Goal: Task Accomplishment & Management: Manage account settings

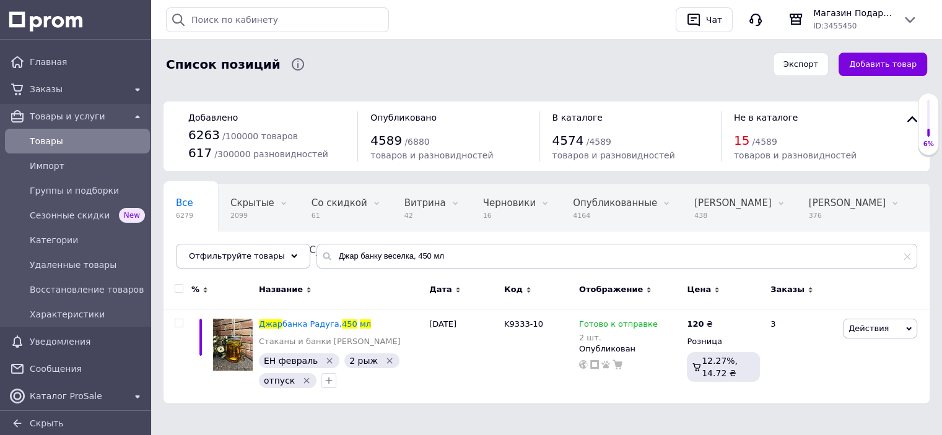
drag, startPoint x: 448, startPoint y: 246, endPoint x: 390, endPoint y: 250, distance: 58.3
click at [389, 250] on input "Джар банку веселка, 450 мл" at bounding box center [616, 256] width 601 height 25
click at [434, 255] on input "Джар банку веселка, 450 мл" at bounding box center [616, 256] width 601 height 25
drag, startPoint x: 434, startPoint y: 255, endPoint x: 339, endPoint y: 255, distance: 94.8
click at [339, 255] on input "Джар банку веселка, 450 мл" at bounding box center [616, 256] width 601 height 25
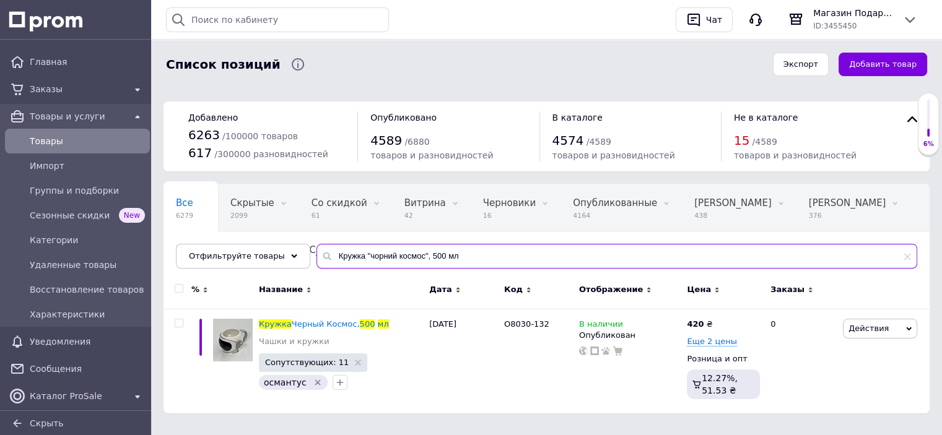
drag, startPoint x: 460, startPoint y: 260, endPoint x: 245, endPoint y: 240, distance: 215.9
click at [245, 240] on div "Все 6279 Скрытые 2099 Удалить Редактировать Со скидкой 61 Удалить Редактировать…" at bounding box center [547, 226] width 766 height 85
paste input "[PERSON_NAME] "кубок" 270мл рожевий"
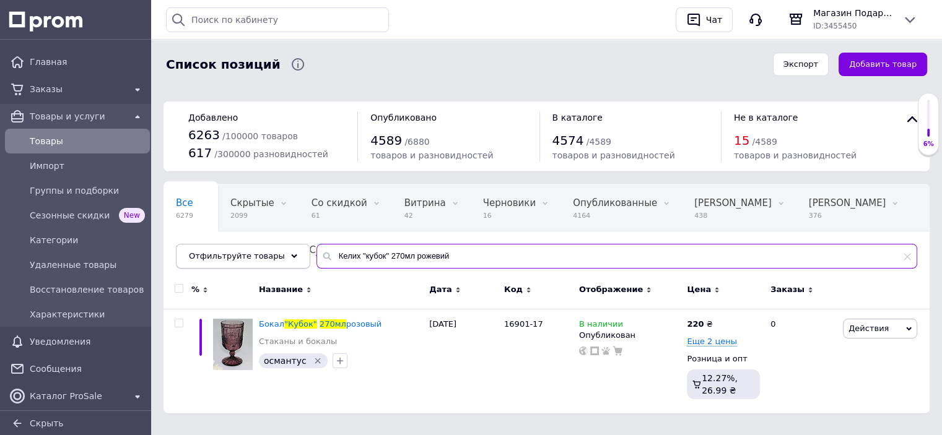
drag, startPoint x: 461, startPoint y: 250, endPoint x: 268, endPoint y: 250, distance: 192.6
click at [268, 250] on div "Отфильтруйте товары Келих "кубок" 270мл рожевий" at bounding box center [546, 256] width 741 height 25
paste input "ині"
drag, startPoint x: 430, startPoint y: 260, endPoint x: 303, endPoint y: 236, distance: 129.1
click at [303, 236] on div "Все 6279 Скрытые 2099 Удалить Редактировать Со скидкой 61 Удалить Редактировать…" at bounding box center [547, 226] width 766 height 85
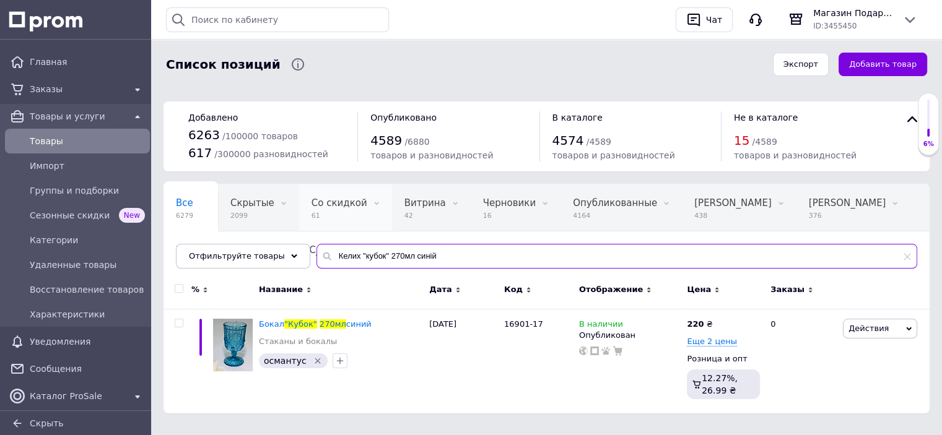
paste input "ашка з блюдцем «рожеве серце» кава 100 мл"
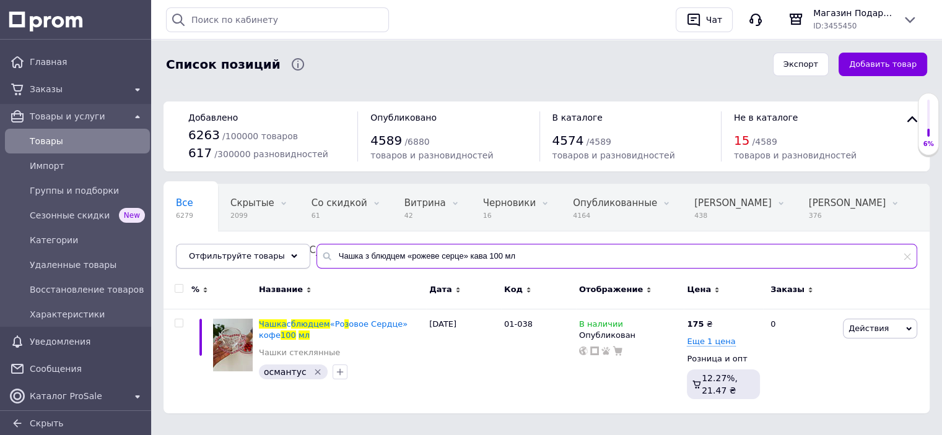
drag, startPoint x: 506, startPoint y: 257, endPoint x: 214, endPoint y: 246, distance: 292.5
click at [214, 246] on div "Отфильтруйте товары Чашка з блюдцем «рожеве серце» кава 100 мл" at bounding box center [546, 256] width 741 height 25
paste input "абір келихів 260 мл 6 шт "релікт""
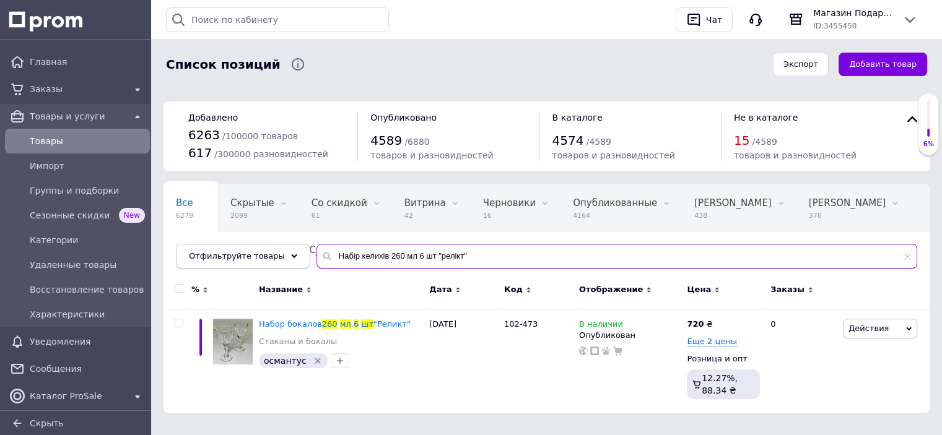
drag, startPoint x: 493, startPoint y: 257, endPoint x: 274, endPoint y: 248, distance: 219.4
click at [274, 248] on div "Отфильтруйте товары Набір келихів 260 мл 6 шт "релікт"" at bounding box center [546, 256] width 741 height 25
paste input "[PERSON_NAME]-шампанське "амбер" рожевий 150мл"
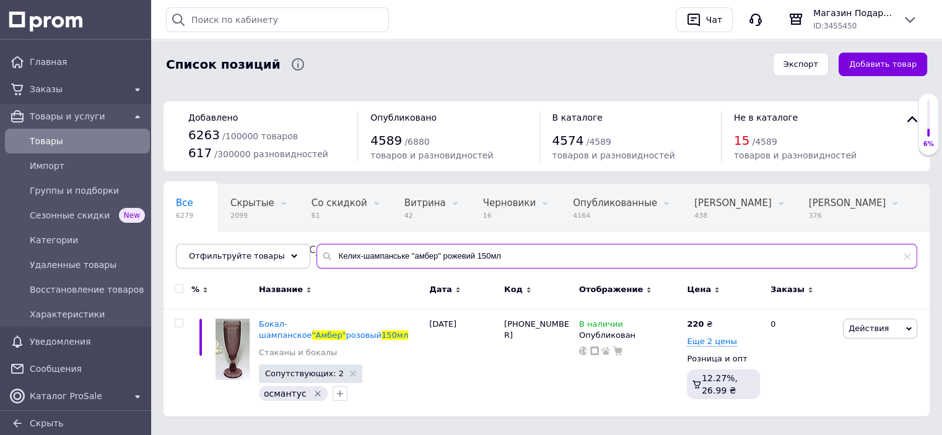
drag, startPoint x: 503, startPoint y: 262, endPoint x: 323, endPoint y: 242, distance: 180.7
click at [298, 250] on div "Все 6279 Скрытые 2099 Удалить Редактировать Со скидкой 61 Удалить Редактировать…" at bounding box center [547, 226] width 766 height 85
paste input "смарагд2" зелен"
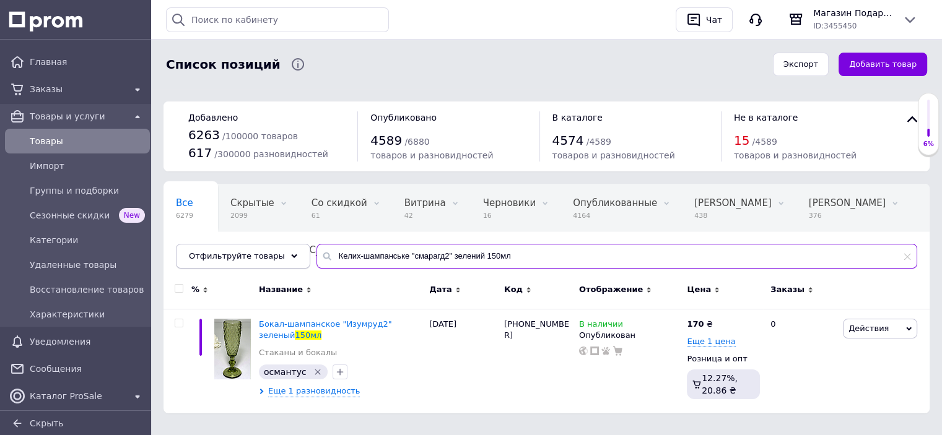
drag, startPoint x: 513, startPoint y: 252, endPoint x: 253, endPoint y: 262, distance: 260.9
click at [253, 262] on div "Отфильтруйте товары Келих-шампанське "смарагд2" зелений 150мл" at bounding box center [546, 256] width 741 height 25
paste input "абір 6 келихів для шампансього 200 мл "[PERSON_NAME]-едж""
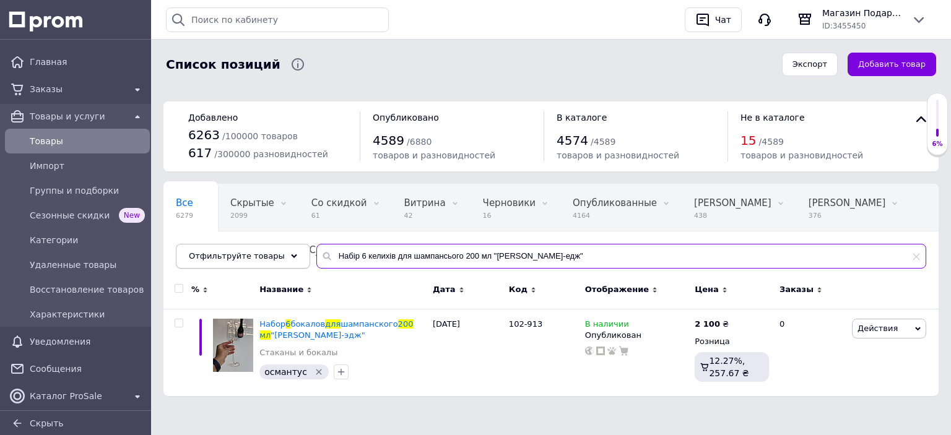
drag, startPoint x: 530, startPoint y: 257, endPoint x: 212, endPoint y: 255, distance: 318.4
click at [212, 255] on div "Отфильтруйте товары Набір 6 келихів для шампансього 200 мл "[PERSON_NAME]-едж"" at bounding box center [551, 256] width 751 height 25
paste input "[PERSON_NAME] прозора пляшка "плем'я"
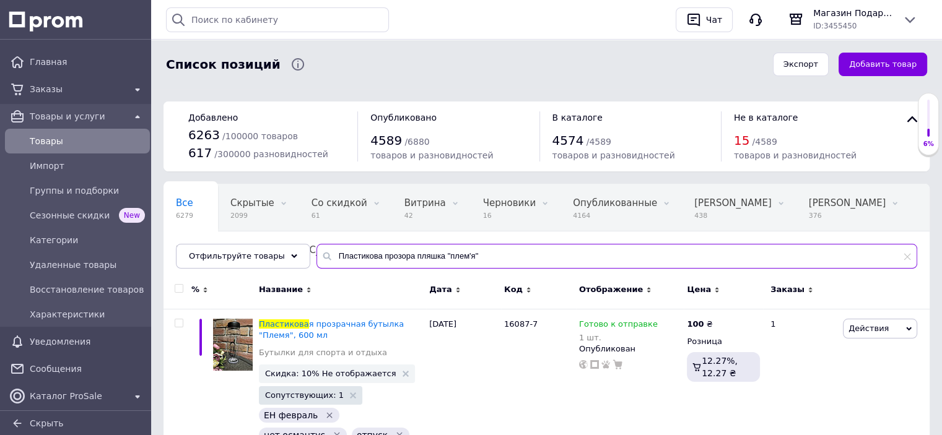
drag, startPoint x: 466, startPoint y: 262, endPoint x: 314, endPoint y: 260, distance: 152.4
click at [316, 260] on div "Пластикова прозора пляшка "плем'я"" at bounding box center [616, 256] width 601 height 25
paste input "[PERSON_NAME] "смарагд" 250 мл, зелений"
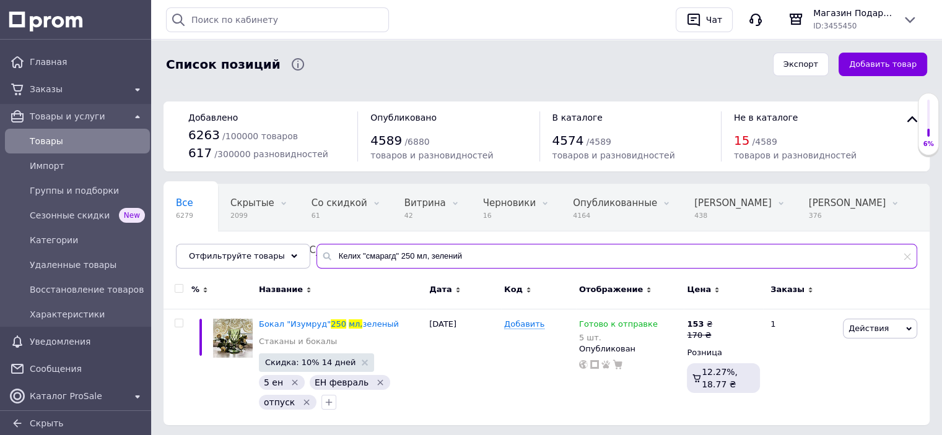
drag, startPoint x: 466, startPoint y: 259, endPoint x: 329, endPoint y: 243, distance: 137.7
click at [297, 258] on div "Все 6279 Скрытые 2099 Удалить Редактировать Со скидкой 61 Удалить Редактировать…" at bounding box center [547, 226] width 766 height 85
paste input "[PERSON_NAME] пляшка для води "кап", 650 мл"
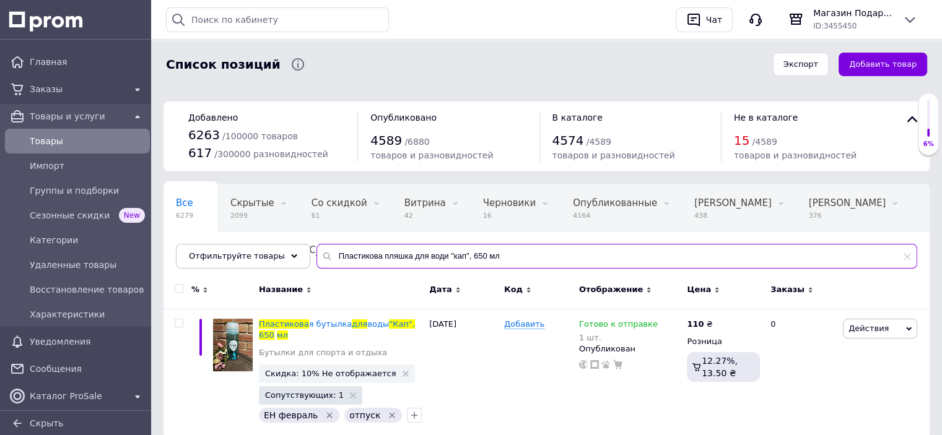
paste input "ашка з блюдцем «прозоре серце», для кави, 10"
drag, startPoint x: 505, startPoint y: 254, endPoint x: 305, endPoint y: 247, distance: 200.2
click at [316, 247] on input "Пластикова пляшка для води "кап", 650 мл" at bounding box center [616, 256] width 601 height 25
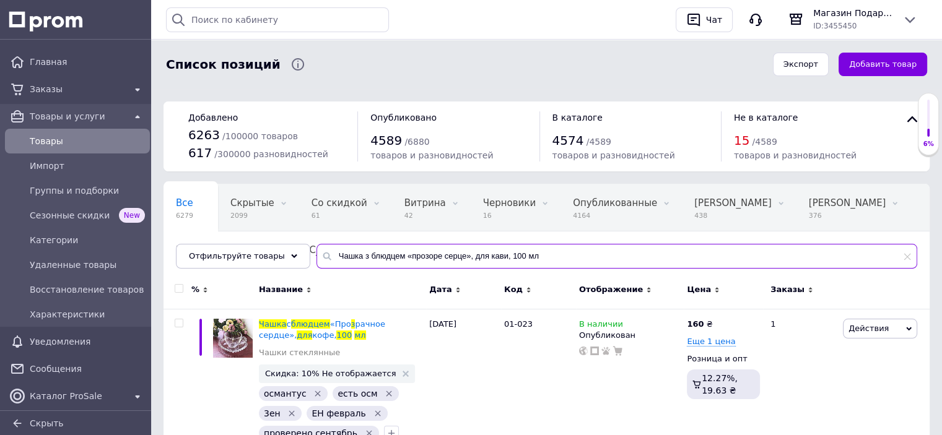
drag, startPoint x: 540, startPoint y: 257, endPoint x: 256, endPoint y: 242, distance: 284.1
click at [256, 242] on div "Все 6279 Скрытые 2099 Удалить Редактировать Со скидкой 61 Удалить Редактировать…" at bounding box center [547, 226] width 766 height 85
paste input "абір 6 склянок 270 мл "кіліманджаро""
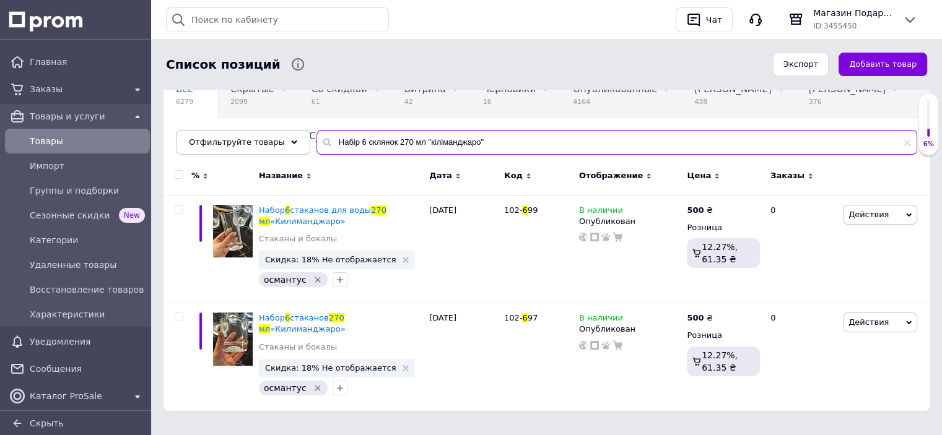
scroll to position [115, 0]
drag, startPoint x: 375, startPoint y: 138, endPoint x: 282, endPoint y: 138, distance: 92.9
click at [282, 138] on div "Отфильтруйте товары Набір 6 склянок 270 мл "кіліманджаро"" at bounding box center [546, 141] width 741 height 25
paste input "кляний чайник для заварки 550 мл "стайліш"
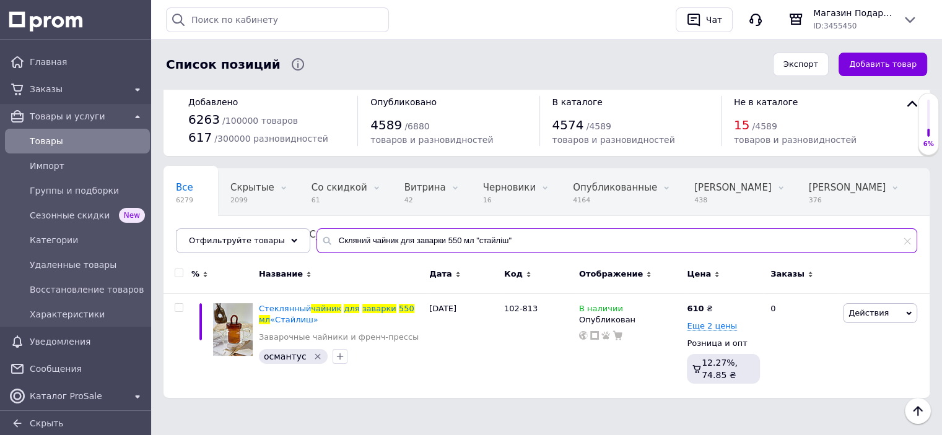
scroll to position [15, 0]
drag, startPoint x: 438, startPoint y: 242, endPoint x: 270, endPoint y: 236, distance: 168.6
click at [270, 236] on div "Отфильтруйте товары Скляний чайник для заварки 550 мл "стайліш"" at bounding box center [546, 241] width 741 height 25
paste input "абір 6 склянок 270 мл "орієнт"
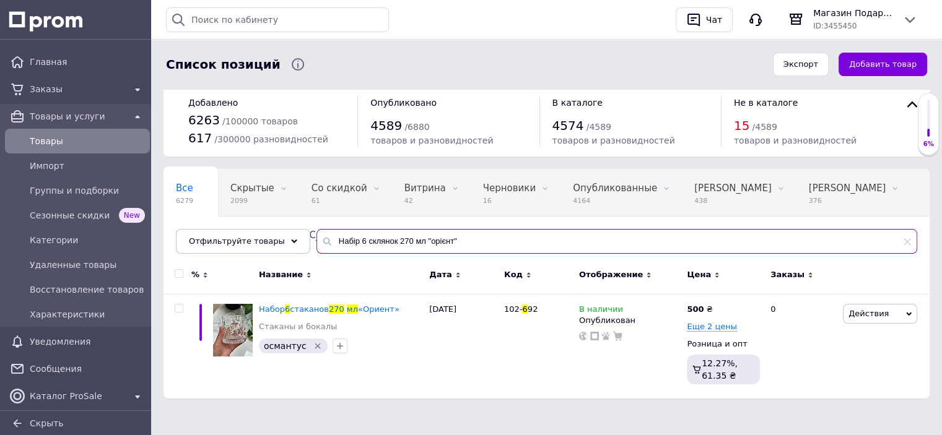
scroll to position [15, 0]
drag, startPoint x: 466, startPoint y: 235, endPoint x: 292, endPoint y: 212, distance: 174.8
click at [286, 238] on div "Отфильтруйте товары Набір 6 склянок 270 мл "орієнт"" at bounding box center [546, 241] width 741 height 25
paste input "людо для риби "білий дім", 50мл"
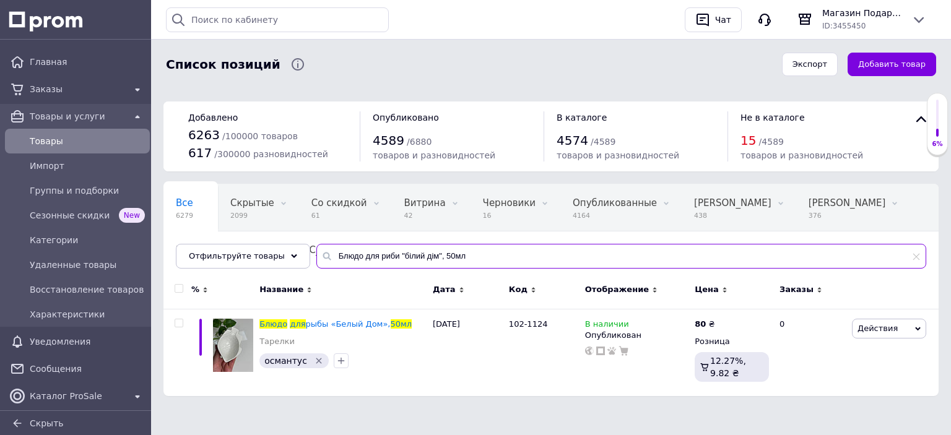
drag, startPoint x: 386, startPoint y: 260, endPoint x: 299, endPoint y: 258, distance: 88.0
click at [297, 258] on div "Все 6279 Скрытые 2099 Удалить Редактировать Со скидкой 61 Удалить Редактировать…" at bounding box center [551, 226] width 775 height 85
paste input "абір 6 склянок для води 340 мл "кватро""
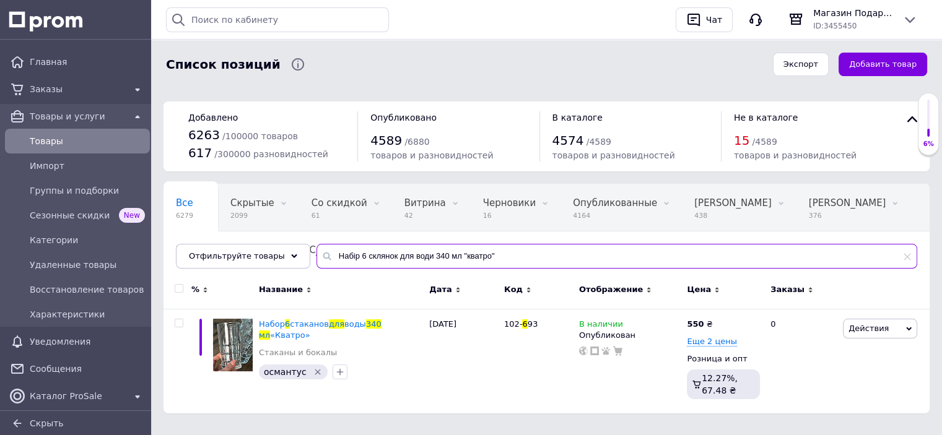
drag, startPoint x: 327, startPoint y: 255, endPoint x: 247, endPoint y: 242, distance: 80.9
click at [247, 242] on div "Все 6279 Скрытые 2099 Удалить Редактировать Со скидкой 61 Удалить Редактировать…" at bounding box center [547, 226] width 766 height 85
paste input "столових приборів "[PERSON_NAME]" 5 предметів"
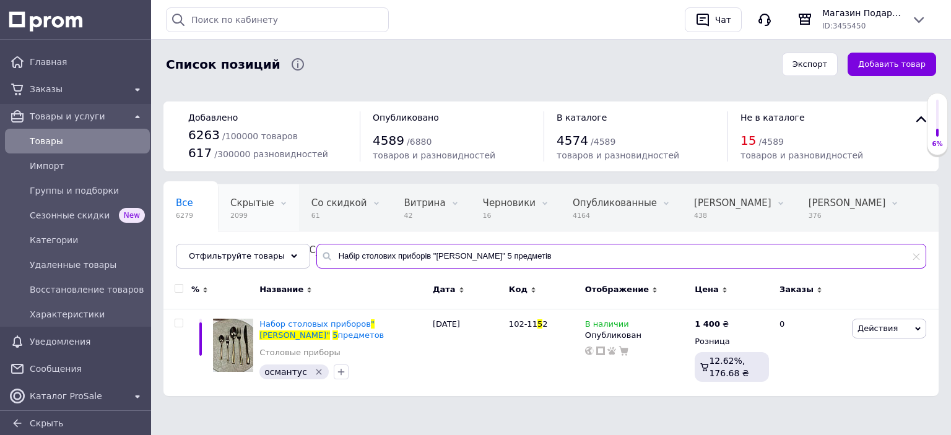
drag, startPoint x: 531, startPoint y: 256, endPoint x: 277, endPoint y: 205, distance: 259.6
click at [289, 233] on div "Все 6279 Скрытые 2099 Удалить Редактировать Со скидкой 61 Удалить Редактировать…" at bounding box center [551, 226] width 775 height 85
paste input "ермокружка для чаю та кави синя"
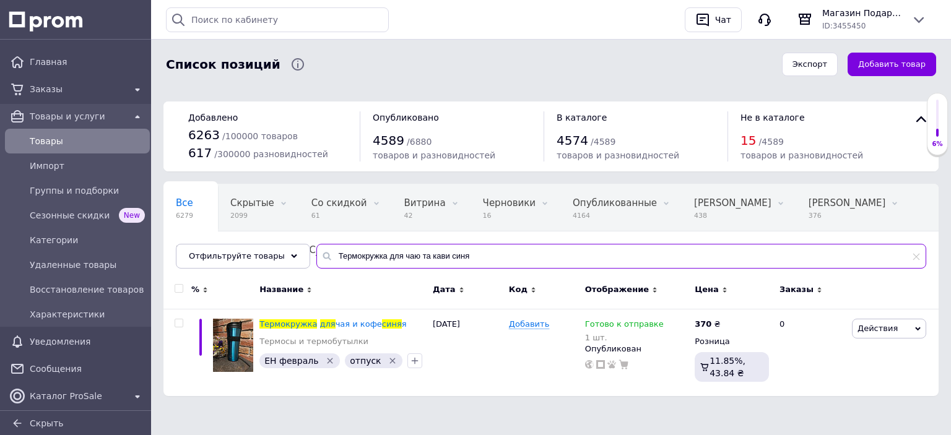
drag, startPoint x: 452, startPoint y: 263, endPoint x: 324, endPoint y: 255, distance: 128.5
click at [324, 255] on input "Термокружка для чаю та кави синя" at bounding box center [621, 256] width 610 height 25
paste input "клянка коктейльна "піна-колада" 530 мл"
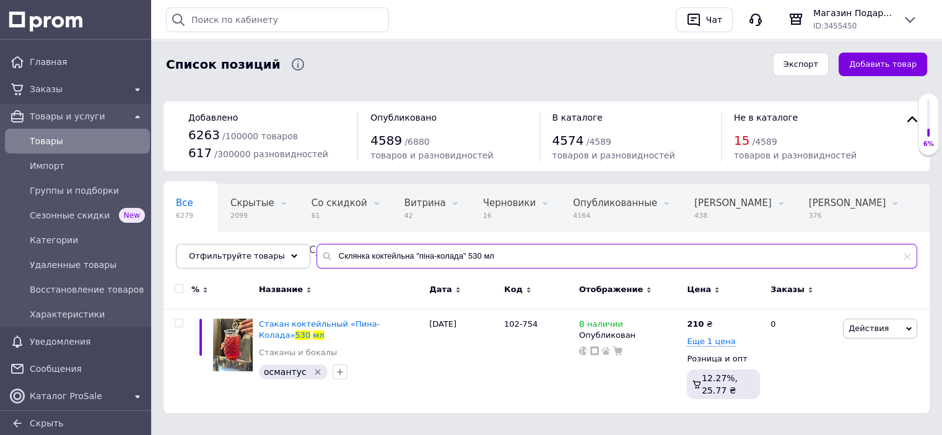
drag, startPoint x: 495, startPoint y: 254, endPoint x: 309, endPoint y: 252, distance: 185.8
click at [316, 253] on div "Склянка коктейльна "піна-колада" 530 мл" at bounding box center [616, 256] width 601 height 25
paste input "айник скляний "срібний ромбус" 100"
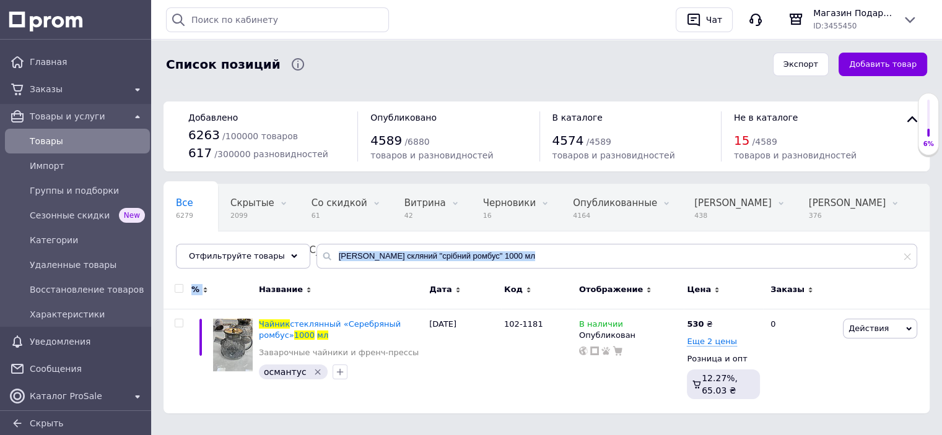
drag, startPoint x: 435, startPoint y: 262, endPoint x: 438, endPoint y: 256, distance: 6.9
click at [235, 275] on div "Все 6279 Скрытые 2099 Удалить Редактировать Со скидкой 61 Удалить Редактировать…" at bounding box center [547, 299] width 766 height 230
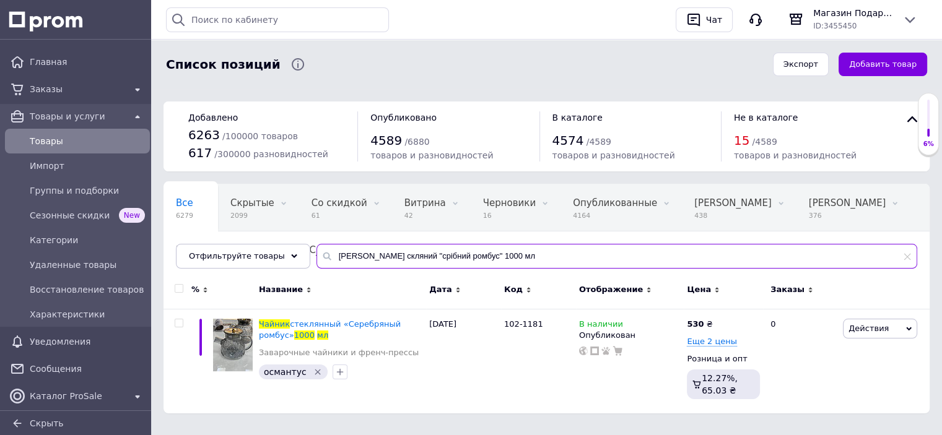
drag, startPoint x: 520, startPoint y: 243, endPoint x: 509, endPoint y: 250, distance: 12.2
click at [519, 244] on input "[PERSON_NAME] скляний "срібний ромбус" 1000 мл" at bounding box center [616, 256] width 601 height 25
drag, startPoint x: 467, startPoint y: 251, endPoint x: 319, endPoint y: 247, distance: 148.1
click at [319, 247] on input "[PERSON_NAME] скляний "срібний ромбус" 1000 мл" at bounding box center [616, 256] width 601 height 25
paste input "абір 6 склянок 280 мл "тетра""
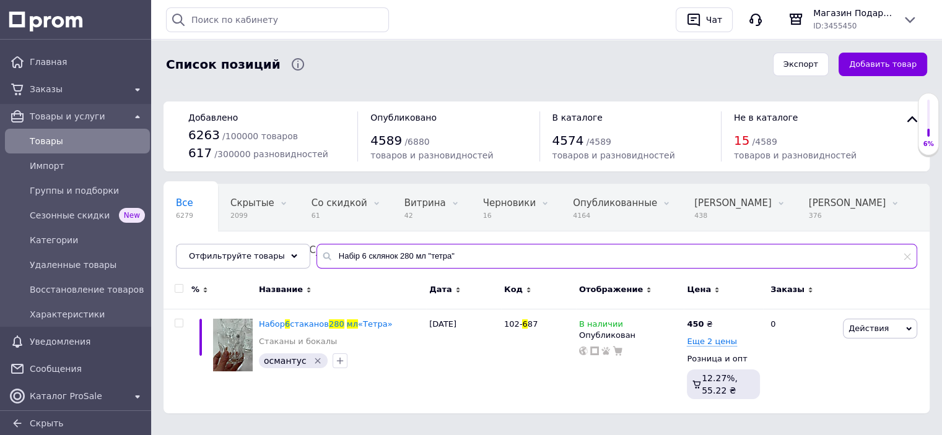
drag, startPoint x: 472, startPoint y: 245, endPoint x: 303, endPoint y: 250, distance: 169.2
click at [316, 250] on input "Набір 6 склянок 280 мл "тетра"" at bounding box center [616, 256] width 601 height 25
paste input "70 мл "дотик"
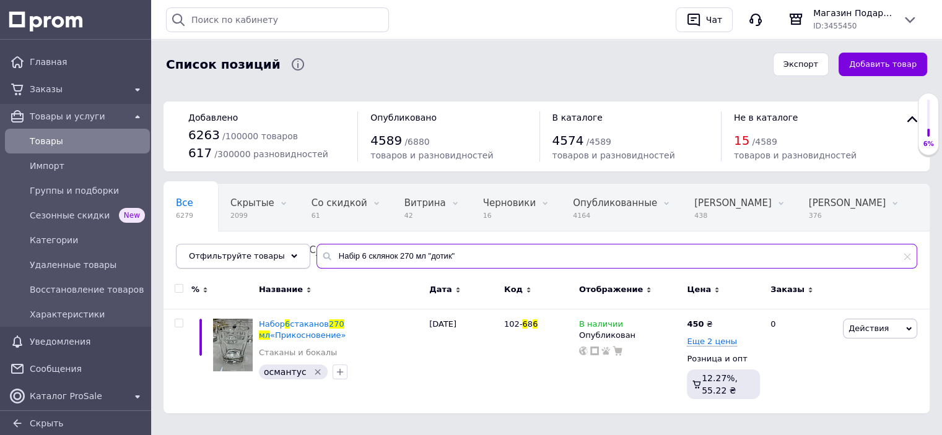
drag, startPoint x: 449, startPoint y: 260, endPoint x: 285, endPoint y: 245, distance: 164.8
click at [284, 245] on div "Отфильтруйте товары Набір 6 склянок 270 мл "дотик"" at bounding box center [546, 256] width 741 height 25
paste input "аслянка для масла з дерев'яною кришкою і ножем "білосніжна 2"
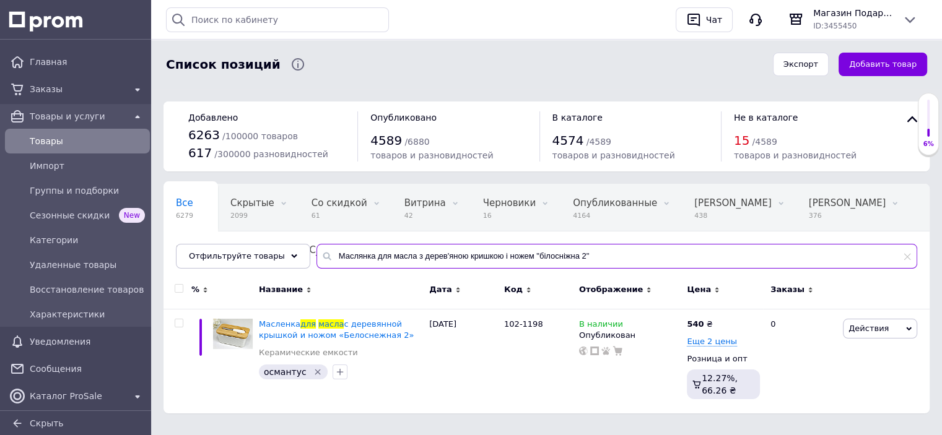
drag, startPoint x: 497, startPoint y: 245, endPoint x: 285, endPoint y: 240, distance: 211.9
click at [285, 240] on div "Все 6279 Скрытые 2099 Удалить Редактировать Со скидкой 61 Удалить Редактировать…" at bounding box center [547, 226] width 766 height 85
paste input "айник скляний "панянка", бурштиновий 1100 мл"
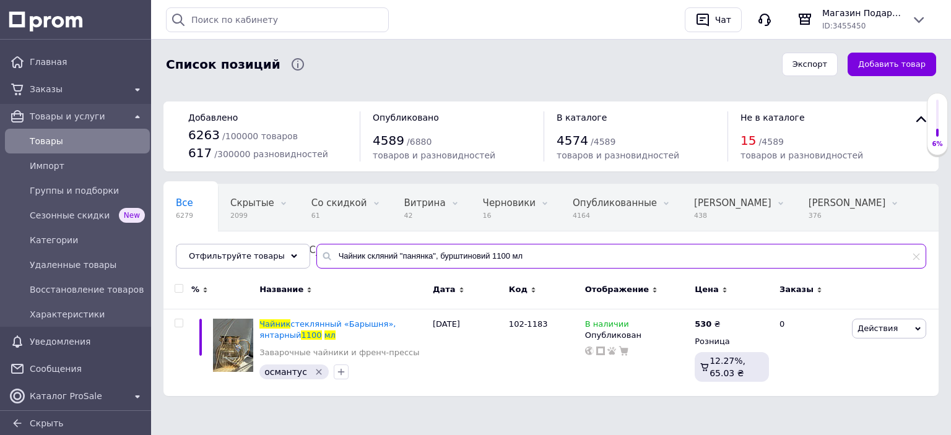
drag, startPoint x: 523, startPoint y: 256, endPoint x: 307, endPoint y: 240, distance: 216.1
click at [277, 248] on div "Отфильтруйте товары [PERSON_NAME] скляний "панянка", бурштиновий 1100 мл" at bounding box center [551, 256] width 751 height 25
paste input "абір 6 склянок 300 мл "італі""
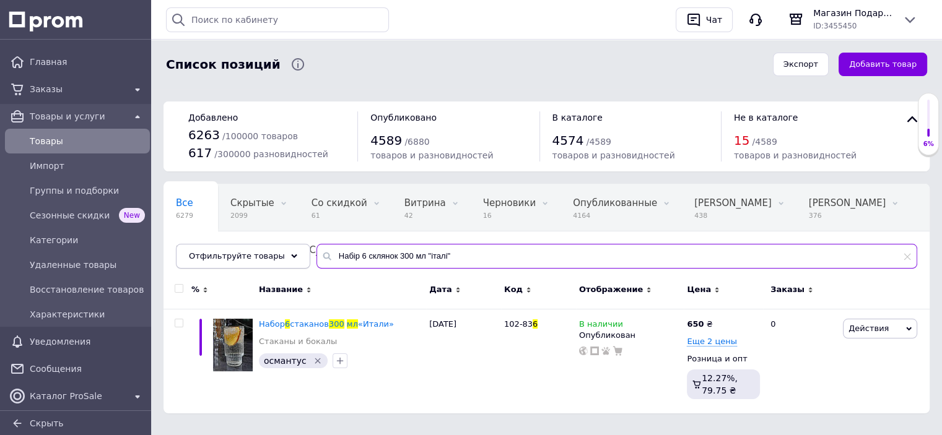
drag, startPoint x: 390, startPoint y: 256, endPoint x: 293, endPoint y: 245, distance: 97.9
click at [292, 245] on div "Отфильтруйте товары Набір 6 склянок 300 мл "італі"" at bounding box center [546, 256] width 741 height 25
paste input "аварник 600 мл "тіпод еліт"
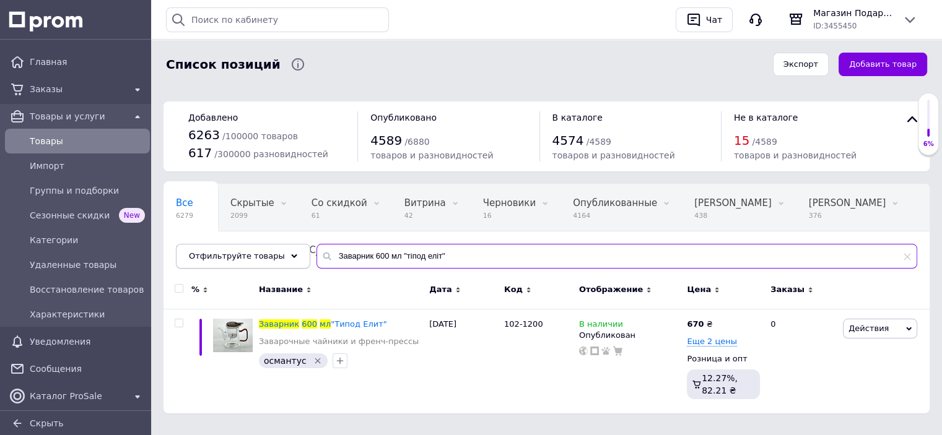
drag, startPoint x: 443, startPoint y: 258, endPoint x: 280, endPoint y: 254, distance: 162.9
click at [280, 254] on div "Отфильтруйте товары Заварник 600 мл "тіпод еліт"" at bounding box center [546, 256] width 741 height 25
paste input "[PERSON_NAME] 6 шт 430 мл «гоблет»"
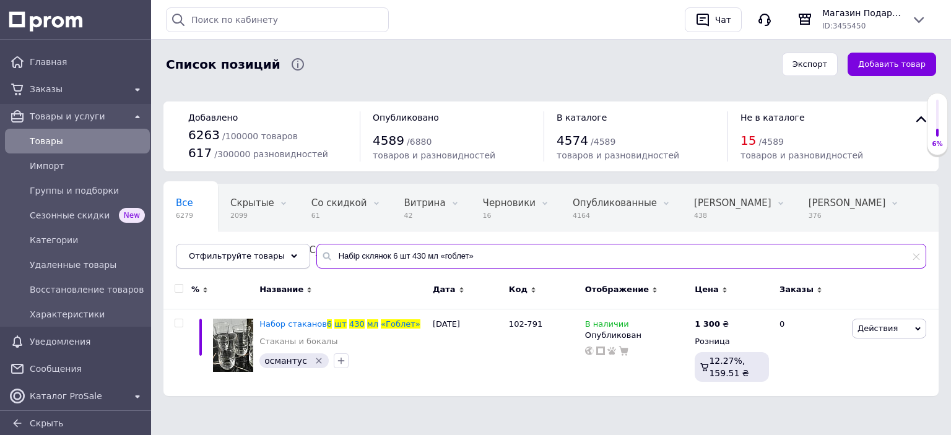
drag, startPoint x: 474, startPoint y: 262, endPoint x: 287, endPoint y: 255, distance: 186.5
click at [287, 255] on div "Отфильтруйте товары Набір склянок 6 шт 430 мл «гоблет»" at bounding box center [551, 256] width 751 height 25
paste input "клянка "преміум айс-ті", 260 м"
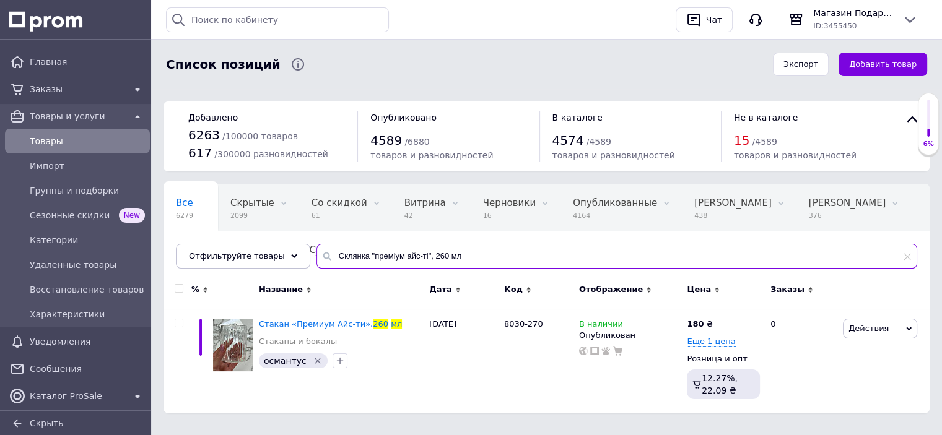
drag, startPoint x: 478, startPoint y: 255, endPoint x: 313, endPoint y: 240, distance: 165.5
click at [313, 240] on div "Все 6279 Скрытые 2099 Удалить Редактировать Со скидкой 61 Удалить Редактировать…" at bounding box center [547, 226] width 766 height 85
paste input "абір підставок "бамбукова перлина""
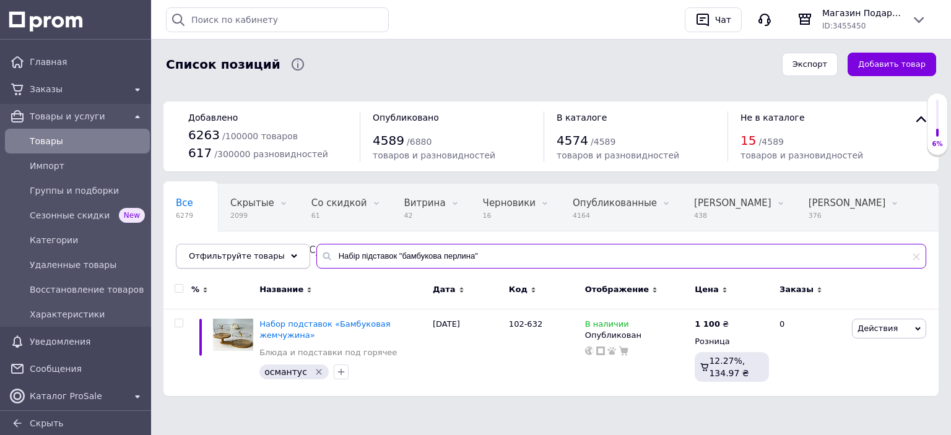
drag, startPoint x: 476, startPoint y: 257, endPoint x: 289, endPoint y: 254, distance: 186.4
click at [289, 254] on div "Отфильтруйте товары Набір підставок "бамбукова перлина"" at bounding box center [551, 256] width 751 height 25
paste input "6 склянок для води 270 мл "кіліманджаро"
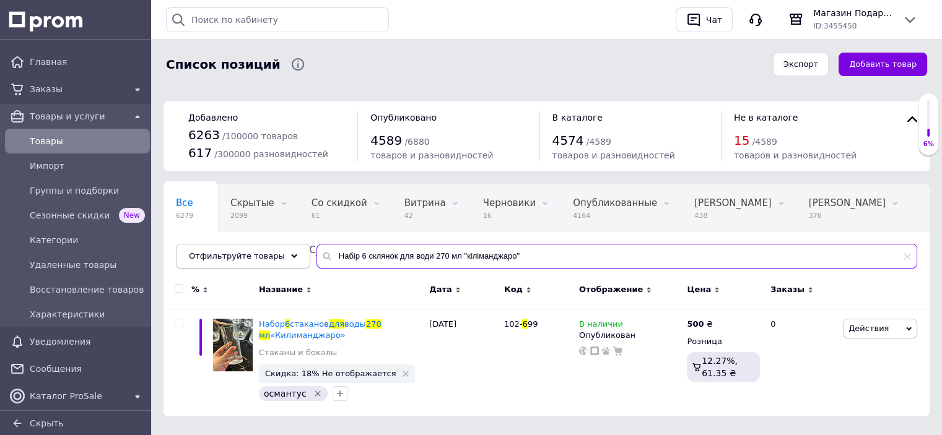
drag, startPoint x: 517, startPoint y: 256, endPoint x: 270, endPoint y: 260, distance: 246.5
click at [270, 258] on div "Отфильтруйте товары Набір 6 склянок для води 270 мл "кіліманджаро"" at bounding box center [546, 256] width 741 height 25
paste input "аслянка для масла з дерев'яною кришкою і ножем "білосніжна 1"
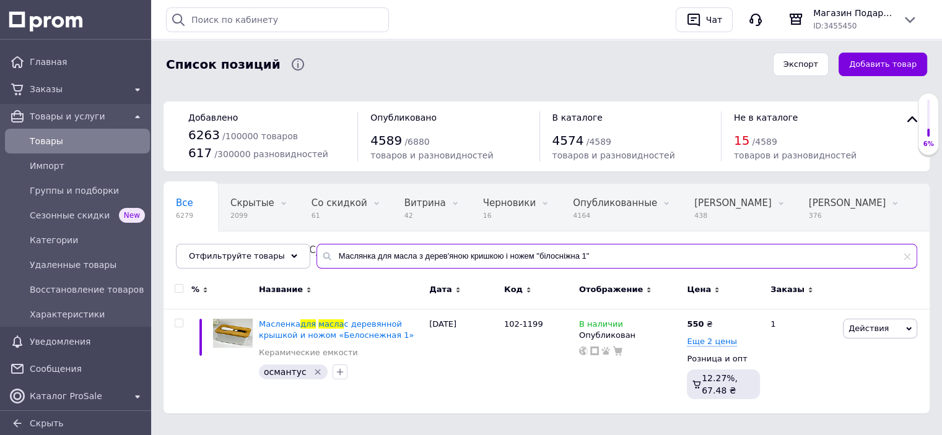
drag, startPoint x: 416, startPoint y: 262, endPoint x: 298, endPoint y: 262, distance: 118.3
click at [298, 262] on div "Все 6279 Скрытые 2099 Удалить Редактировать Со скидкой 61 Удалить Редактировать…" at bounding box center [547, 226] width 766 height 85
paste input "айник скляний "срібний ромбус" 1800 мл"
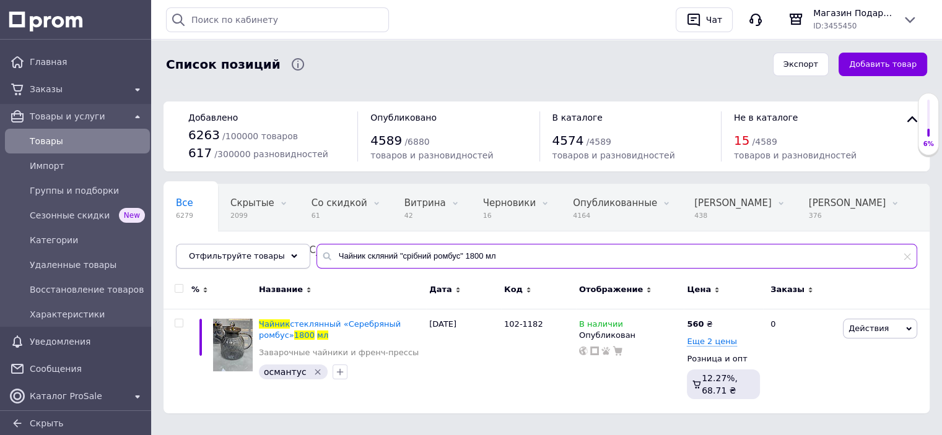
drag, startPoint x: 510, startPoint y: 257, endPoint x: 294, endPoint y: 258, distance: 215.5
click at [295, 258] on div "Все 6279 Скрытые 2099 Удалить Редактировать Со скидкой 61 Удалить Редактировать…" at bounding box center [547, 226] width 766 height 85
paste input "лин для спецій бамбо великий, 15 см"
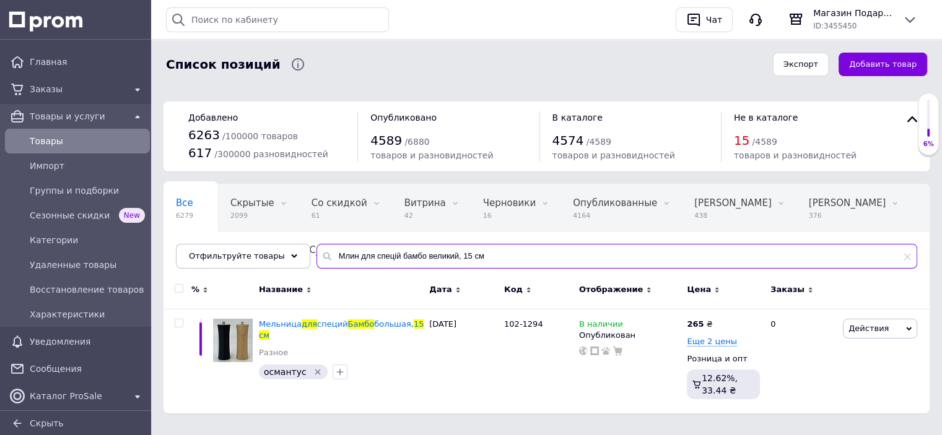
drag, startPoint x: 491, startPoint y: 259, endPoint x: 311, endPoint y: 247, distance: 180.6
click at [316, 247] on input "Млин для спецій бамбо великий, 15 см" at bounding box center [616, 256] width 601 height 25
paste input "абір для спецій срібне яйце"
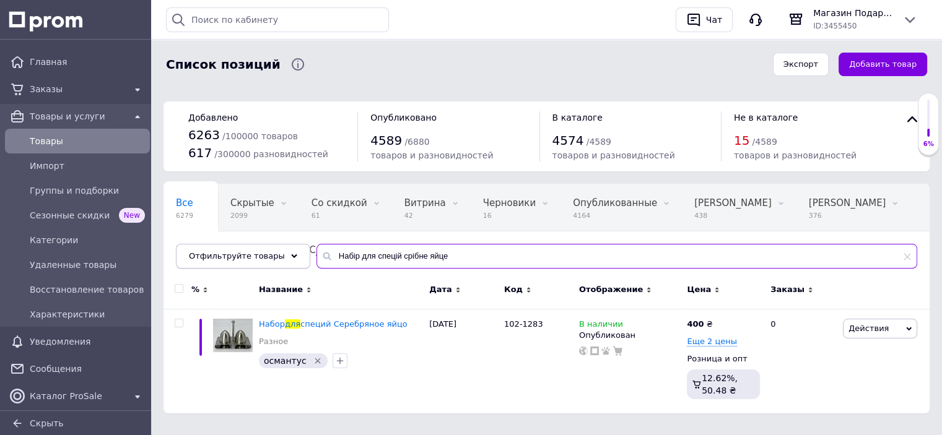
drag, startPoint x: 441, startPoint y: 259, endPoint x: 270, endPoint y: 255, distance: 171.0
click at [269, 255] on div "Отфильтруйте товары Набір для спецій срібне яйце" at bounding box center [546, 256] width 741 height 25
paste input "ксесусарів для чаювання 5 предметів "гунфу-ча""
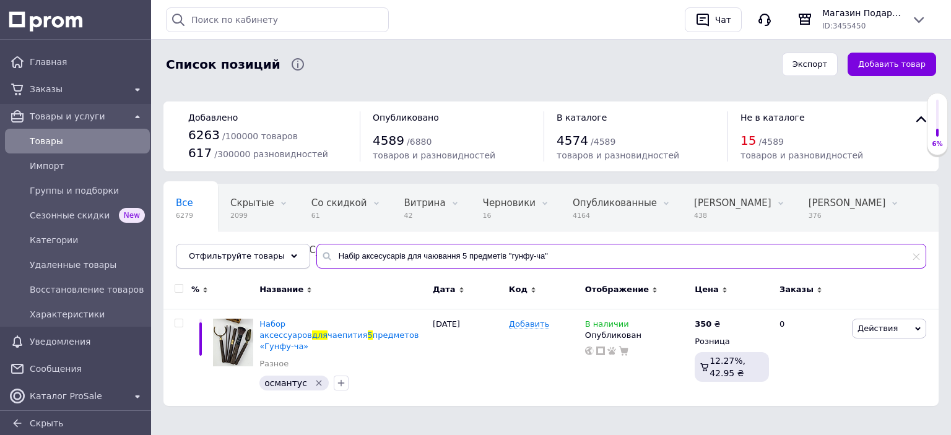
drag, startPoint x: 533, startPoint y: 260, endPoint x: 281, endPoint y: 252, distance: 252.2
click at [281, 252] on div "Отфильтруйте товары Набір аксесусарів для чаювання 5 предметів "гунфу-ча"" at bounding box center [551, 256] width 751 height 25
paste input "6 склянок 300мл "ромбус"
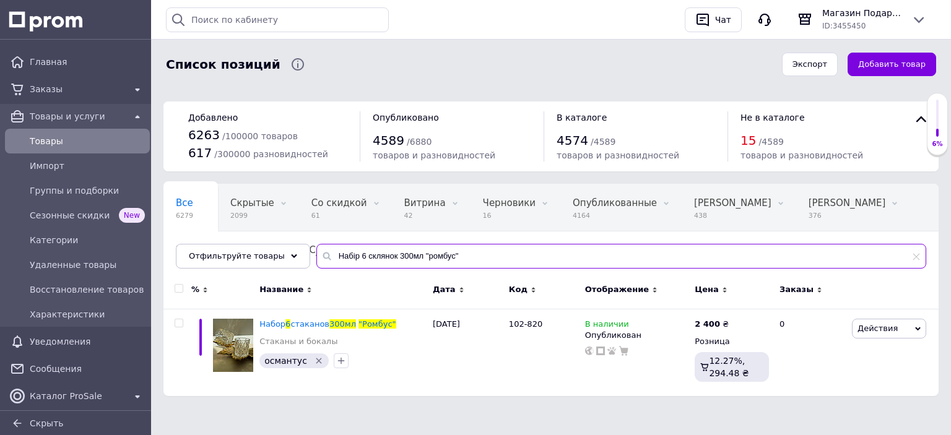
drag, startPoint x: 461, startPoint y: 264, endPoint x: 295, endPoint y: 232, distance: 169.1
click at [316, 261] on div "Набір 6 склянок 300мл "ромбус"" at bounding box center [621, 256] width 610 height 25
paste input "укерниця "купол" мала веселка 80 мл"
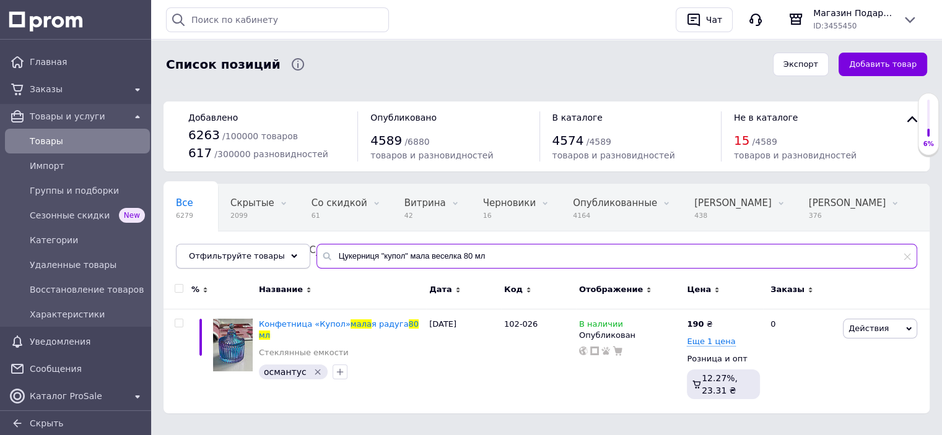
drag, startPoint x: 312, startPoint y: 252, endPoint x: 225, endPoint y: 252, distance: 86.7
click at [225, 252] on div "Отфильтруйте товары Цукерниця "купол" мала веселка 80 мл" at bounding box center [546, 256] width 741 height 25
paste input "кляний чайник "ромбус", 100"
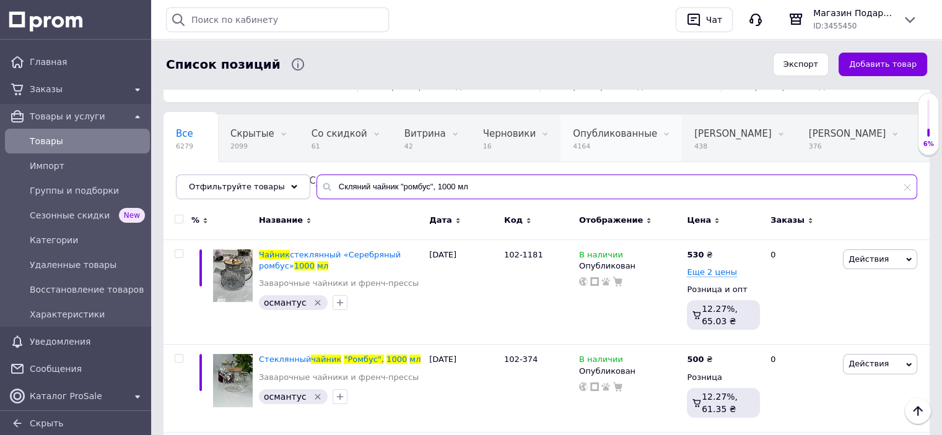
scroll to position [62, 0]
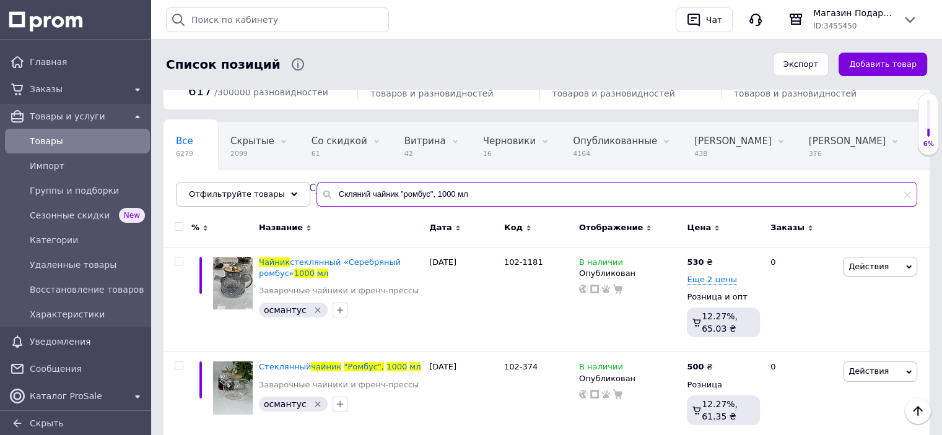
drag, startPoint x: 463, startPoint y: 200, endPoint x: 326, endPoint y: 185, distance: 137.7
click at [326, 185] on input "Скляний чайник "ромбус", 1000 мл" at bounding box center [616, 194] width 601 height 25
click at [411, 195] on input "Скляний чайник "ромбус", 1000 мл" at bounding box center [616, 194] width 601 height 25
drag, startPoint x: 463, startPoint y: 191, endPoint x: 323, endPoint y: 185, distance: 140.7
click at [323, 185] on input "Скляний чайник "ромбус", 1000 мл" at bounding box center [616, 194] width 601 height 25
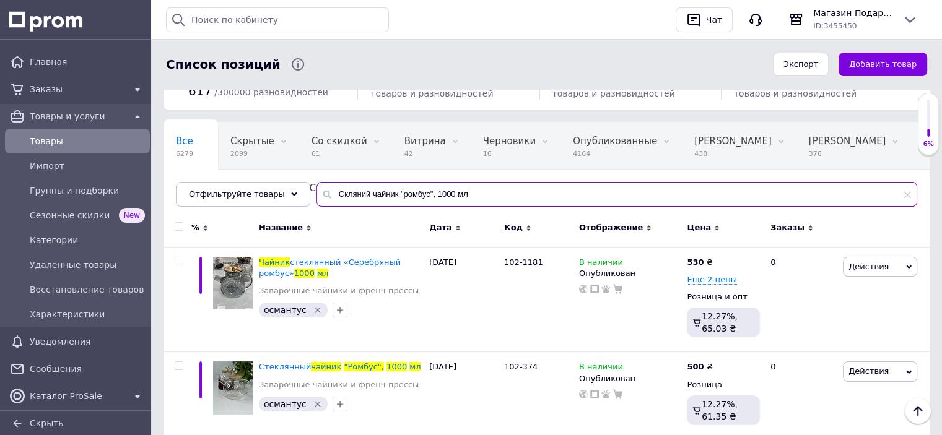
paste input "5"
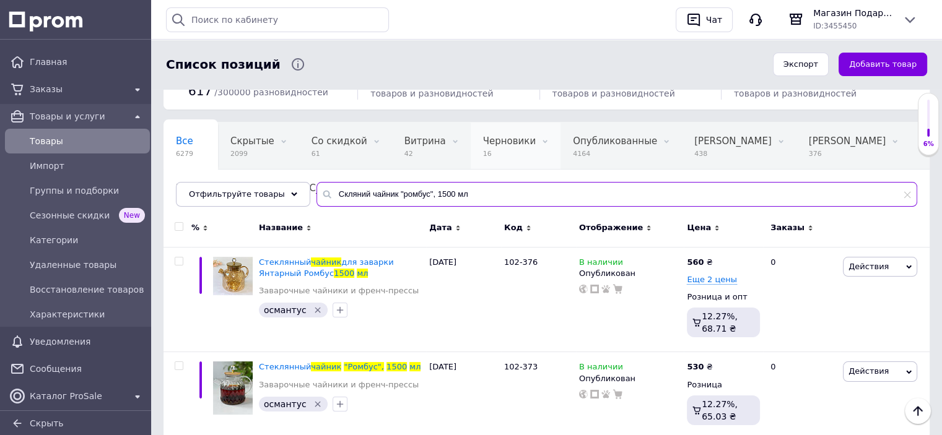
scroll to position [102, 0]
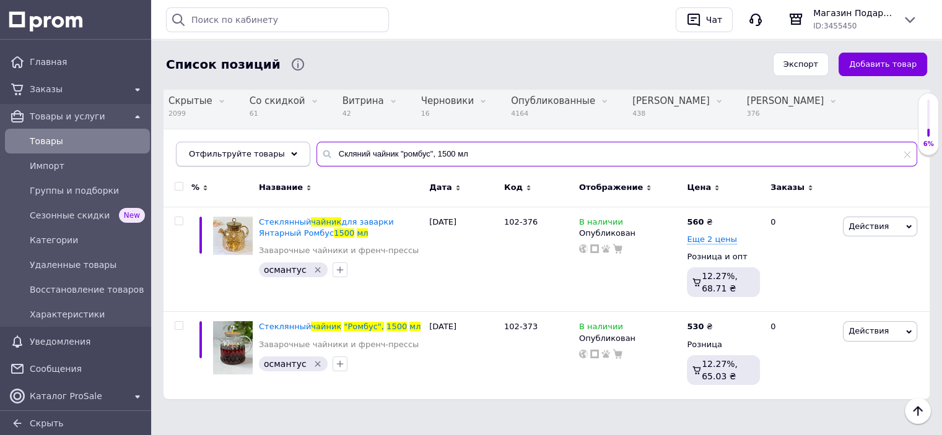
drag, startPoint x: 472, startPoint y: 156, endPoint x: 291, endPoint y: 149, distance: 181.0
click at [286, 154] on div "Отфильтруйте товары Скляний чайник "ромбус", 1500 мл" at bounding box center [546, 154] width 741 height 25
paste input "ляшка спрей для олії, спреєр "олива" 200"
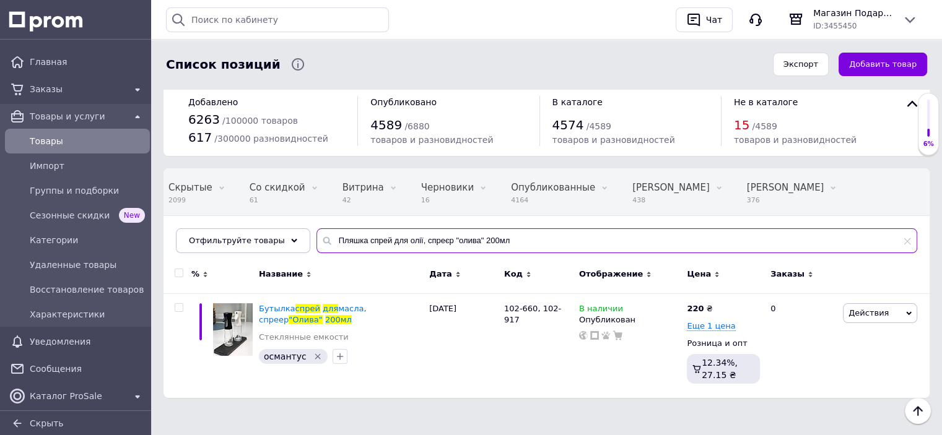
scroll to position [15, 0]
drag, startPoint x: 507, startPoint y: 242, endPoint x: 229, endPoint y: 232, distance: 277.7
click at [229, 232] on div "Отфильтруйте товары Пляшка спрей для олії, спреєр "олива" 200мл" at bounding box center [546, 241] width 741 height 25
paste input "руктовниця "сфера" чорна"
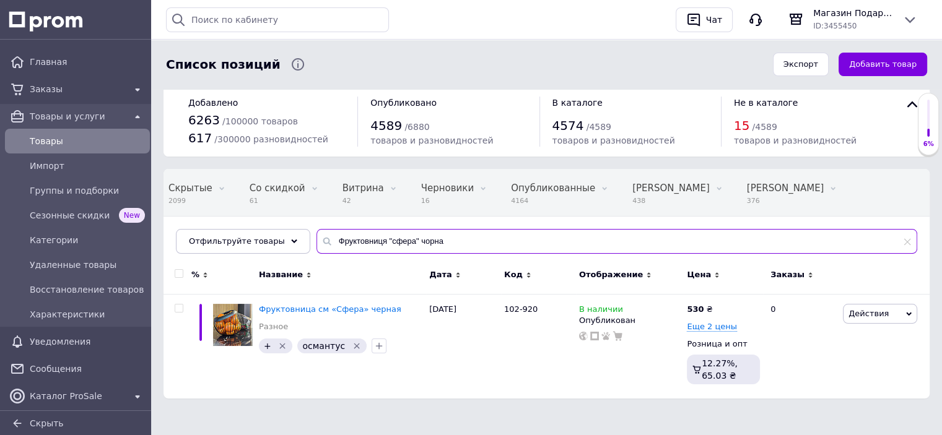
scroll to position [15, 0]
drag, startPoint x: 448, startPoint y: 246, endPoint x: 307, endPoint y: 240, distance: 142.0
click at [294, 244] on div "Отфильтруйте товары Фруктовниця "сфера" чорна" at bounding box center [546, 241] width 741 height 25
paste input "[PERSON_NAME] приборів "[PERSON_NAME]" золото"
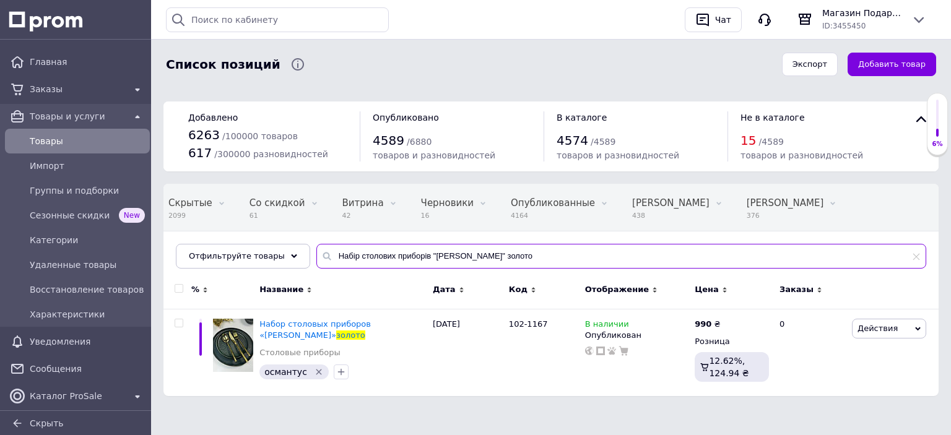
drag, startPoint x: 321, startPoint y: 229, endPoint x: 268, endPoint y: 232, distance: 52.8
click at [256, 236] on div "Все 6279 Скрытые 2099 Удалить Редактировать Со скидкой 61 Удалить Редактировать…" at bounding box center [551, 226] width 775 height 85
paste input "клянка 400 мл "циліндр""
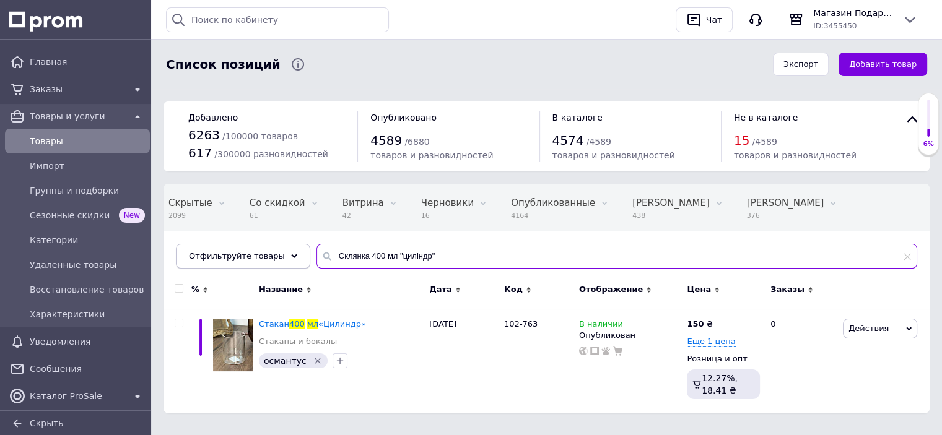
drag, startPoint x: 424, startPoint y: 253, endPoint x: 243, endPoint y: 246, distance: 181.0
click at [243, 245] on div "Отфильтруйте товары Склянка 400 мл "циліндр"" at bounding box center [546, 256] width 741 height 25
paste input "абір для спецій обійми"
drag, startPoint x: 443, startPoint y: 254, endPoint x: 290, endPoint y: 237, distance: 154.5
click at [290, 237] on div "Все 6279 Скрытые 2099 Удалить Редактировать Со скидкой 61 Удалить Редактировать…" at bounding box center [547, 226] width 766 height 85
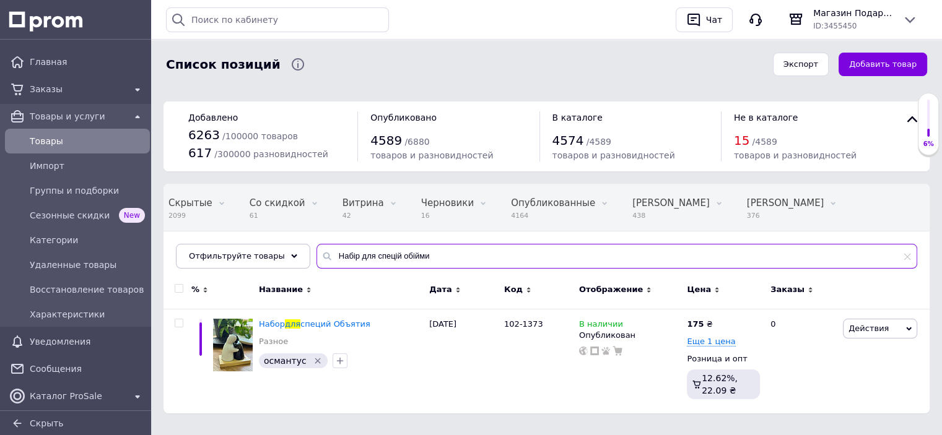
paste input "анку гуртка з трубочкою джар "фламінго", 450 мл"
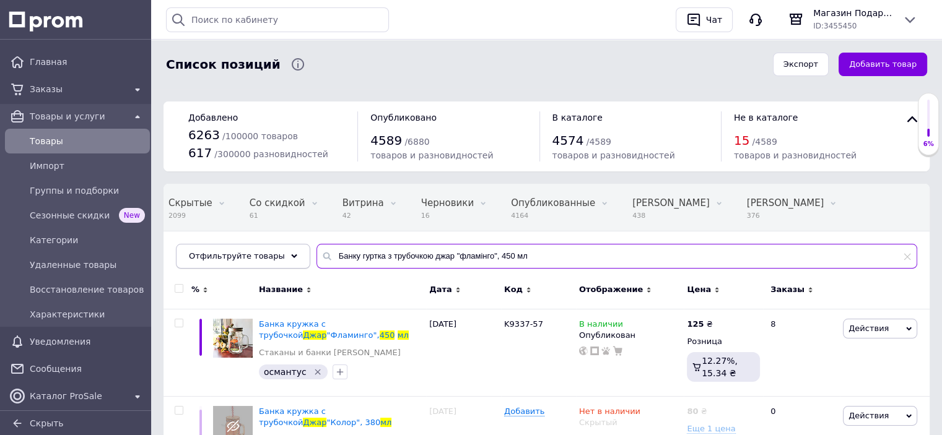
drag, startPoint x: 520, startPoint y: 257, endPoint x: 248, endPoint y: 251, distance: 272.6
click at [245, 252] on div "Отфильтруйте товары Банку гуртка з трубочкою джар "фламінго", 450 мл" at bounding box center [546, 256] width 741 height 25
paste input "жар з ручкою [PERSON_NAME], 50"
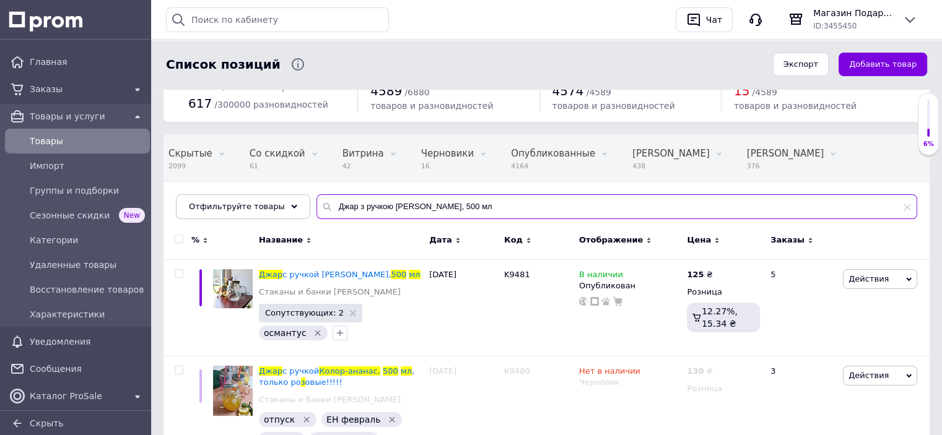
scroll to position [124, 0]
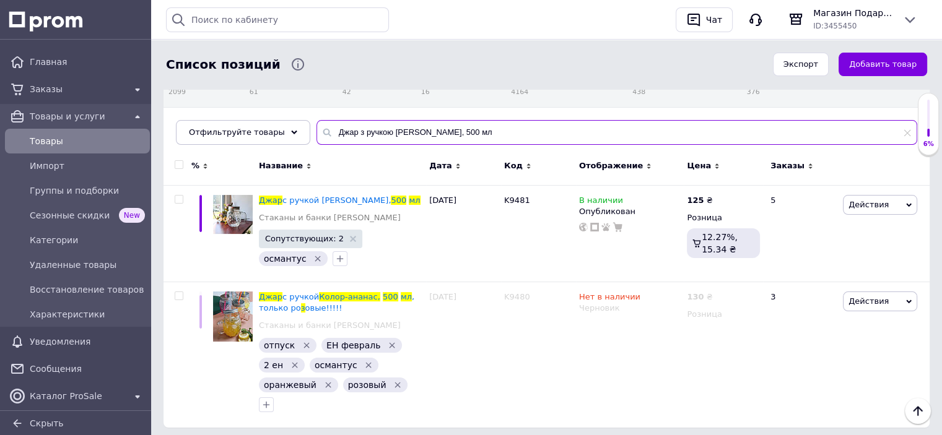
paste input "абір келихів амароне 6 шт, 39"
drag, startPoint x: 417, startPoint y: 127, endPoint x: 316, endPoint y: 123, distance: 101.0
click at [316, 123] on input "Набір келихів амароне 6 шт, 390 мл" at bounding box center [616, 132] width 601 height 25
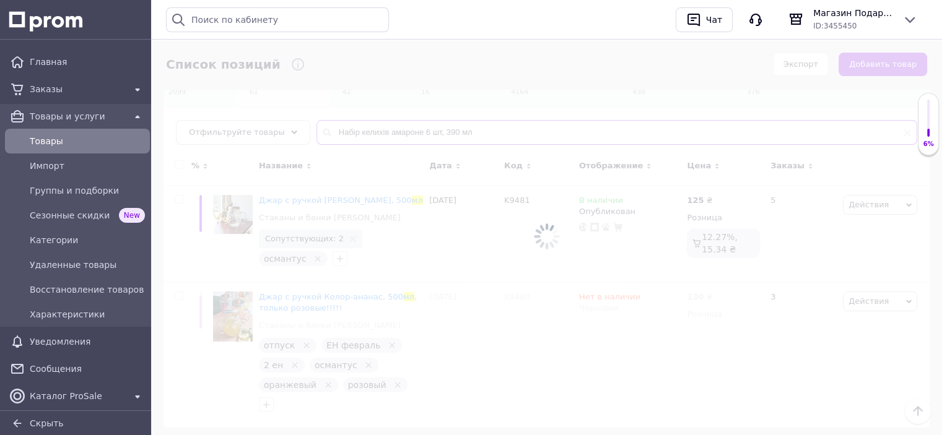
scroll to position [15, 0]
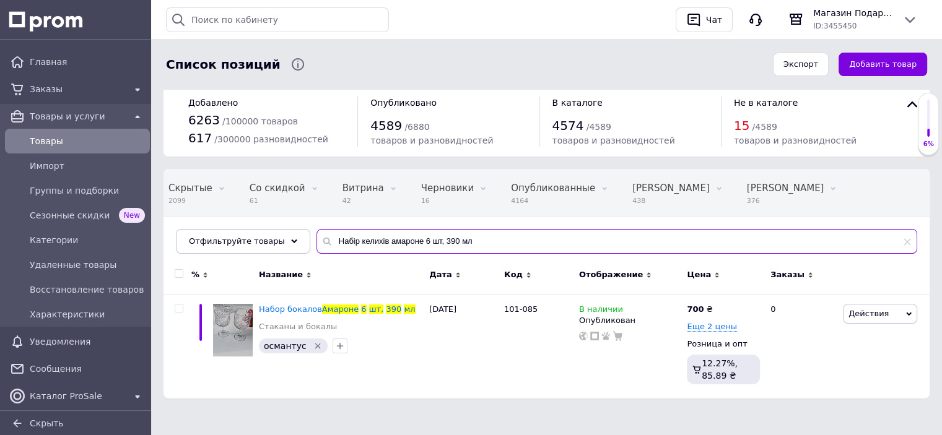
paste input "алебас з кільцем "квезаль""
drag, startPoint x: 466, startPoint y: 240, endPoint x: 186, endPoint y: 222, distance: 280.5
click at [163, 226] on div "Список позиций Экспорт Добавить товар Добавлено 6263 / 100000 товаров 617 / 300…" at bounding box center [546, 198] width 791 height 426
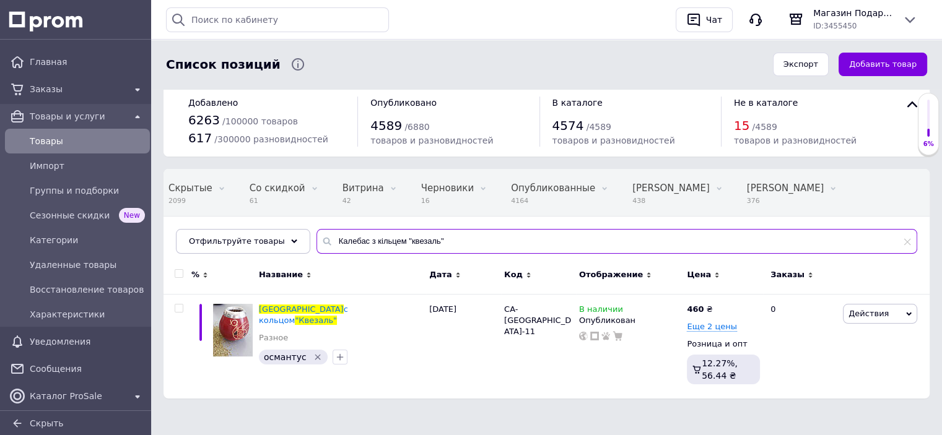
scroll to position [15, 0]
drag, startPoint x: 439, startPoint y: 242, endPoint x: 279, endPoint y: 235, distance: 159.9
click at [279, 235] on div "Отфильтруйте товары Калебас з кільцем "квезаль"" at bounding box center [546, 241] width 741 height 25
paste input "а "капібара" (скло + шкіра)"
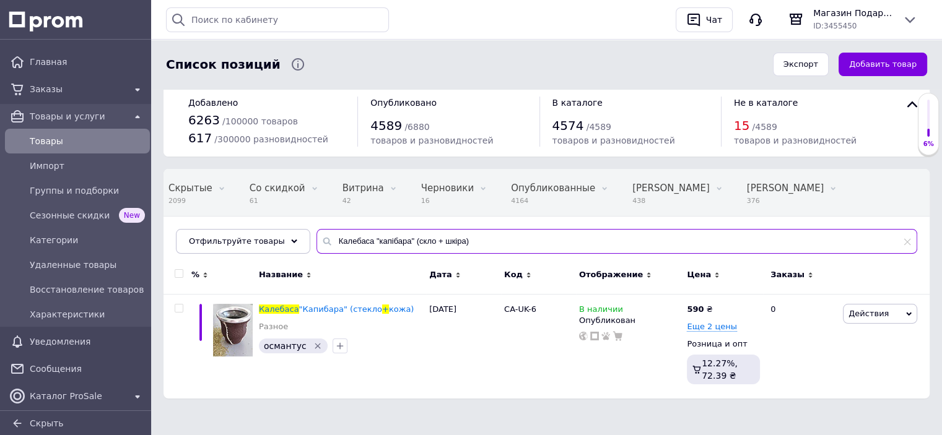
scroll to position [15, 0]
paste input "кляна пляшка в чохлі "посі-паки4", 420 мл"
drag, startPoint x: 349, startPoint y: 240, endPoint x: 229, endPoint y: 240, distance: 119.5
click at [229, 240] on div "Отфильтруйте товары Калебаса "капібара" (скло + шкіра)" at bounding box center [546, 241] width 741 height 25
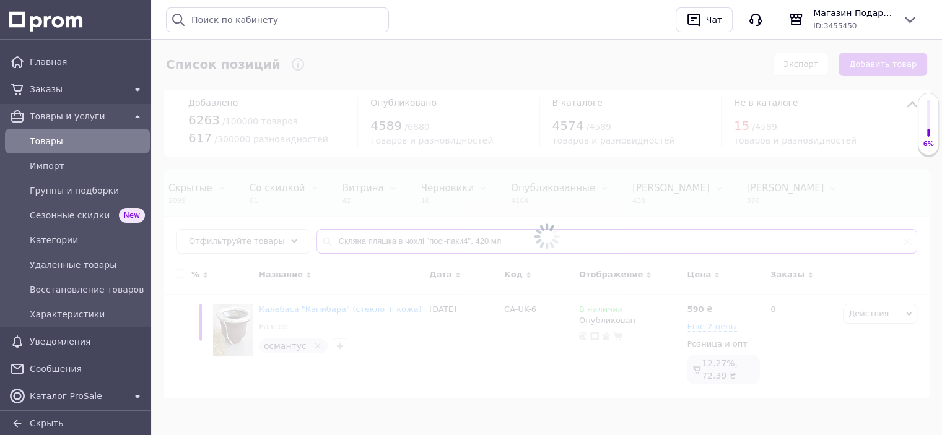
scroll to position [105, 0]
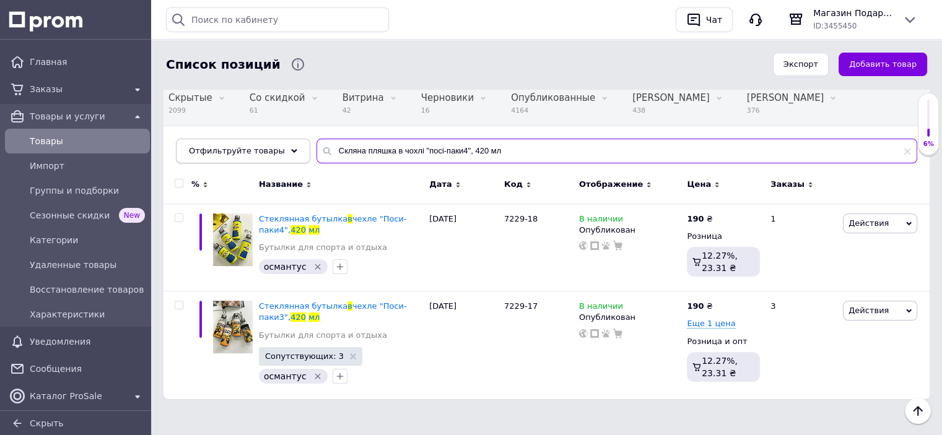
paste input "руктовниця "сфера""
drag, startPoint x: 499, startPoint y: 151, endPoint x: 200, endPoint y: 150, distance: 298.5
click at [200, 150] on div "Отфильтруйте товары Фруктовниця "сфера"" at bounding box center [546, 151] width 741 height 25
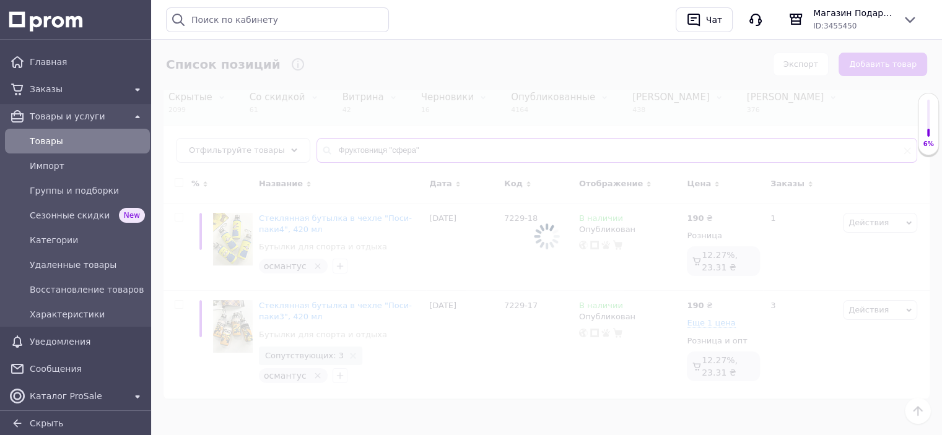
scroll to position [120, 0]
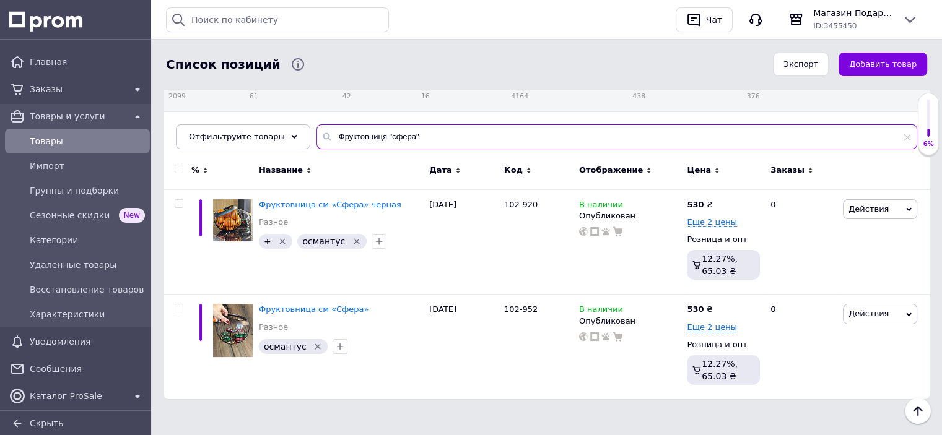
click at [250, 131] on div "Отфильтруйте товары Фруктовниця "сфера"" at bounding box center [546, 136] width 741 height 25
paste input "абір 6 склянок 330 мл "опал"
click at [420, 138] on input "Набір 6 склянок 330 мл "опал"" at bounding box center [616, 136] width 601 height 25
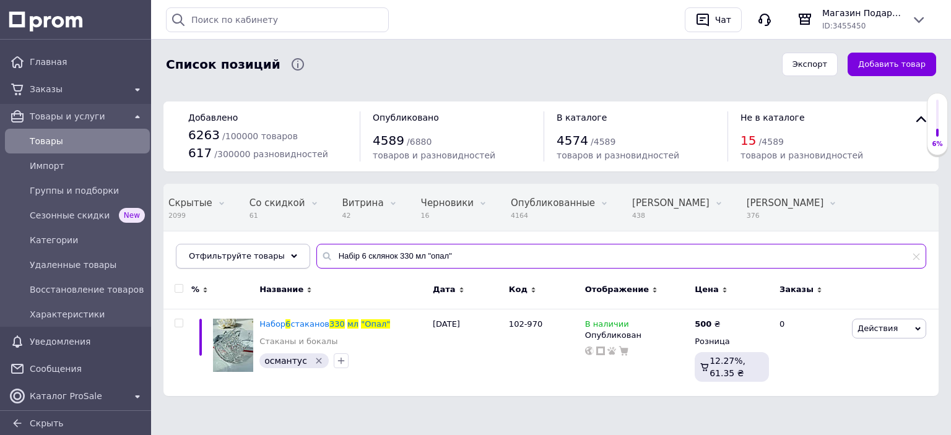
paste input "ситечок 3шт"
drag, startPoint x: 404, startPoint y: 254, endPoint x: 432, endPoint y: 214, distance: 48.8
click at [293, 247] on div "Отфильтруйте товары Набір ситечок 3шт" at bounding box center [551, 256] width 751 height 25
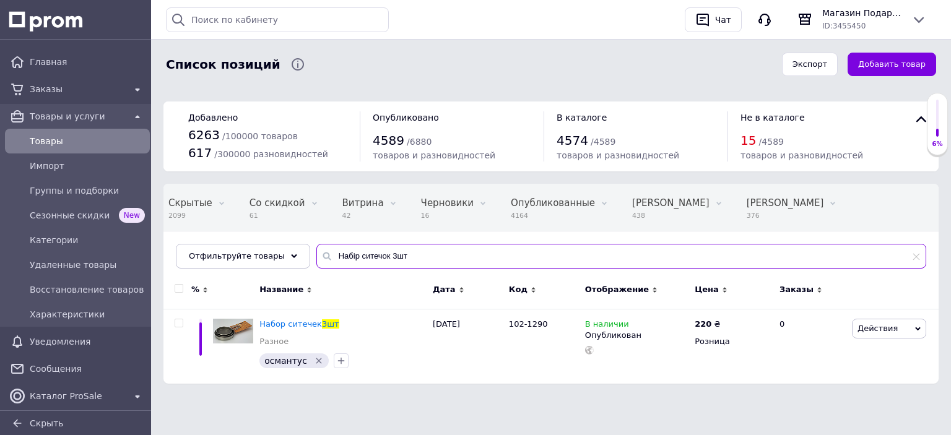
paste input "кляна пляшка в чохлі "посі-паки4", 420 мл"
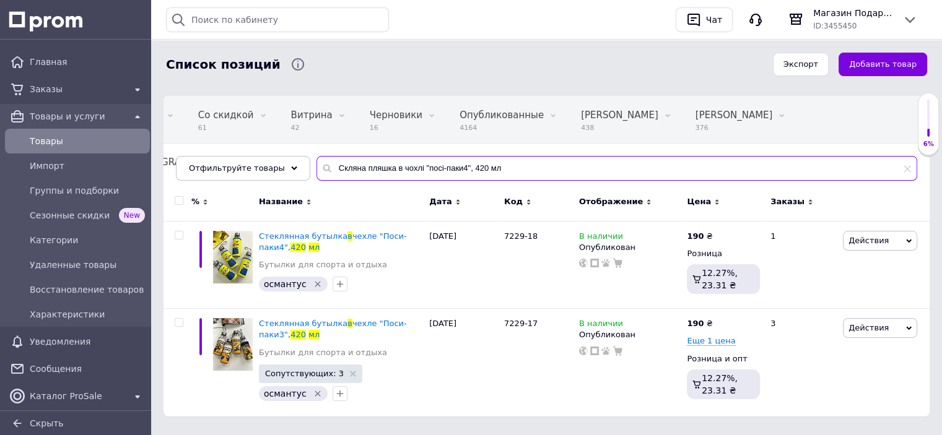
scroll to position [105, 0]
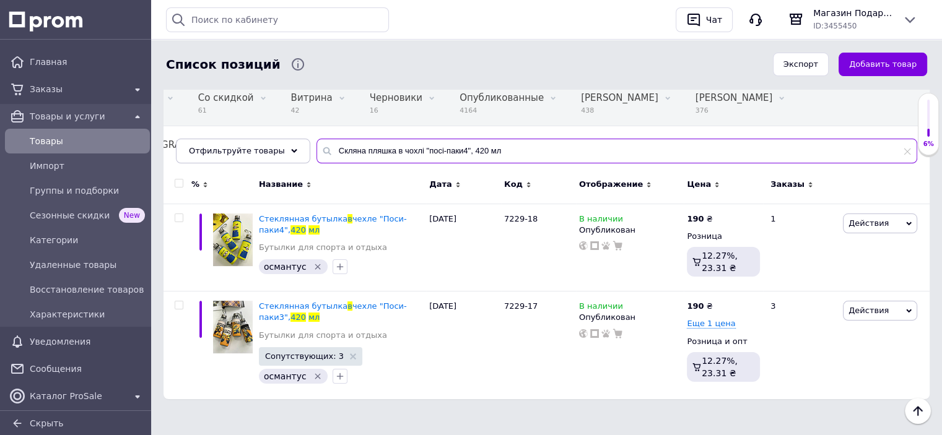
drag, startPoint x: 507, startPoint y: 149, endPoint x: 296, endPoint y: 150, distance: 211.2
click at [296, 151] on div "Все 6279 Скрытые 2099 Удалить Редактировать Со скидкой 61 Удалить Редактировать…" at bounding box center [547, 121] width 766 height 85
paste input "укерниця прозорий купол 2 мала 8"
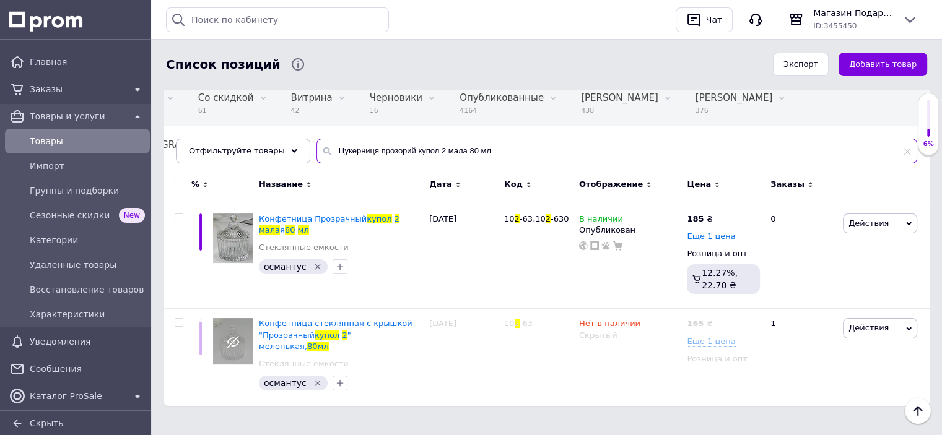
scroll to position [101, 0]
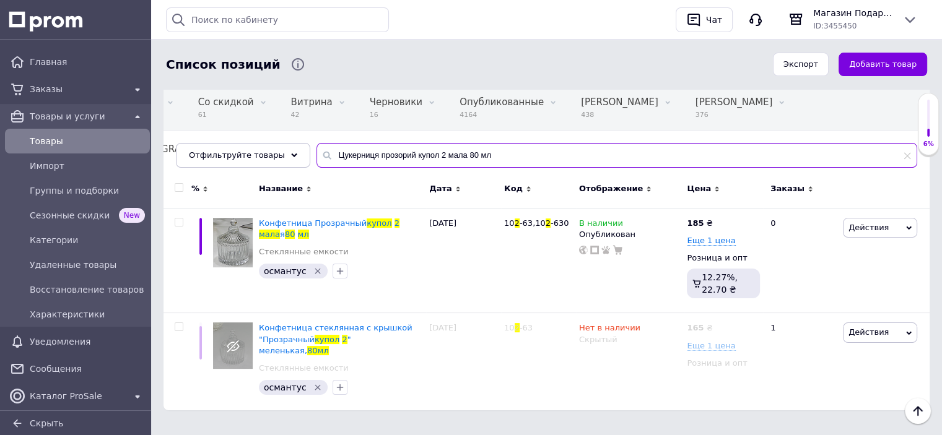
drag, startPoint x: 468, startPoint y: 150, endPoint x: 327, endPoint y: 141, distance: 141.6
click at [328, 143] on input "Цукерниця прозорий купол 2 мала 80 мл" at bounding box center [616, 155] width 601 height 25
paste input "Цукерниця прозорий купол 2 середня 25"
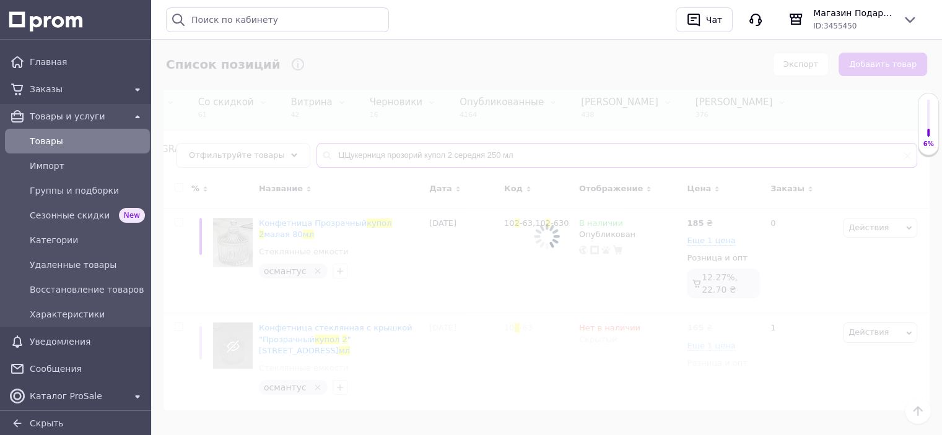
scroll to position [102, 0]
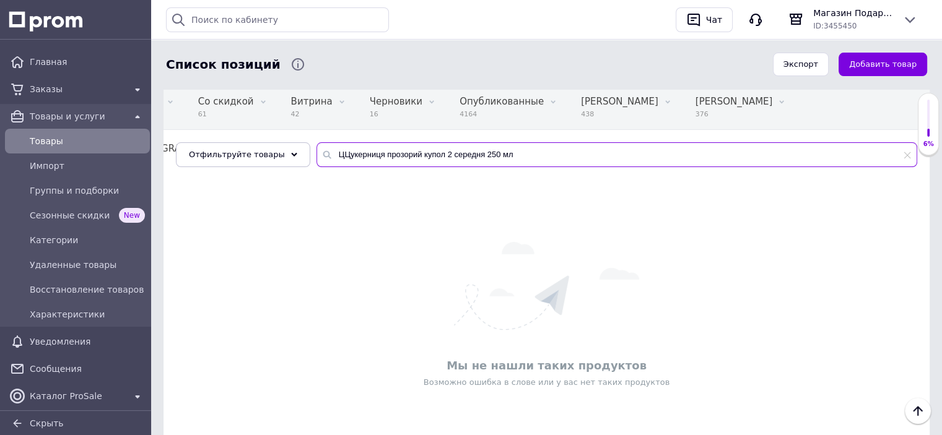
click at [329, 155] on input "ЦЦукерниця прозорий купол 2 середня 250 мл" at bounding box center [616, 154] width 601 height 25
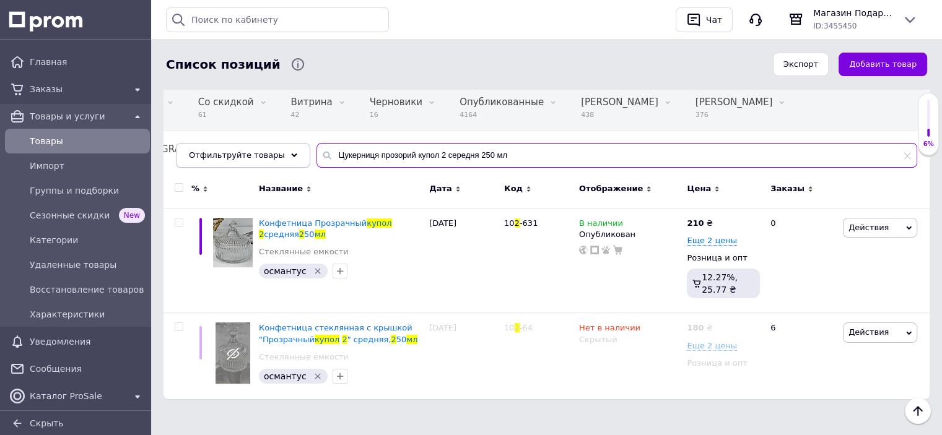
drag, startPoint x: 508, startPoint y: 159, endPoint x: 280, endPoint y: 155, distance: 227.9
click at [263, 155] on div "Отфильтруйте товары Цукерниця прозорий купол 2 середня 250 мл" at bounding box center [546, 155] width 741 height 25
paste input "лин для спецій бамбо великий, 20 см"
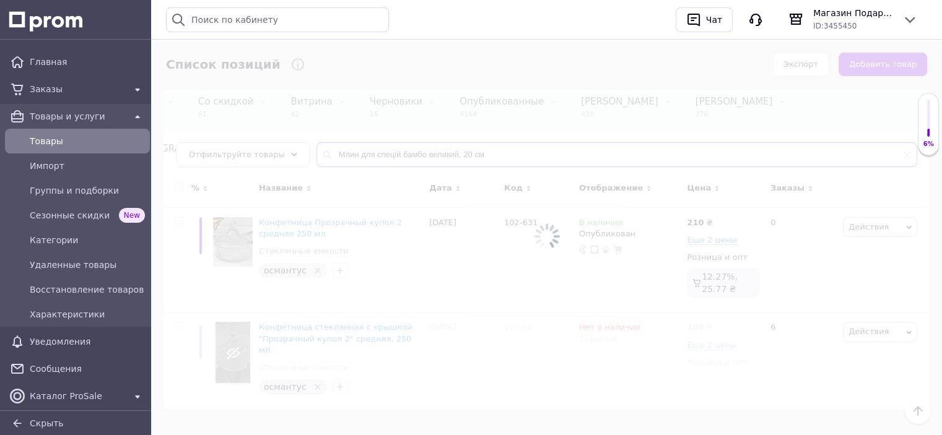
scroll to position [15, 0]
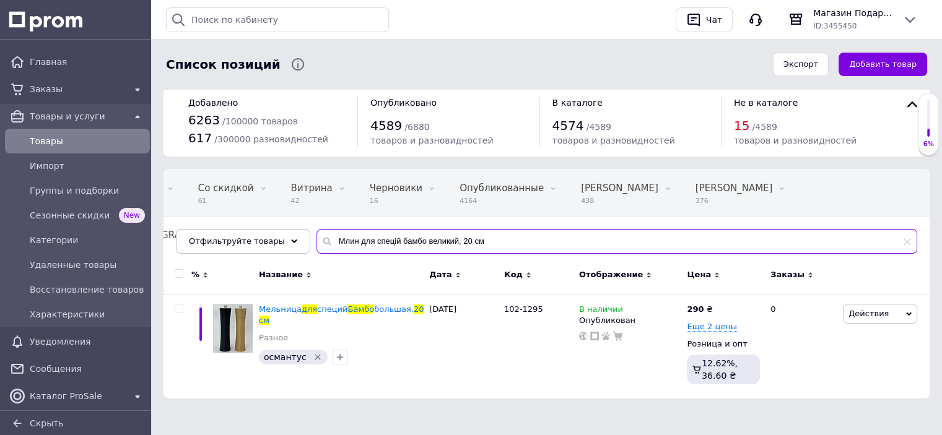
drag, startPoint x: 480, startPoint y: 235, endPoint x: 292, endPoint y: 220, distance: 188.2
click at [289, 220] on div "Все 6279 Скрытые 2099 Удалить Редактировать Со скидкой 61 Удалить Редактировать…" at bounding box center [547, 211] width 766 height 85
paste input "[PERSON_NAME] приборів 4х4 "золота колекція""
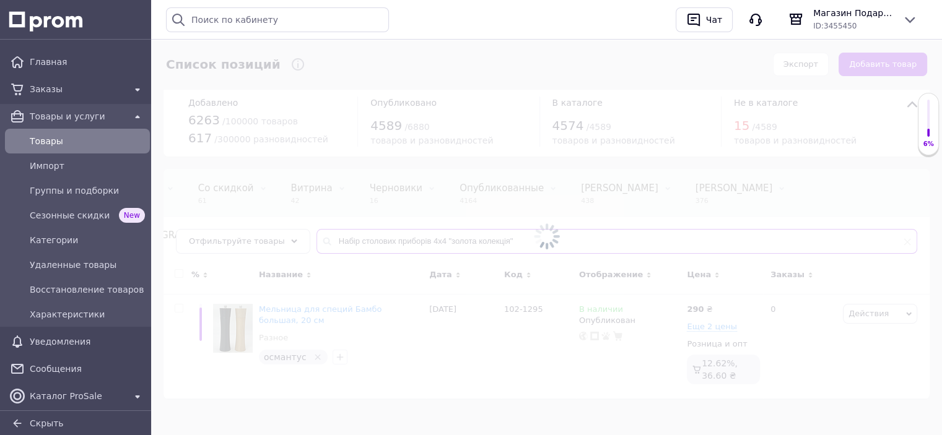
scroll to position [0, 104]
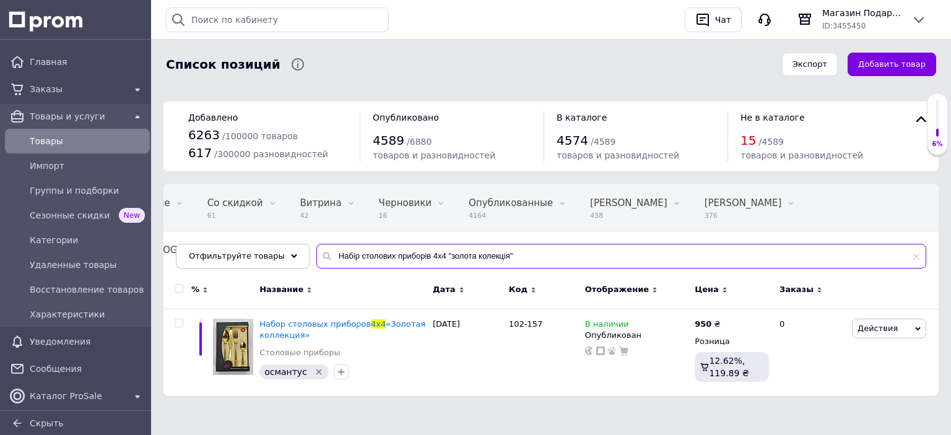
drag, startPoint x: 371, startPoint y: 237, endPoint x: 173, endPoint y: 237, distance: 197.6
click at [173, 237] on div "Все 6279 Скрытые 2099 Удалить Редактировать Со скидкой 61 Удалить Редактировать…" at bounding box center [551, 226] width 775 height 85
paste input "ишенькова банка для дрібниць, кишенькова лист кохання, 25 г"
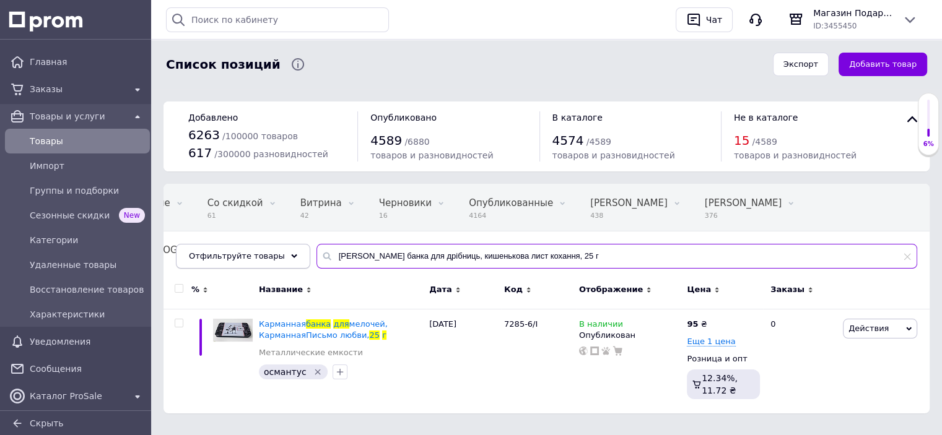
drag, startPoint x: 396, startPoint y: 261, endPoint x: 294, endPoint y: 261, distance: 102.2
click at [294, 261] on div "Отфильтруйте товары [PERSON_NAME] банка для дрібниць, кишенькова лист кохання, …" at bounding box center [546, 256] width 741 height 25
paste input "абір 6 склянок 310 мл андромеда"
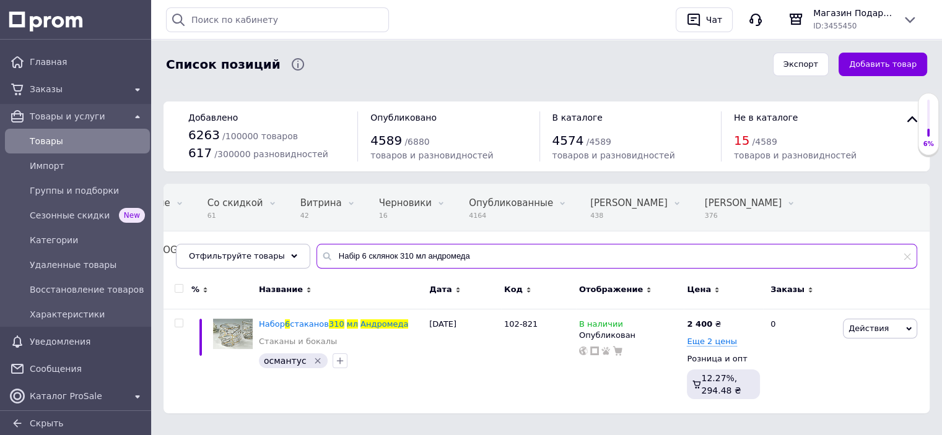
drag, startPoint x: 366, startPoint y: 253, endPoint x: 260, endPoint y: 238, distance: 106.9
click at [260, 238] on div "Все 6279 Скрытые 2099 Удалить Редактировать Со скидкой 61 Удалить Редактировать…" at bounding box center [547, 226] width 766 height 85
paste input "укерниця чорний купол велика 250 мл"
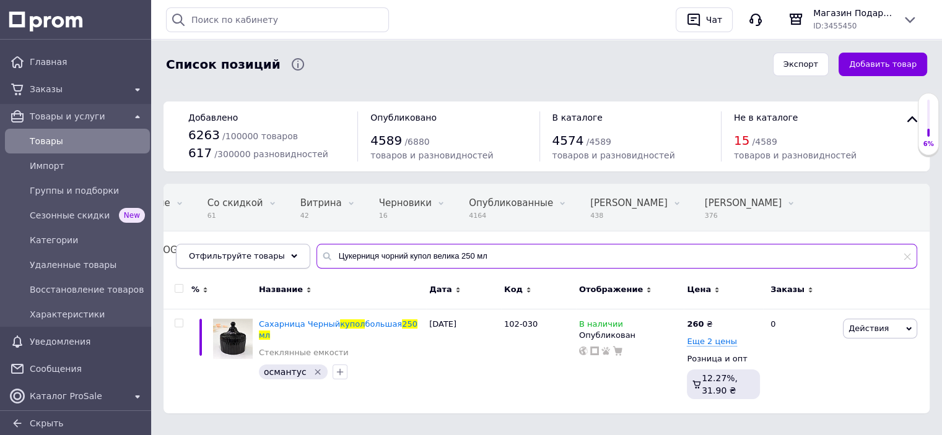
drag, startPoint x: 513, startPoint y: 261, endPoint x: 240, endPoint y: 264, distance: 272.5
click at [241, 264] on div "Отфильтруйте товары Цукерниця чорний купол велика 250 мл" at bounding box center [546, 256] width 741 height 25
paste input "абір 6 склянок 250 мл "квадро-[PERSON_NAME]""
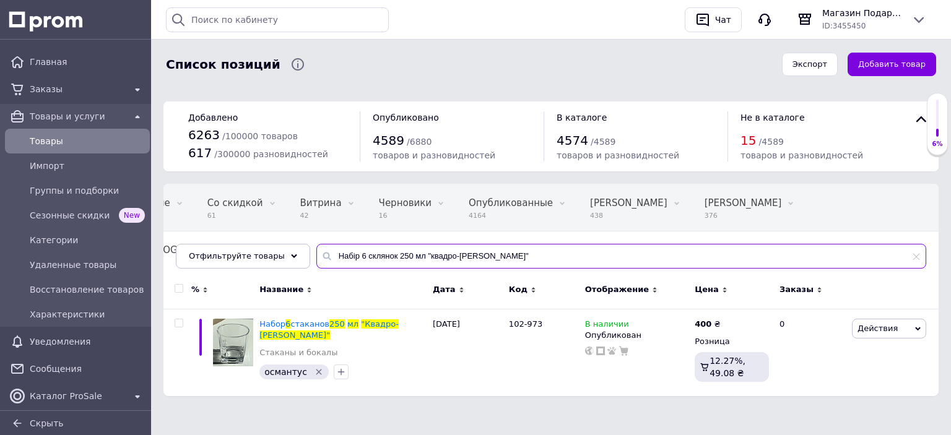
drag, startPoint x: 360, startPoint y: 254, endPoint x: 286, endPoint y: 243, distance: 75.2
click at [286, 245] on div "Отфильтруйте товары Набір 6 склянок 250 мл "квадро-[PERSON_NAME]"" at bounding box center [551, 256] width 751 height 25
paste input "330 мл "кристал"
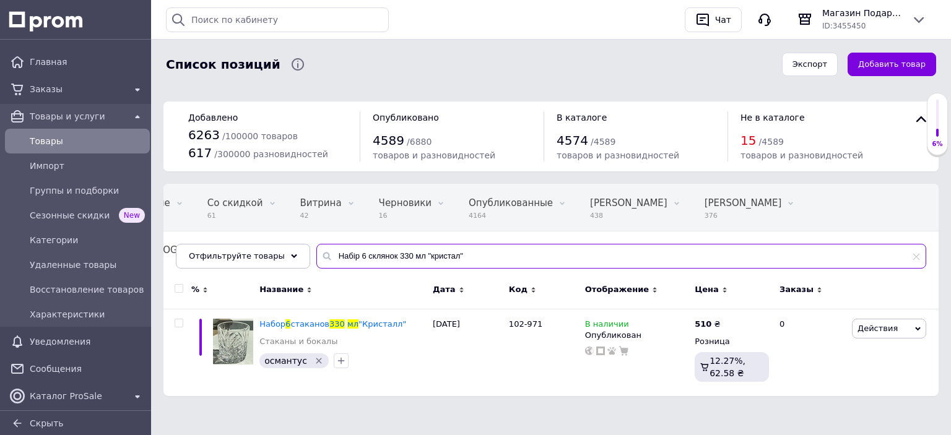
drag, startPoint x: 469, startPoint y: 254, endPoint x: 305, endPoint y: 254, distance: 164.7
click at [316, 254] on input "Набір 6 склянок 330 мл "кристал"" at bounding box center [621, 256] width 610 height 25
paste input "столових приборів "ретро-блек"
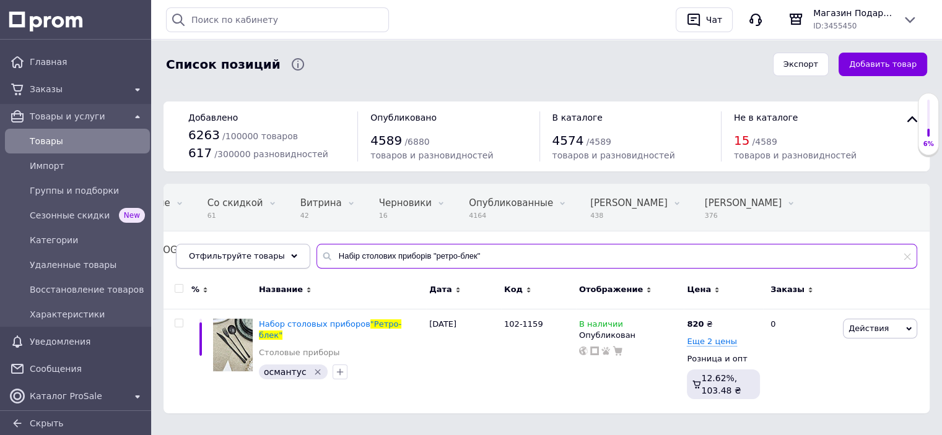
drag, startPoint x: 329, startPoint y: 250, endPoint x: 256, endPoint y: 242, distance: 73.5
click at [240, 248] on div "Отфильтруйте товары Набір столових приборів "ретро-блек"" at bounding box center [546, 256] width 741 height 25
paste input "ерроу"
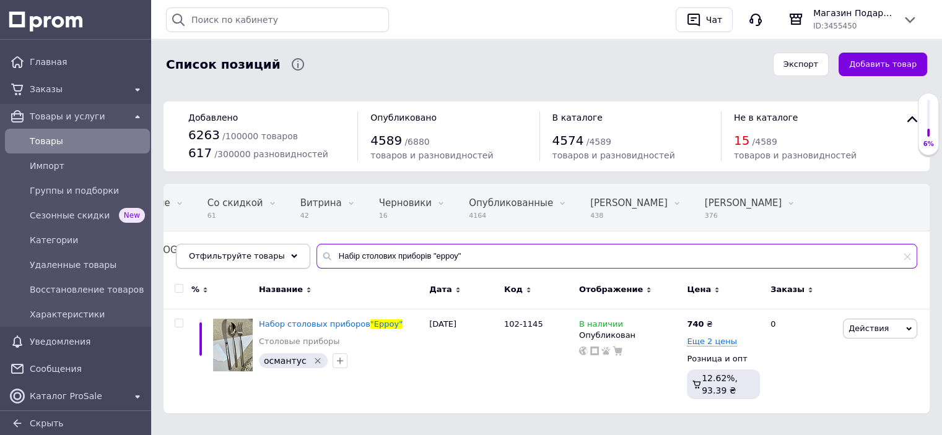
paste input "укерниця прозора "золотий олень" мала, 250ml"
drag, startPoint x: 327, startPoint y: 256, endPoint x: 249, endPoint y: 255, distance: 78.0
click at [249, 255] on div "Отфильтруйте товары Цукерниця прозора "золотий олень" мала, 250ml" at bounding box center [546, 256] width 741 height 25
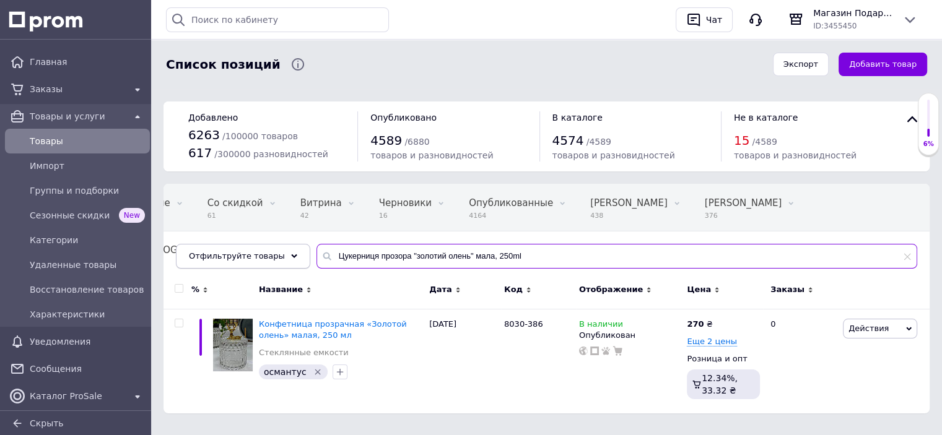
drag, startPoint x: 546, startPoint y: 256, endPoint x: 266, endPoint y: 245, distance: 280.2
click at [266, 245] on div "Отфильтруйте товары Цукерниця прозора "золотий олень" мала, 250ml" at bounding box center [546, 256] width 741 height 25
paste input "[PERSON_NAME] "золотий олень" велика, 49"
drag, startPoint x: 284, startPoint y: 262, endPoint x: 169, endPoint y: 260, distance: 114.6
click at [169, 260] on div "Все 6279 Скрытые 2099 Удалить Редактировать Со скидкой 61 Удалить Редактировать…" at bounding box center [547, 226] width 766 height 85
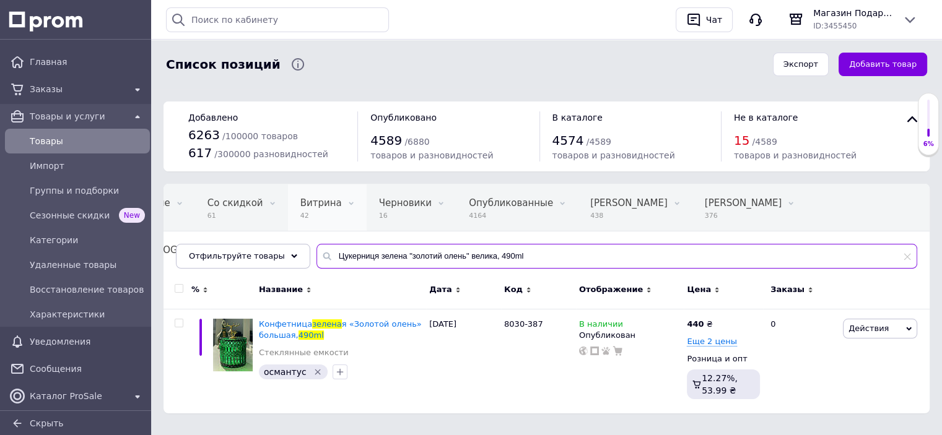
paste input "абір 6 чарок прозорих "плейн-шот" 120 мл"
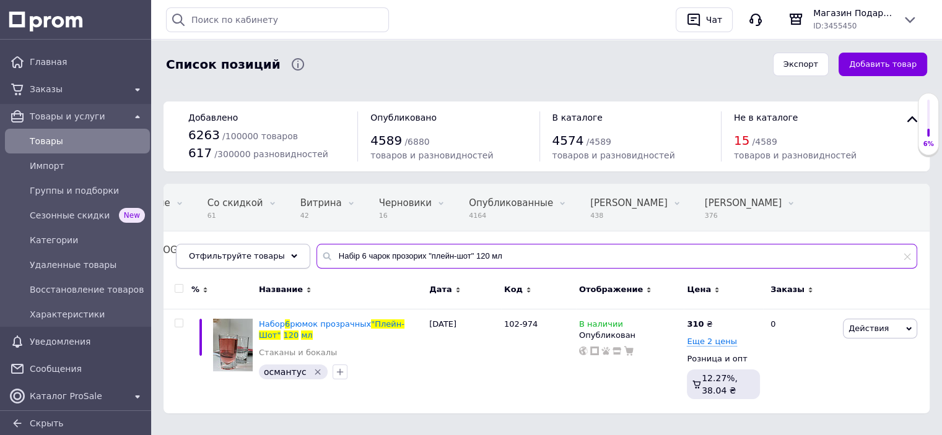
drag, startPoint x: 538, startPoint y: 255, endPoint x: 246, endPoint y: 251, distance: 291.7
click at [246, 251] on div "Отфильтруйте товары Набір 6 чарок прозорих "плейн-шот" 120 мл" at bounding box center [546, 256] width 741 height 25
paste input "анка металева "чаньсань", 8.5 х 8.5 см"
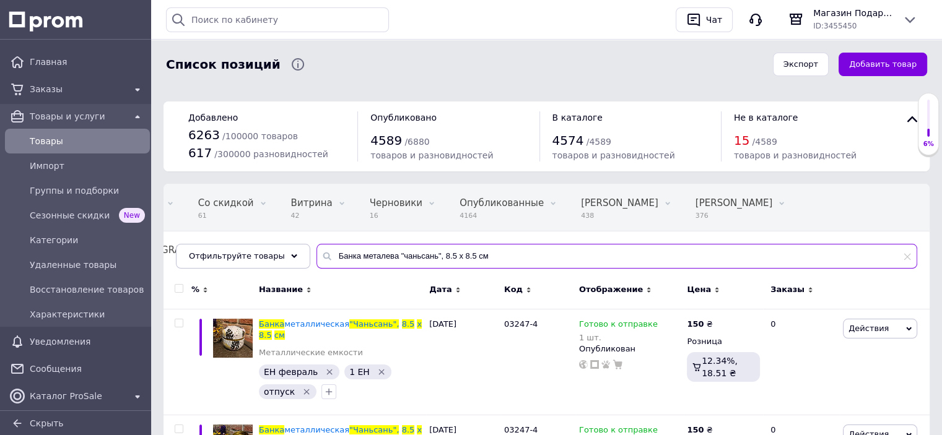
drag, startPoint x: 496, startPoint y: 254, endPoint x: 317, endPoint y: 256, distance: 179.0
click at [317, 256] on div "Банка металева "чаньсань", 8.5 х 8.5 см" at bounding box center [616, 256] width 601 height 25
paste input "айник для заварки 500 мл"
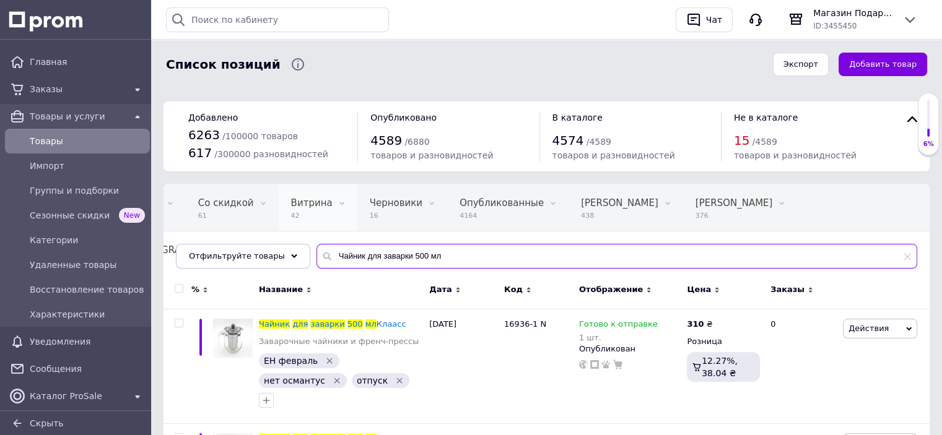
drag, startPoint x: 437, startPoint y: 257, endPoint x: 292, endPoint y: 230, distance: 147.5
click at [277, 233] on div "Все 6279 Скрытые 2099 Удалить Редактировать Со скидкой 61 Удалить Редактировать…" at bounding box center [547, 226] width 766 height 85
paste input "кляний чайник "ромбус", 6"
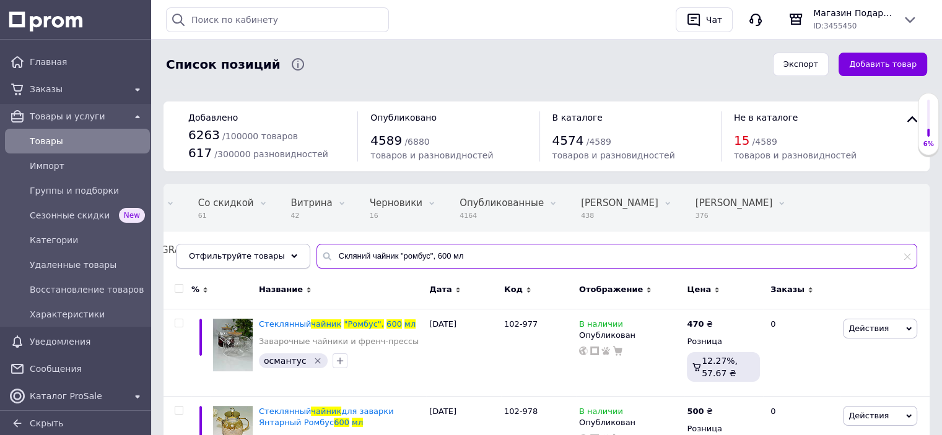
drag, startPoint x: 469, startPoint y: 266, endPoint x: 285, endPoint y: 255, distance: 184.3
click at [285, 255] on div "Отфильтруйте товары Скляний чайник "ромбус", 600 мл" at bounding box center [546, 256] width 741 height 25
paste input "абір 6 склянок 240 мл "рок-айс""
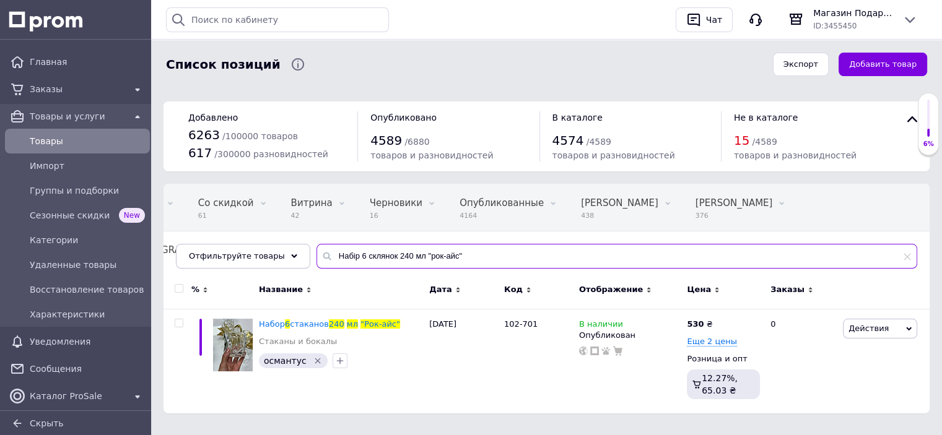
drag, startPoint x: 364, startPoint y: 242, endPoint x: 248, endPoint y: 239, distance: 116.5
click at [248, 240] on div "Все 6279 Скрытые 2099 Удалить Редактировать Со скидкой 61 Удалить Редактировать…" at bounding box center [547, 226] width 766 height 85
paste input "320 мл "клебер"
drag, startPoint x: 308, startPoint y: 250, endPoint x: 248, endPoint y: 250, distance: 60.1
click at [248, 250] on div "Отфильтруйте товары Набір 6 склянок 320 мл "клебер"" at bounding box center [546, 256] width 741 height 25
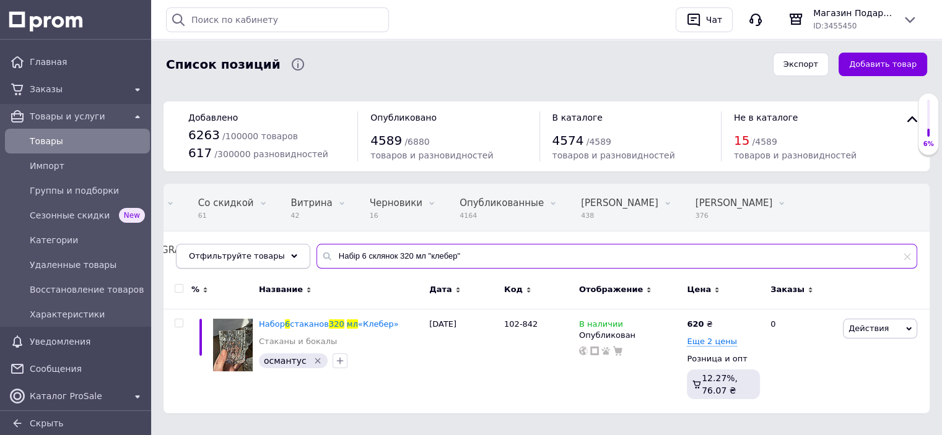
paste input "ідставка для піци "гранд-піцца"
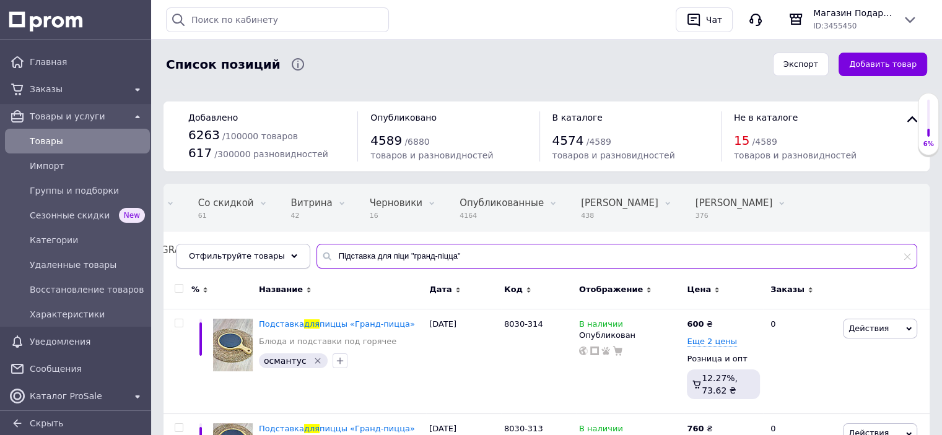
paste input "абір 6 склянок 470 мл "баф"
drag, startPoint x: 331, startPoint y: 255, endPoint x: 263, endPoint y: 250, distance: 68.9
click at [262, 250] on div "Отфильтруйте товары Набір 6 склянок 470 мл "баф"" at bounding box center [546, 256] width 741 height 25
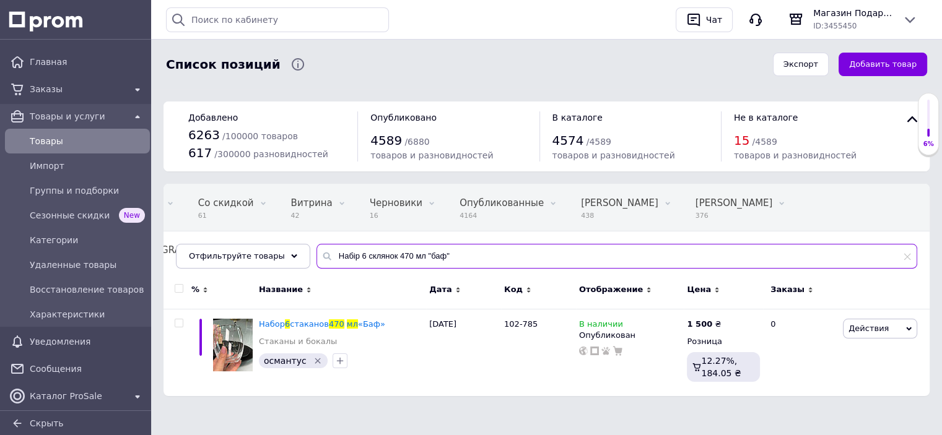
scroll to position [0, 104]
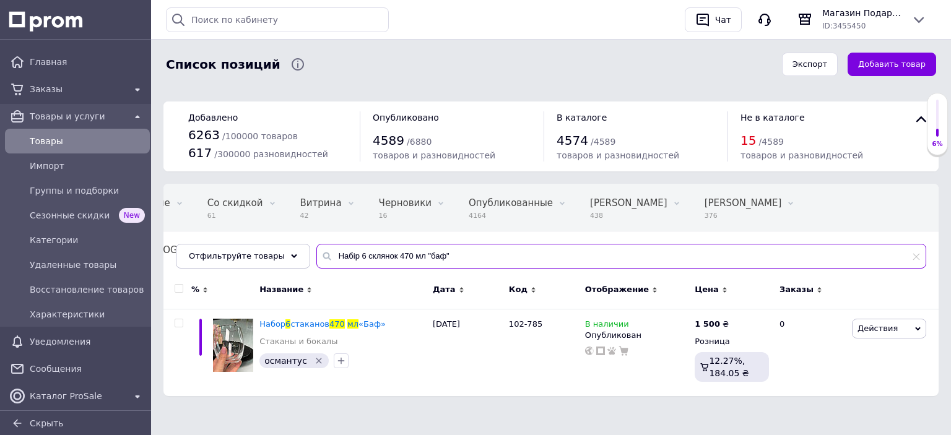
paste input "укерниця "гном" 260 мл"
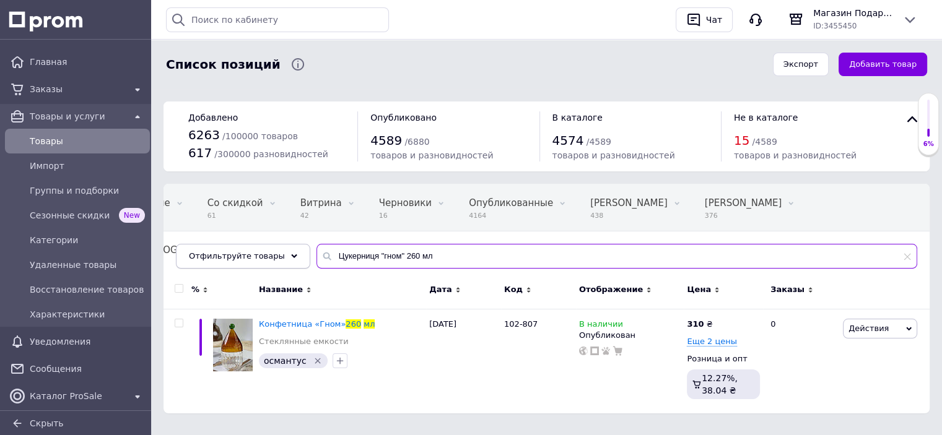
paste input "абір 6 склянок для води 390 мл "льодяник""
drag, startPoint x: 330, startPoint y: 257, endPoint x: 282, endPoint y: 251, distance: 48.1
click at [282, 251] on div "Отфильтруйте товары Цукерниця "гном" 260 мл" at bounding box center [546, 256] width 741 height 25
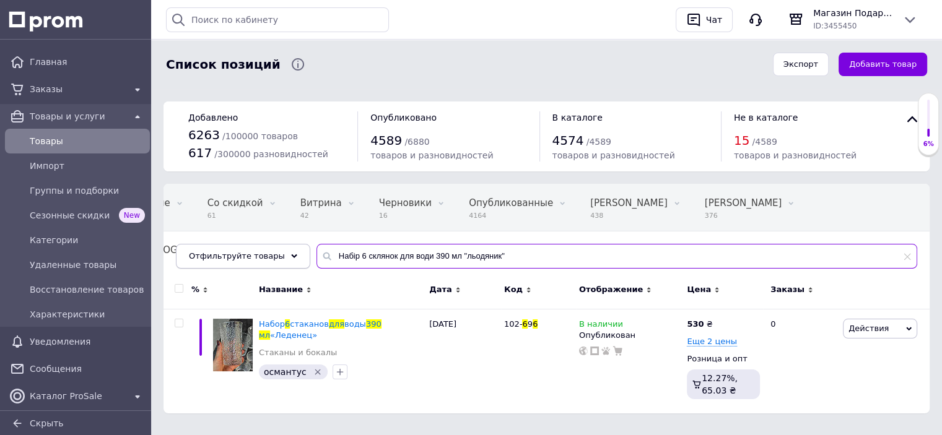
drag, startPoint x: 500, startPoint y: 255, endPoint x: 273, endPoint y: 246, distance: 228.1
click at [262, 250] on div "Отфильтруйте товары Набір 6 склянок для води 390 мл "льодяник"" at bounding box center [546, 256] width 741 height 25
paste input "страйк 260 мл"
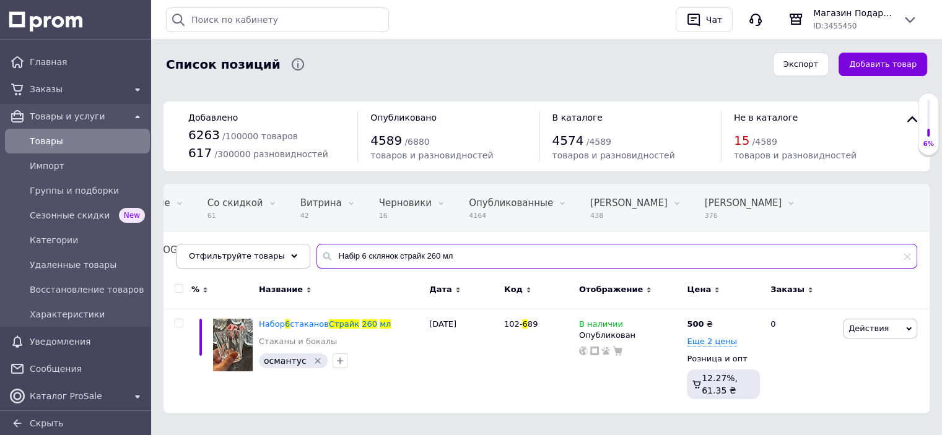
drag, startPoint x: 466, startPoint y: 257, endPoint x: 297, endPoint y: 240, distance: 169.9
click at [297, 240] on div "Все 6279 Скрытые 2099 Удалить Редактировать Со скидкой 61 Удалить Редактировать…" at bounding box center [547, 226] width 766 height 85
paste input "300 мл "[PERSON_NAME]""
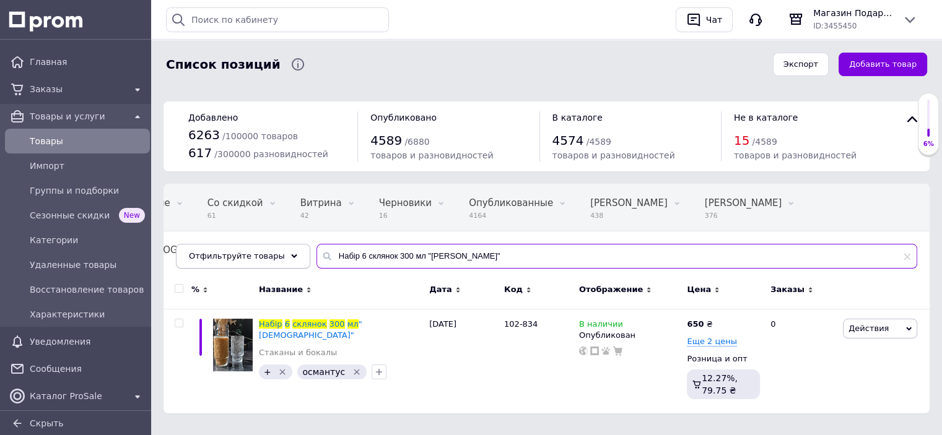
drag, startPoint x: 409, startPoint y: 252, endPoint x: 367, endPoint y: 209, distance: 60.4
click at [276, 245] on div "Отфильтруйте товары Набір 6 склянок 300 мл "[PERSON_NAME]"" at bounding box center [546, 256] width 741 height 25
paste input "ошка-підставка "суші-сет"
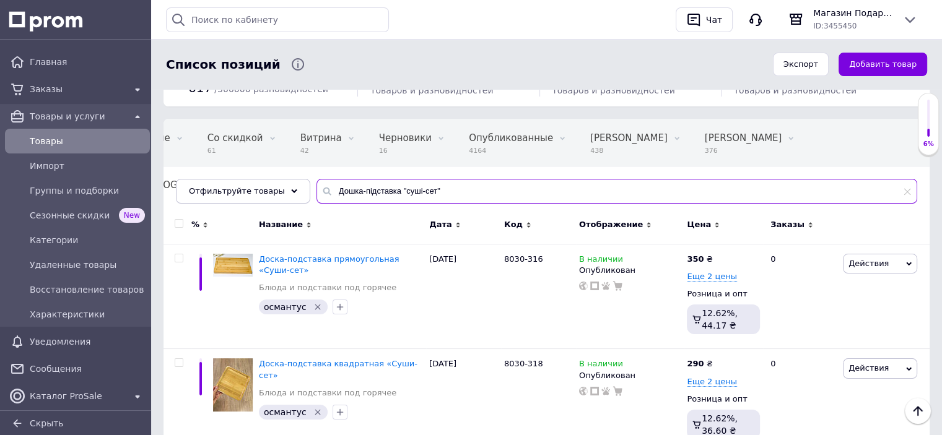
scroll to position [62, 0]
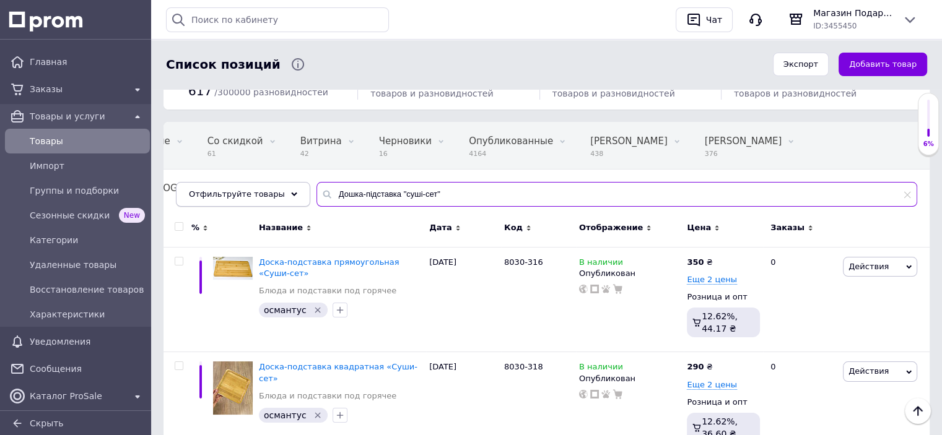
paste input "абір 6 склянок 270 мл "льодяник"
drag, startPoint x: 443, startPoint y: 199, endPoint x: 260, endPoint y: 186, distance: 183.8
click at [255, 188] on div "Отфильтруйте товары Дошка-підставка "суші-сет"" at bounding box center [546, 194] width 741 height 25
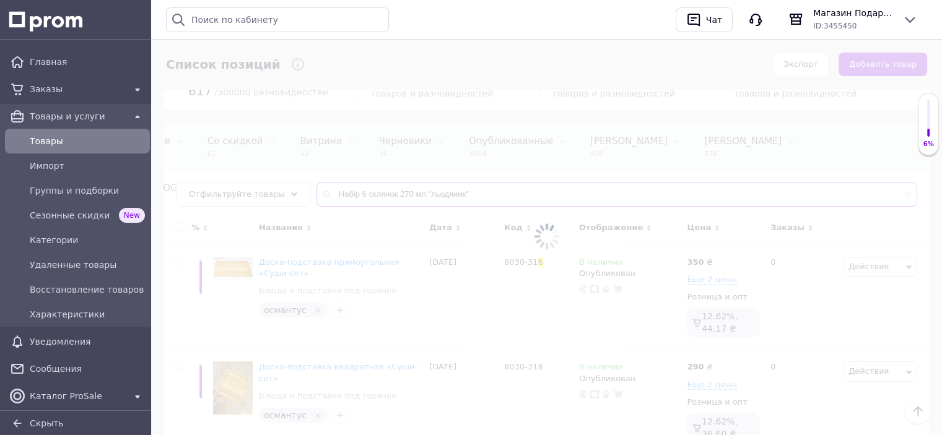
scroll to position [15, 0]
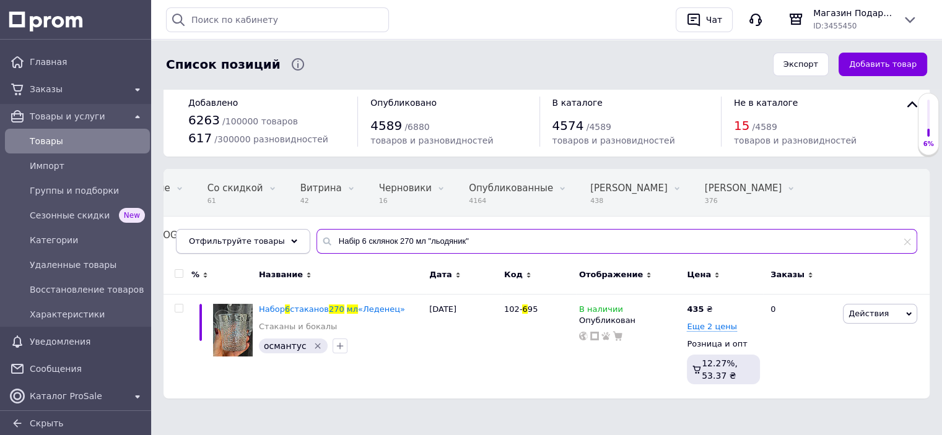
drag, startPoint x: 461, startPoint y: 243, endPoint x: 263, endPoint y: 233, distance: 198.5
click at [263, 233] on div "Отфильтруйте товары Набір 6 склянок 270 мл "льодяник"" at bounding box center [546, 241] width 741 height 25
paste input "300 мл "осман"
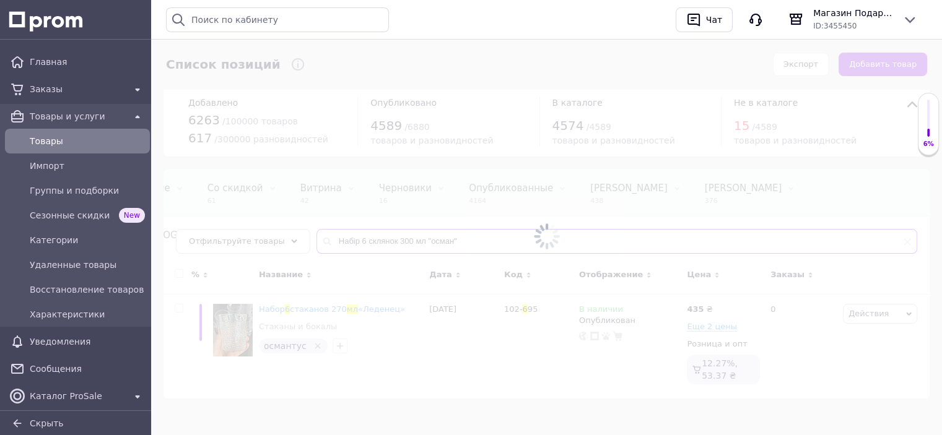
scroll to position [15, 0]
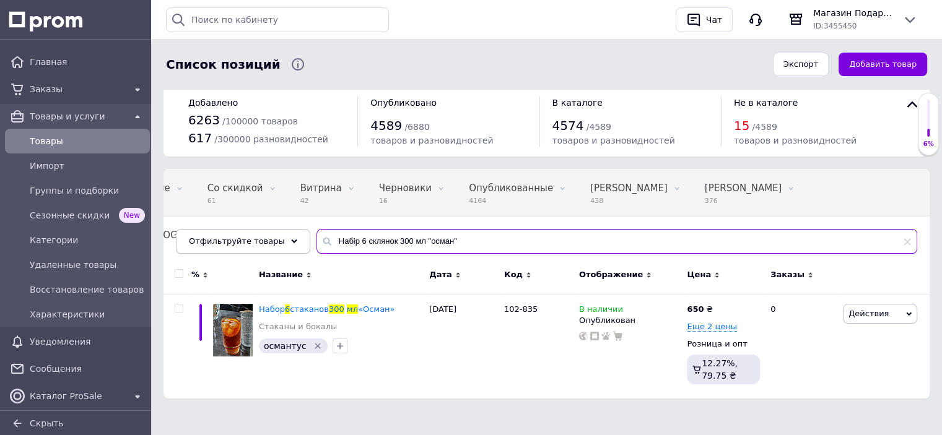
drag, startPoint x: 462, startPoint y: 244, endPoint x: 273, endPoint y: 230, distance: 190.0
click at [273, 230] on div "Отфильтруйте товары Набір 6 склянок 300 мл "осман"" at bounding box center [546, 241] width 741 height 25
paste input "ідставка для торта на ніжці "бамбу-кейк"
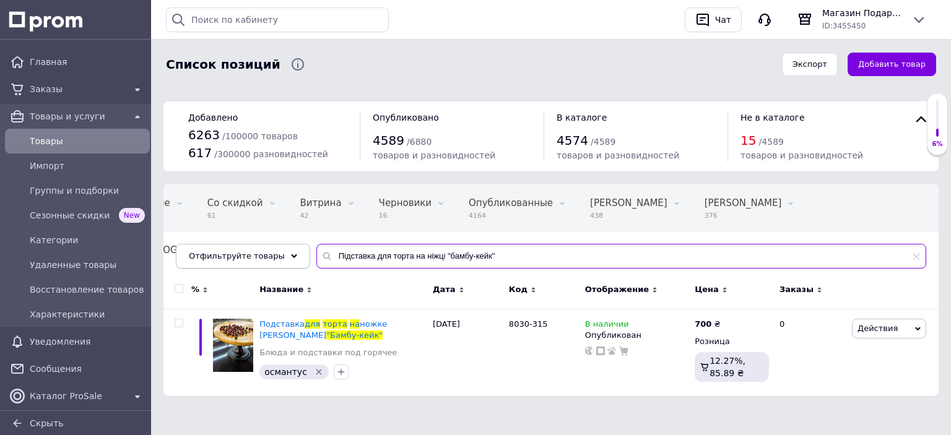
paste input "абір 6 склянок "галло" 380 мл"
drag, startPoint x: 506, startPoint y: 250, endPoint x: 286, endPoint y: 245, distance: 220.5
click at [286, 245] on div "Отфильтруйте товары Підставка для торта на ніжці "бамбу-кейк"" at bounding box center [551, 256] width 751 height 25
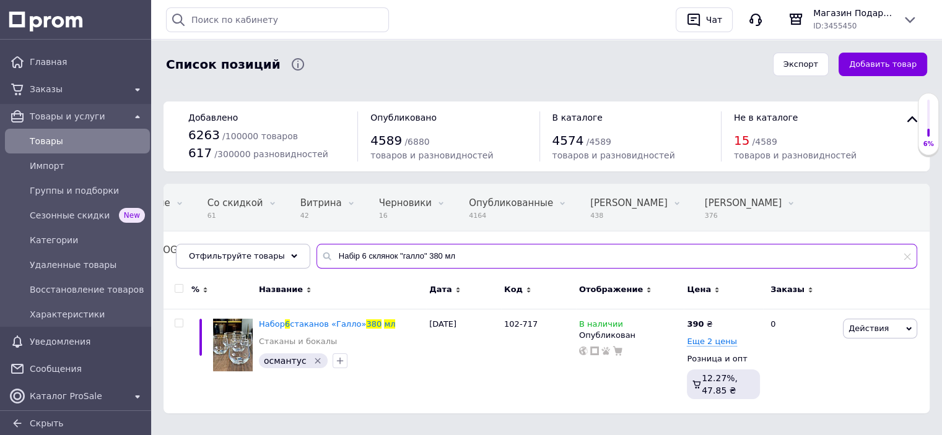
drag, startPoint x: 475, startPoint y: 251, endPoint x: 303, endPoint y: 250, distance: 172.2
click at [316, 250] on input "Набір 6 склянок "галло" 380 мл" at bounding box center [616, 256] width 601 height 25
paste input "ідставка для піци "гранд-піцца""
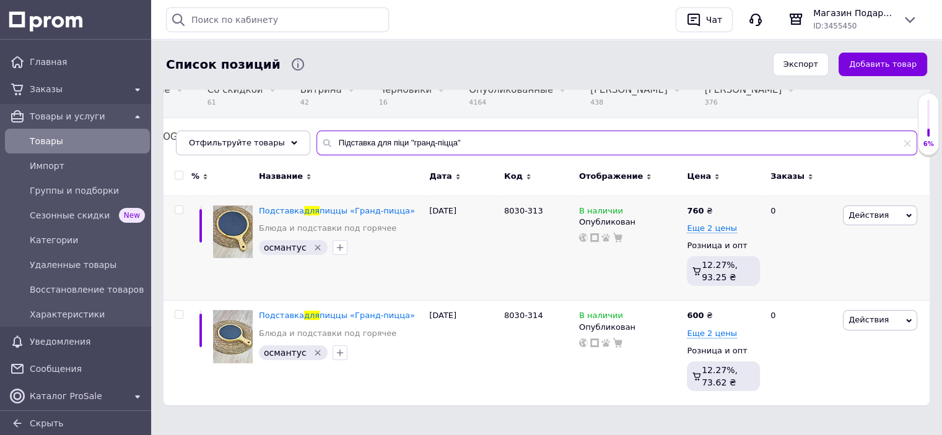
scroll to position [120, 0]
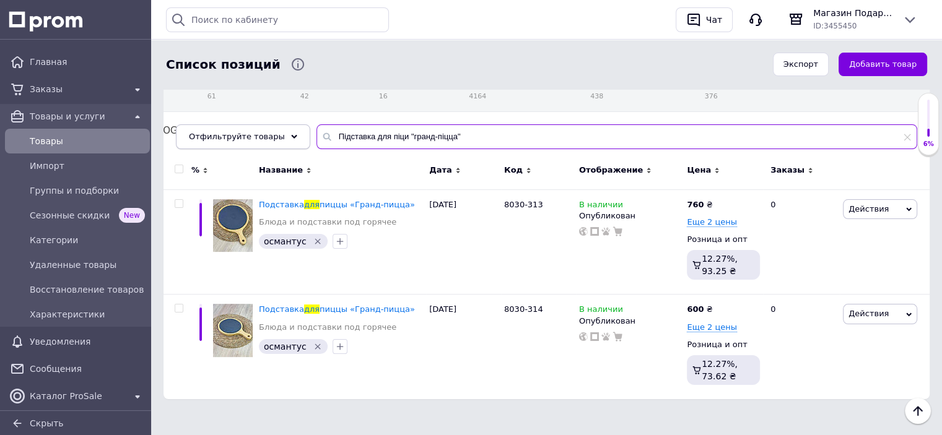
drag, startPoint x: 466, startPoint y: 136, endPoint x: 289, endPoint y: 128, distance: 177.3
click at [290, 131] on div "Отфильтруйте товары Підставка для піци "гранд-піцца"" at bounding box center [546, 136] width 741 height 25
paste input "торта на ніжці "white kitchen"
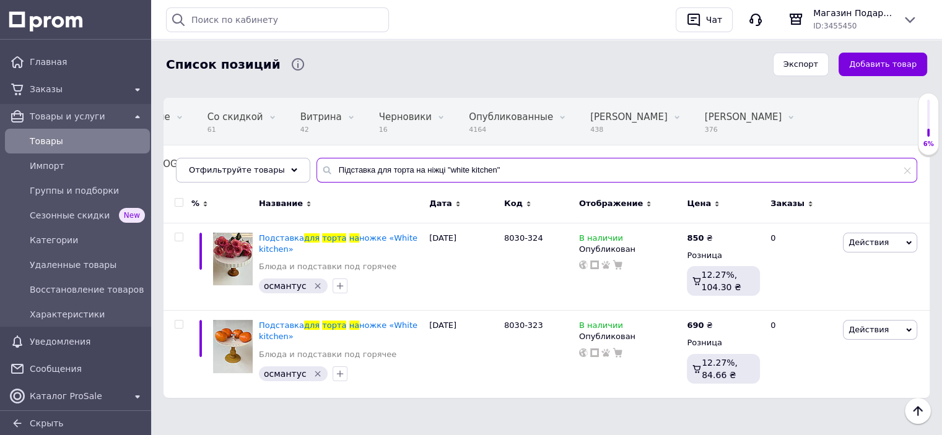
scroll to position [84, 0]
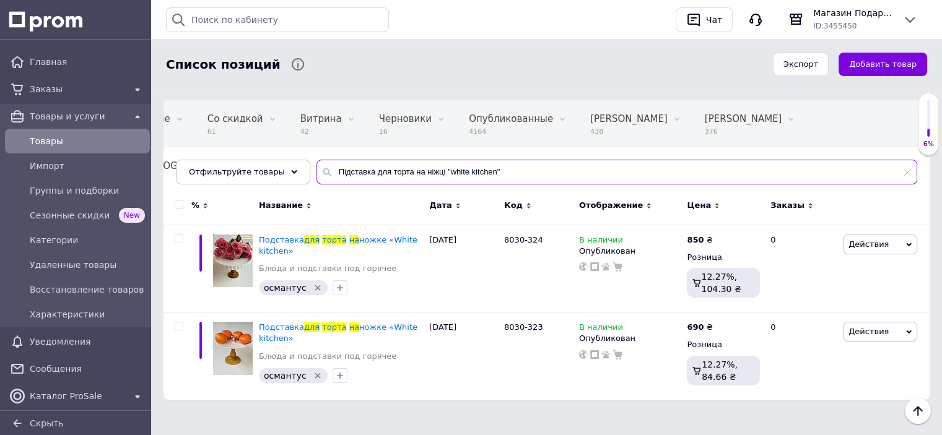
drag, startPoint x: 489, startPoint y: 173, endPoint x: 323, endPoint y: 165, distance: 165.5
click at [323, 165] on input "Підставка для торта на ніжці "white kitchen"" at bounding box center [616, 172] width 601 height 25
paste input "абір 6 чарок прозорих "хот-шот 2", 150 мл"
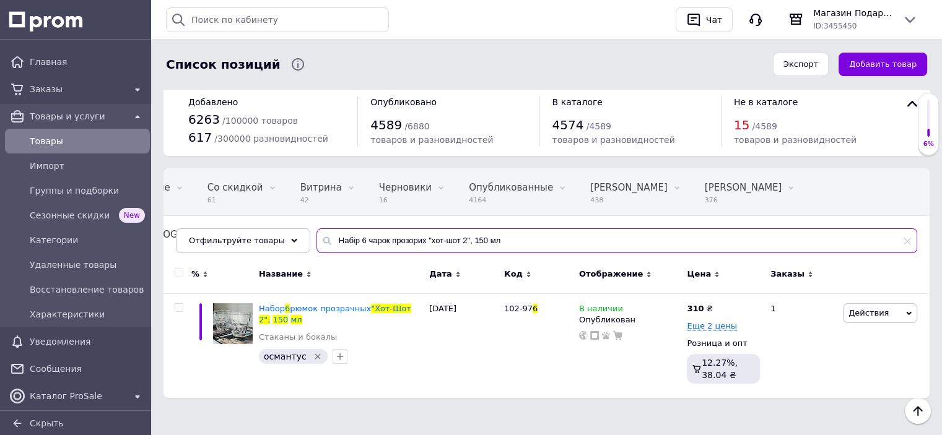
scroll to position [15, 0]
paste input "анка "сфера" весна"
drag, startPoint x: 346, startPoint y: 244, endPoint x: 247, endPoint y: 241, distance: 98.5
click at [244, 241] on div "Отфильтруйте товары Набір 6 чарок прозорих "хот-шот 2", 150 мл" at bounding box center [546, 241] width 741 height 25
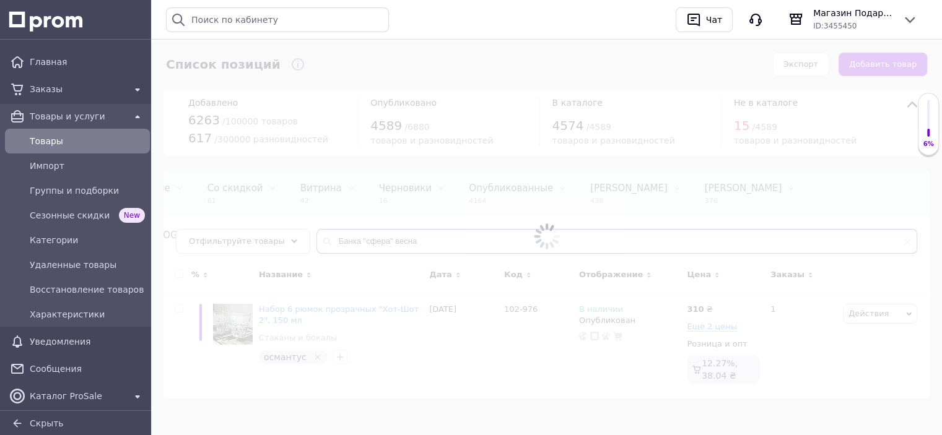
scroll to position [15, 0]
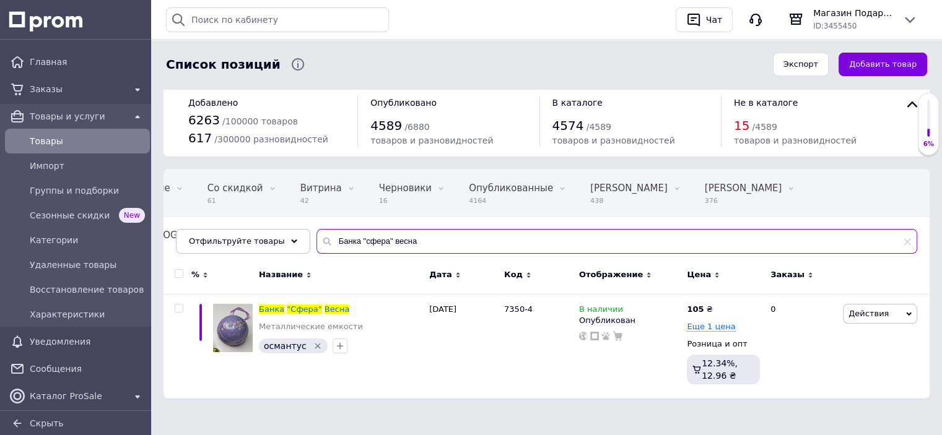
type input "Банка "сфера" весна"
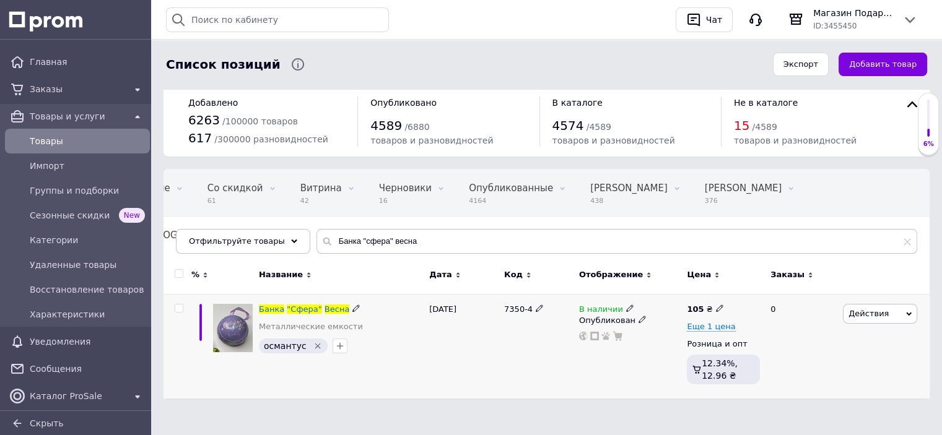
click at [235, 336] on img at bounding box center [233, 328] width 40 height 48
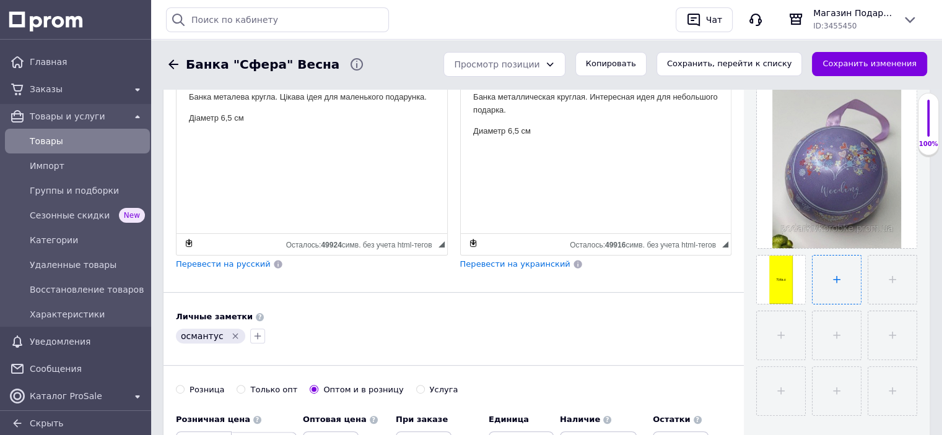
scroll to position [248, 0]
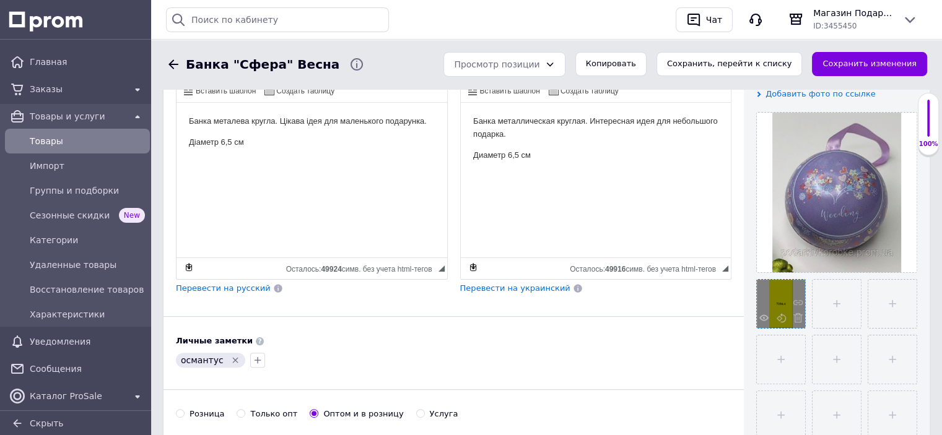
click at [800, 324] on span at bounding box center [794, 319] width 15 height 12
click at [783, 57] on button "Сохранить, перейти к списку" at bounding box center [730, 64] width 146 height 24
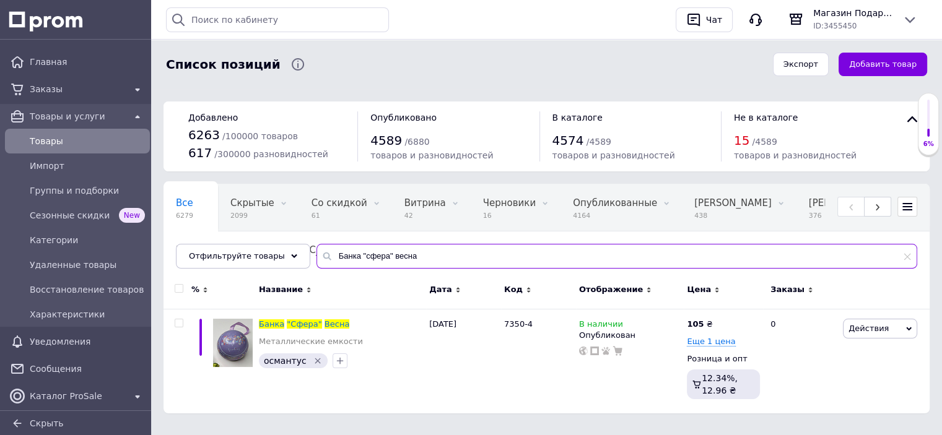
paste input "мбілія "срібний камінь", 18,5см"
click at [245, 238] on div "Все 6279 Скрытые 2099 Удалить Редактировать Со скидкой 61 Удалить Редактировать…" at bounding box center [547, 226] width 766 height 85
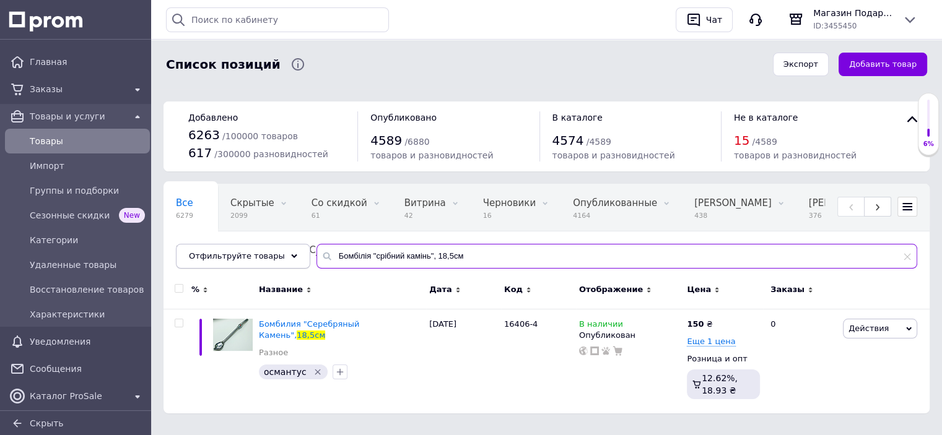
paste input "абір банок 3 шт "чай, кава, цукор""
drag, startPoint x: 451, startPoint y: 252, endPoint x: 271, endPoint y: 244, distance: 179.8
click at [271, 245] on div "Отфильтруйте товары Набір банок 3 шт "чай, кава, цукор"" at bounding box center [546, 256] width 741 height 25
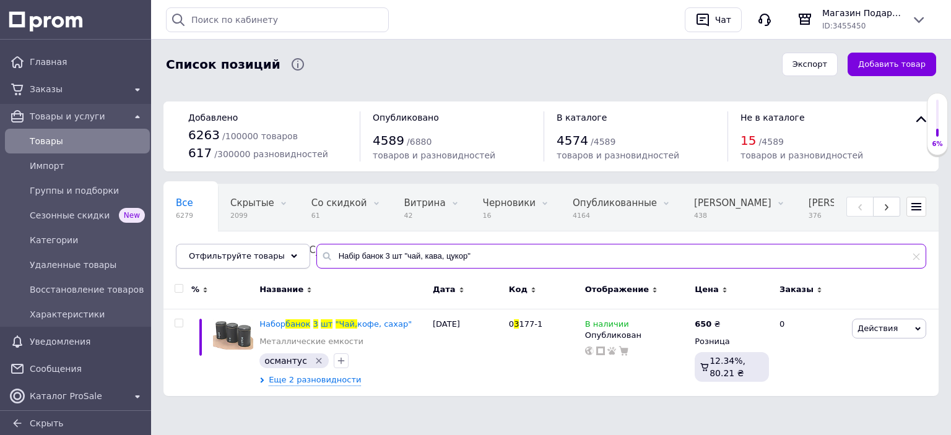
paste input "ошка-підставка прямокутна "суші-сет"
drag, startPoint x: 402, startPoint y: 260, endPoint x: 250, endPoint y: 260, distance: 151.7
click at [251, 258] on div "Отфильтруйте товары Набір банок 3 шт "чай, кава, цукор"" at bounding box center [551, 256] width 751 height 25
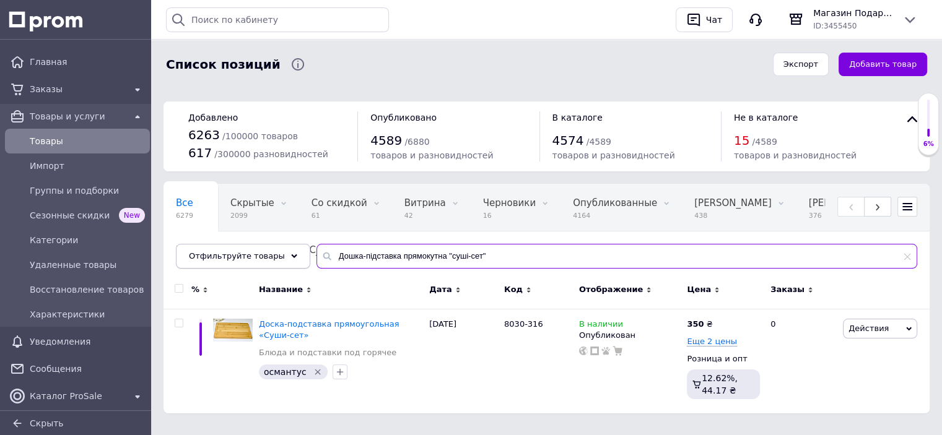
drag, startPoint x: 478, startPoint y: 250, endPoint x: 277, endPoint y: 245, distance: 200.7
click at [276, 245] on div "Отфильтруйте товары Дошка-підставка прямокутна "суші-сет"" at bounding box center [546, 256] width 741 height 25
paste input "абір склянок 6 шт "трініті мала" 300 мл"
paste input "толових приборів "срібний іній" срібло"
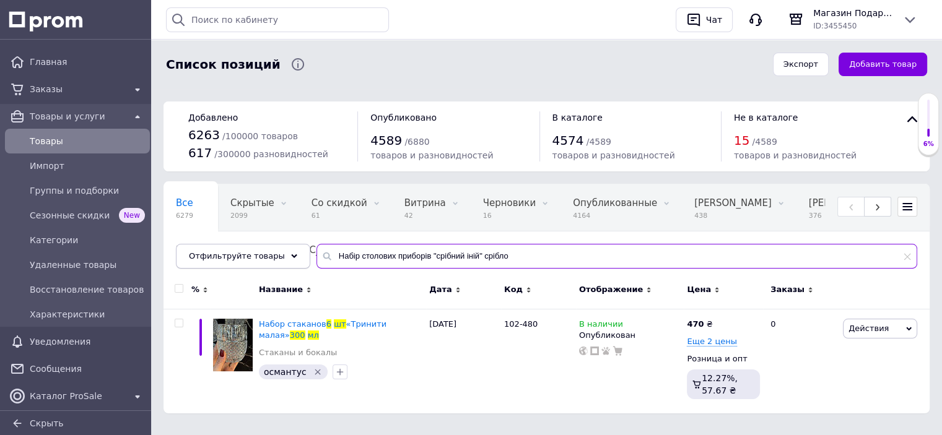
drag, startPoint x: 500, startPoint y: 251, endPoint x: 277, endPoint y: 245, distance: 223.0
click at [277, 245] on div "Отфильтруйте товары Набір столових приборів "срібний іній" срібло" at bounding box center [546, 256] width 741 height 25
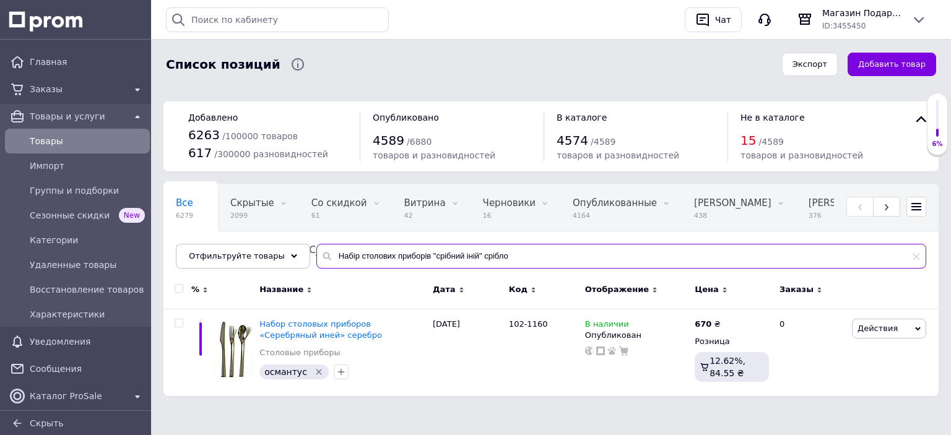
paste input "укерниця "купол" велика веселка, 250 мл"
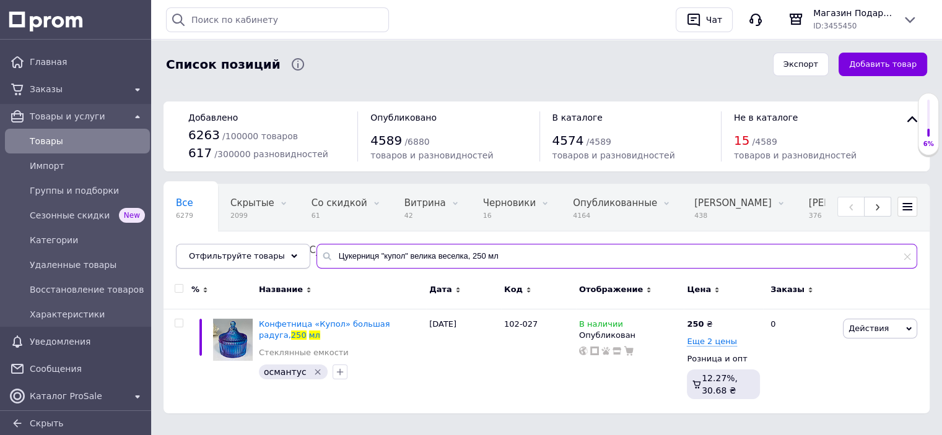
drag, startPoint x: 518, startPoint y: 251, endPoint x: 280, endPoint y: 242, distance: 238.0
click at [271, 245] on div "Отфильтруйте товары Цукерниця "купол" велика веселка, 250 мл" at bounding box center [546, 256] width 741 height 25
paste input "ідставка для [PERSON_NAME] зі скляною кришкою "white kitchen""
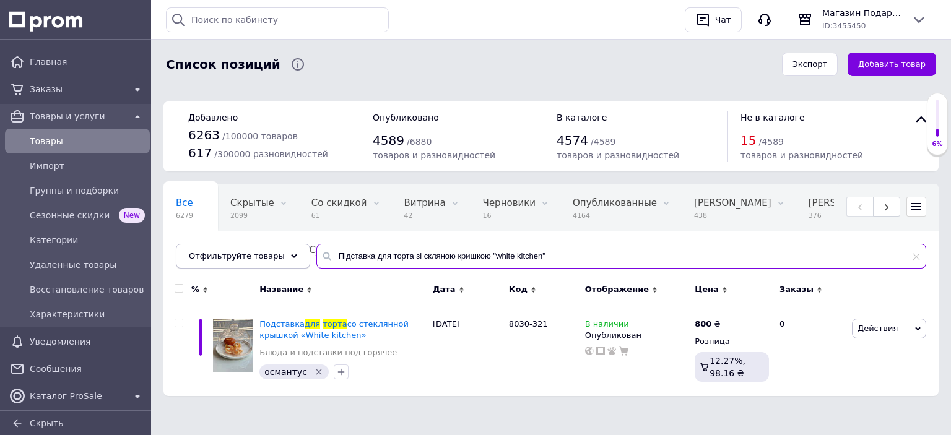
paste input "абір склянок 6 шт 390 мл "трініті велика"
drag, startPoint x: 567, startPoint y: 262, endPoint x: 292, endPoint y: 255, distance: 275.1
click at [292, 255] on div "Отфильтруйте товары Підставка для торта зі скляною кришкою "white kitchen"" at bounding box center [551, 256] width 751 height 25
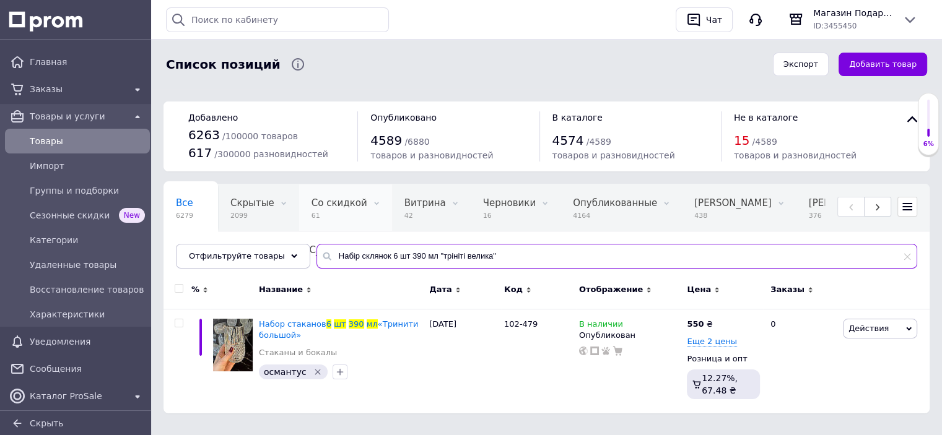
drag, startPoint x: 495, startPoint y: 255, endPoint x: 304, endPoint y: 221, distance: 194.3
click at [299, 242] on div "Все 6279 Скрытые 2099 Удалить Редактировать Со скидкой 61 Удалить Редактировать…" at bounding box center [547, 226] width 766 height 85
paste input "клянка для віскі "льодоф-мідл", 170 мл"
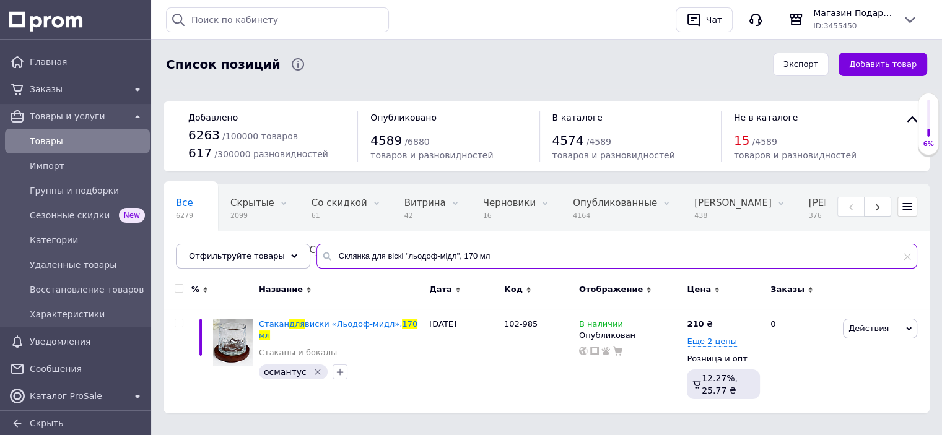
drag, startPoint x: 260, startPoint y: 245, endPoint x: 225, endPoint y: 241, distance: 34.9
click at [224, 245] on div "Отфильтруйте товары Склянка для віскі "льодоф-мідл", 170 мл" at bounding box center [546, 256] width 741 height 25
paste input ""матча-латте", 270"
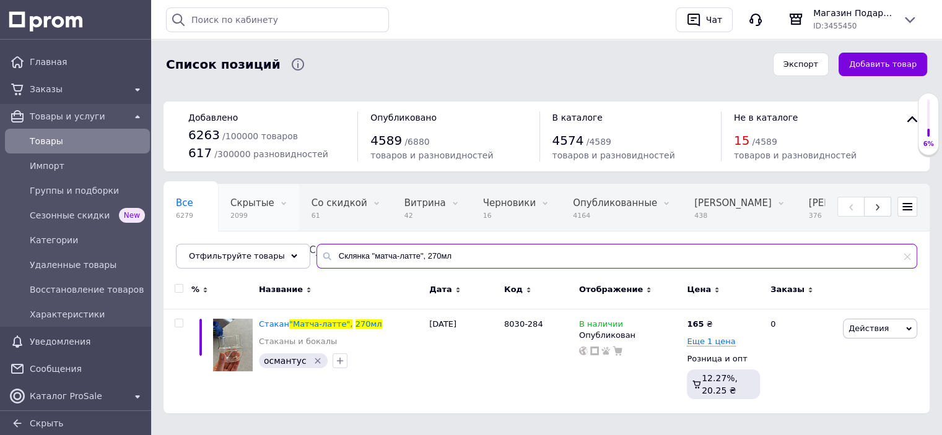
paste input "ошка-підставка квадратна "суші-сет""
drag, startPoint x: 464, startPoint y: 256, endPoint x: 248, endPoint y: 231, distance: 217.6
click at [248, 231] on div "Все 6279 Скрытые 2099 Удалить Редактировать Со скидкой 61 Удалить Редактировать…" at bounding box center [547, 226] width 766 height 85
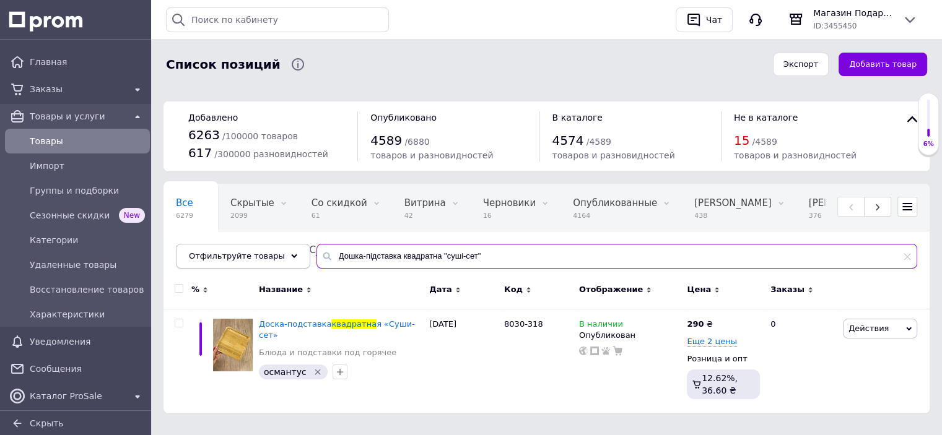
drag, startPoint x: 467, startPoint y: 253, endPoint x: 287, endPoint y: 247, distance: 179.7
click at [287, 247] on div "Отфильтруйте товары Дошка-підставка квадратна "суші-сет"" at bounding box center [546, 256] width 741 height 25
paste input "[PERSON_NAME] приборів "[PERSON_NAME]" срібло"
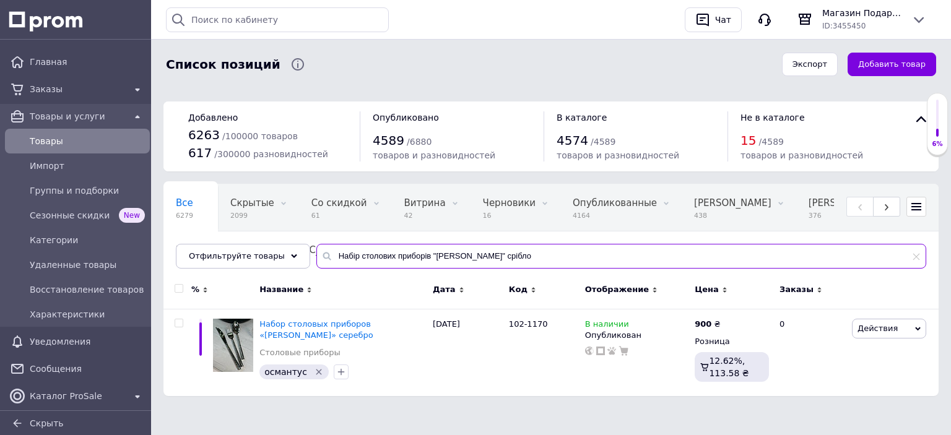
click at [497, 244] on input "Набір столових приборів "[PERSON_NAME]" срібло" at bounding box center [621, 256] width 610 height 25
drag, startPoint x: 476, startPoint y: 254, endPoint x: 252, endPoint y: 233, distance: 224.6
click at [251, 234] on div "Все 6279 Скрытые 2099 Удалить Редактировать Со скидкой 61 Удалить Редактировать…" at bounding box center [551, 226] width 775 height 85
paste
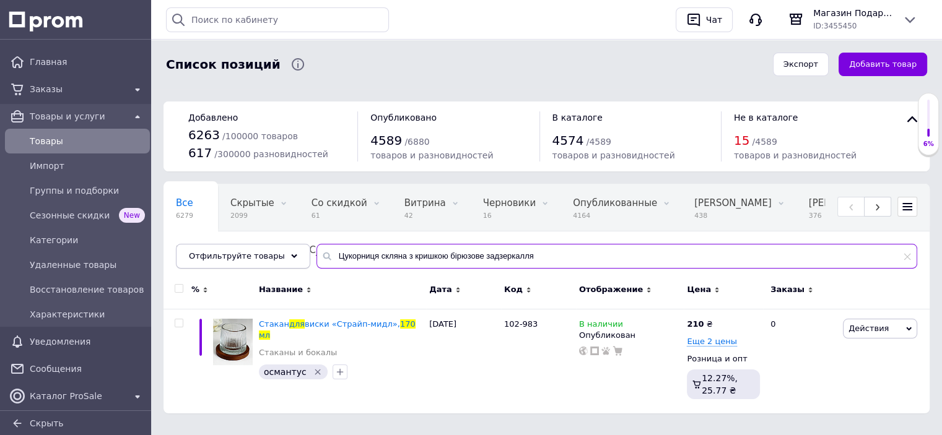
drag, startPoint x: 505, startPoint y: 253, endPoint x: 267, endPoint y: 250, distance: 238.5
click at [265, 251] on div "Отфильтруйте товары Цукорниця скляна з кришкою бірюзове задзеркалля" at bounding box center [546, 256] width 741 height 25
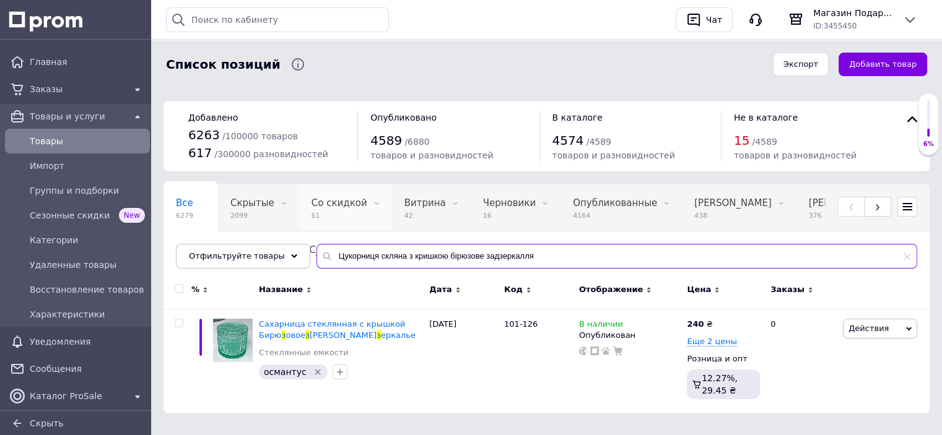
drag, startPoint x: 539, startPoint y: 253, endPoint x: 348, endPoint y: 226, distance: 193.2
click at [245, 251] on div "Отфильтруйте товары Цукорниця скляна з кришкою бірюзове задзеркалля" at bounding box center [546, 256] width 741 height 25
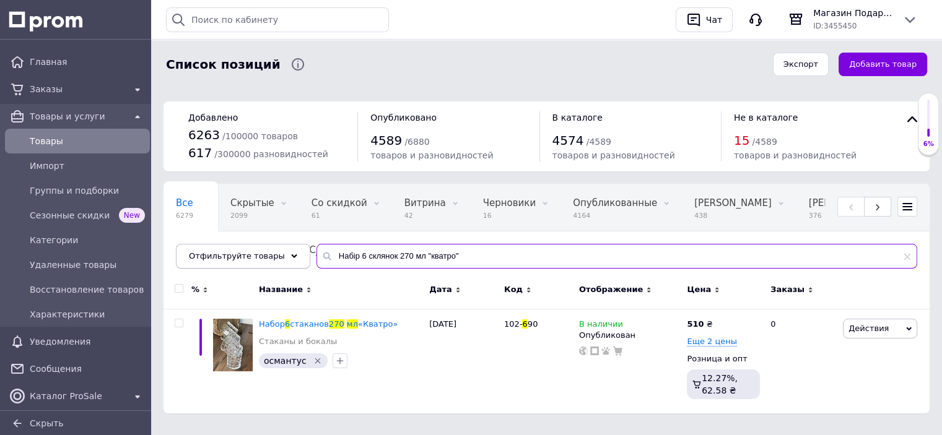
drag, startPoint x: 468, startPoint y: 267, endPoint x: 250, endPoint y: 245, distance: 219.7
click at [250, 245] on div "Отфильтруйте товары Набір 6 склянок 270 мл "кватро"" at bounding box center [546, 256] width 741 height 25
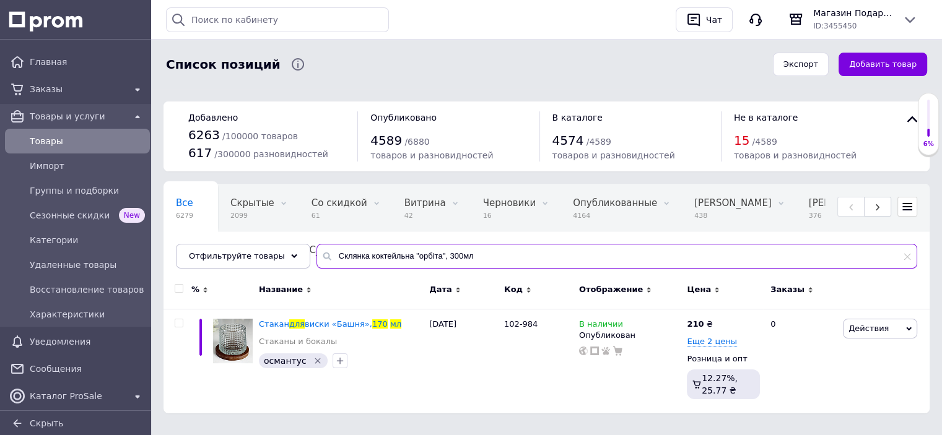
drag, startPoint x: 465, startPoint y: 253, endPoint x: 306, endPoint y: 252, distance: 159.2
click at [316, 252] on div "Склянка коктейльна "орбіта", 300мл" at bounding box center [616, 256] width 601 height 25
drag, startPoint x: 416, startPoint y: 256, endPoint x: 237, endPoint y: 232, distance: 180.6
click at [237, 232] on div "Все 6279 Скрытые 2099 Удалить Редактировать Со скидкой 61 Удалить Редактировать…" at bounding box center [547, 226] width 766 height 85
drag, startPoint x: 337, startPoint y: 255, endPoint x: 251, endPoint y: 249, distance: 86.3
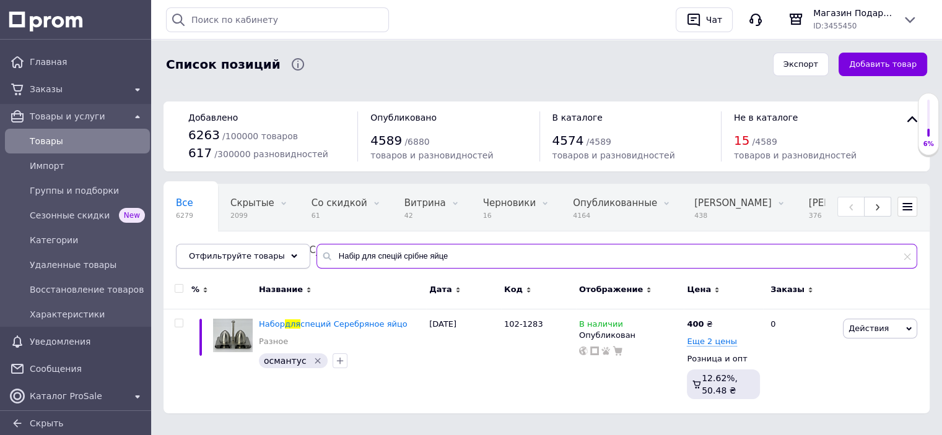
click at [244, 247] on div "Отфильтруйте товары Набір для спецій срібне яйце" at bounding box center [546, 256] width 741 height 25
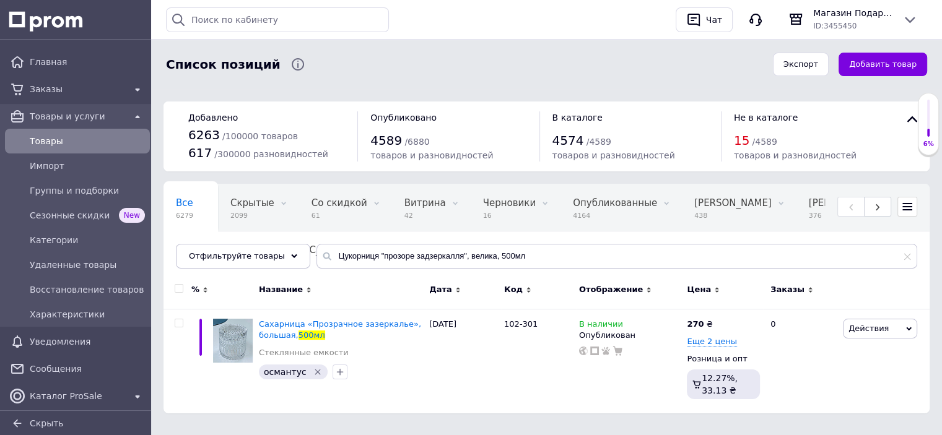
drag, startPoint x: 504, startPoint y: 258, endPoint x: 274, endPoint y: 233, distance: 231.1
click at [274, 233] on div "Все 6279 Скрытые 2099 Удалить Редактировать Со скидкой 61 Удалить Редактировать…" at bounding box center [547, 232] width 766 height 102
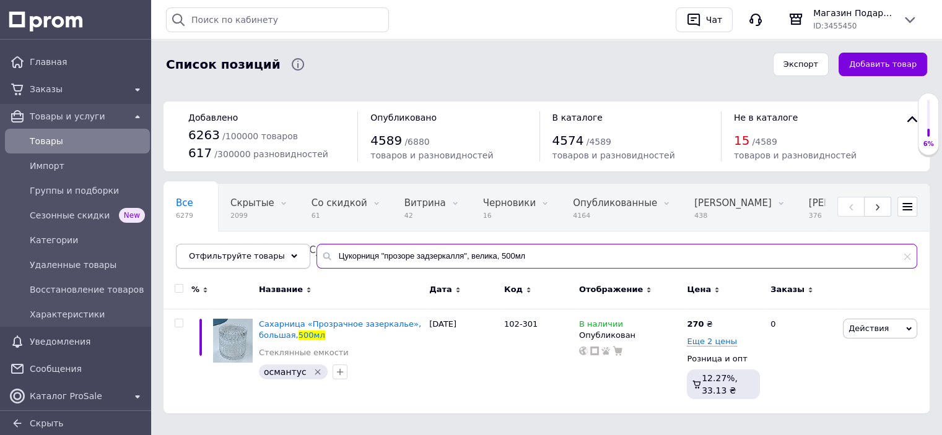
drag, startPoint x: 443, startPoint y: 256, endPoint x: 280, endPoint y: 245, distance: 163.3
click at [294, 250] on div "Отфильтруйте товары Цукорниця "прозоре задзеркалля", велика, 500мл" at bounding box center [546, 256] width 741 height 25
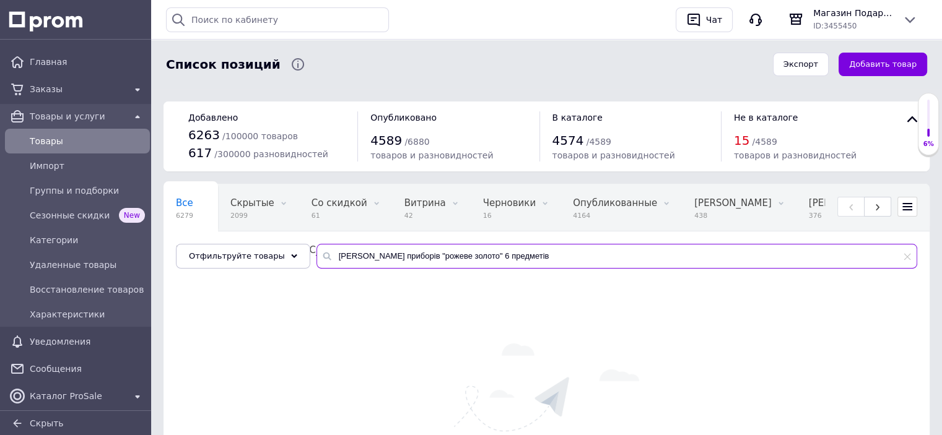
click at [329, 250] on input "[PERSON_NAME] приборів "рожеве золото" 6 предметів" at bounding box center [616, 256] width 601 height 25
click at [323, 260] on input "[PERSON_NAME] приборів "рожеве золото" 6 предметів" at bounding box center [616, 256] width 601 height 25
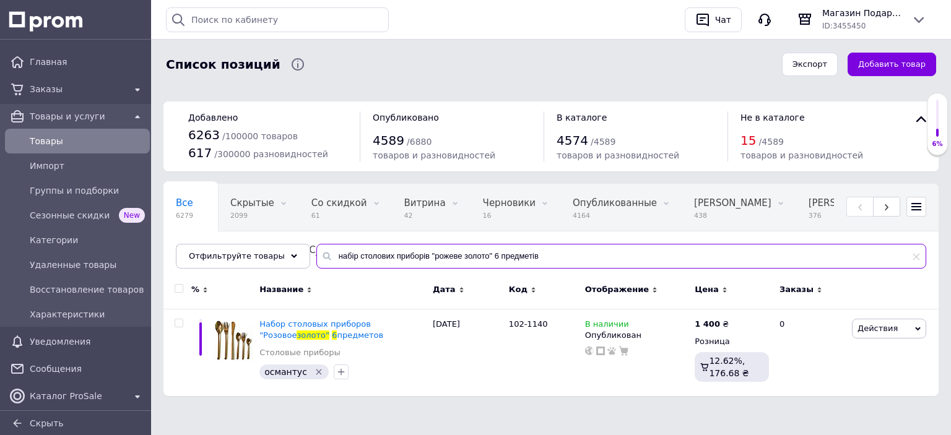
drag, startPoint x: 456, startPoint y: 241, endPoint x: 230, endPoint y: 234, distance: 226.2
click at [230, 234] on div "Все 6279 Скрытые 2099 Удалить Редактировать Со скидкой 61 Удалить Редактировать…" at bounding box center [551, 226] width 775 height 85
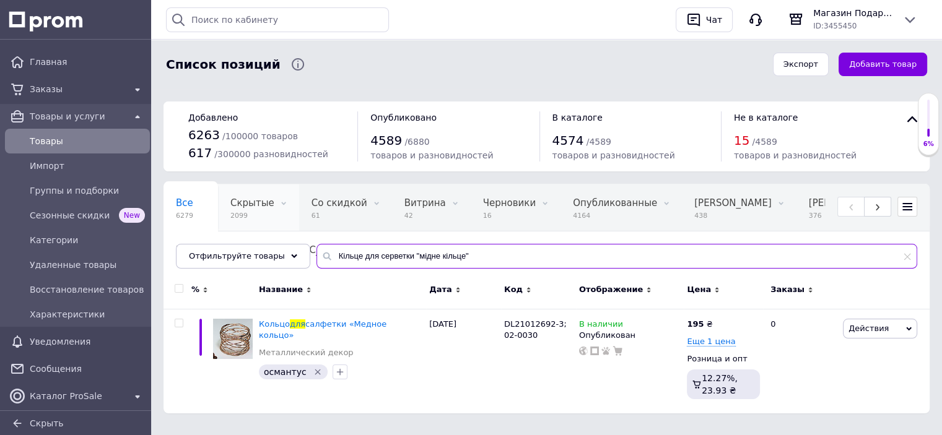
drag, startPoint x: 375, startPoint y: 250, endPoint x: 282, endPoint y: 230, distance: 94.9
click at [275, 233] on div "Все 6279 Скрытые 2099 Удалить Редактировать Со скидкой 61 Удалить Редактировать…" at bounding box center [547, 226] width 766 height 85
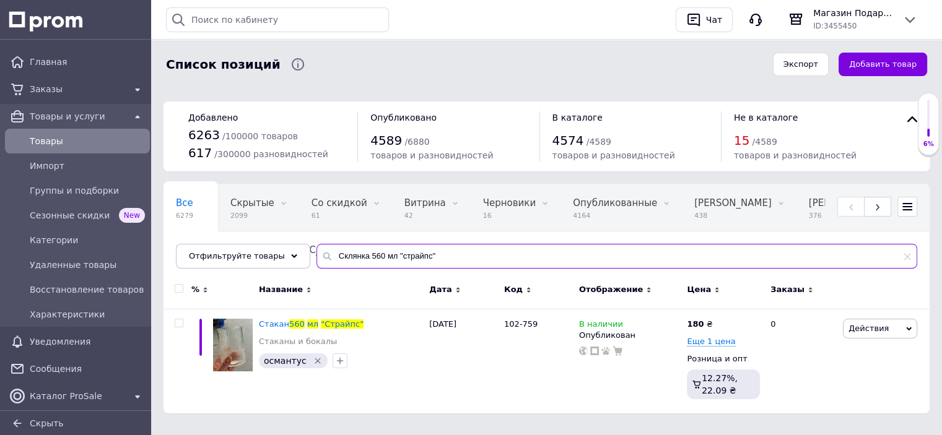
drag, startPoint x: 437, startPoint y: 249, endPoint x: 270, endPoint y: 232, distance: 167.4
click at [258, 234] on div "Все 6279 Скрытые 2099 Удалить Редактировать Со скидкой 61 Удалить Редактировать…" at bounding box center [547, 226] width 766 height 85
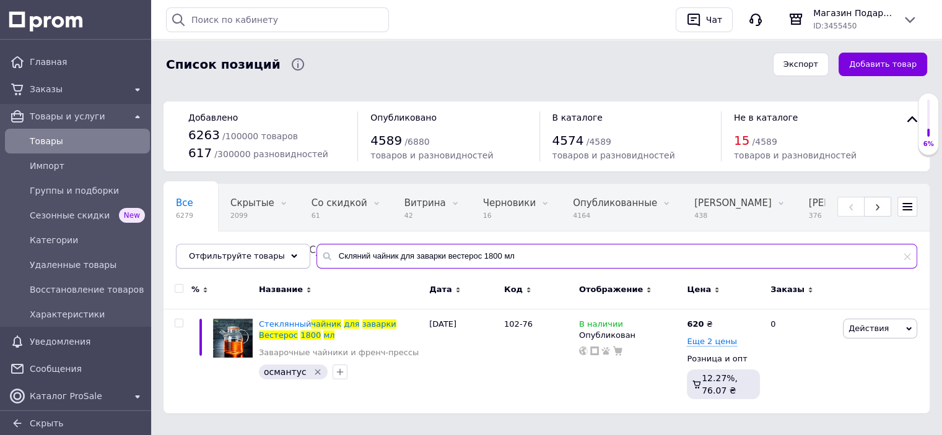
drag, startPoint x: 430, startPoint y: 260, endPoint x: 274, endPoint y: 254, distance: 156.2
click at [273, 255] on div "Отфильтруйте товары Скляний чайник для заварки вестерос 1800 мл" at bounding box center [546, 256] width 741 height 25
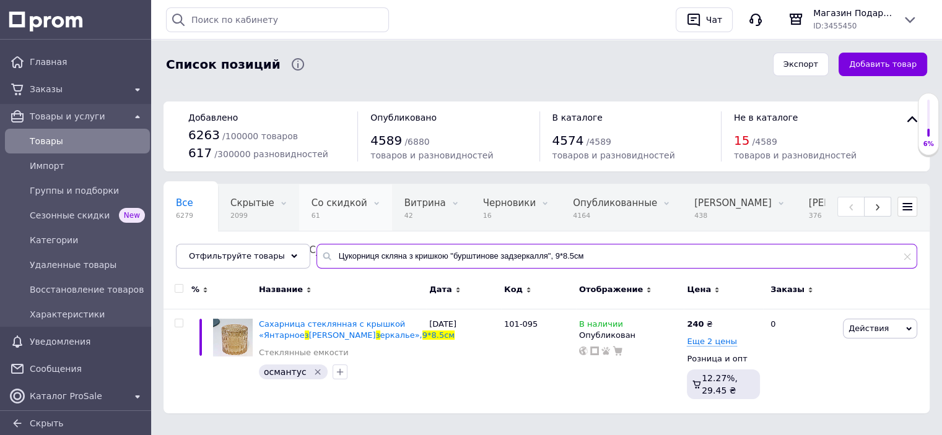
drag, startPoint x: 572, startPoint y: 256, endPoint x: 354, endPoint y: 229, distance: 219.6
click at [331, 233] on div "Все 6279 Скрытые 2099 Удалить Редактировать Со скидкой 61 Удалить Редактировать…" at bounding box center [547, 226] width 766 height 85
click at [343, 253] on input "Цукорниця скляна з кришкою "бурштинове задзеркалля", 9*8.5см" at bounding box center [616, 256] width 601 height 25
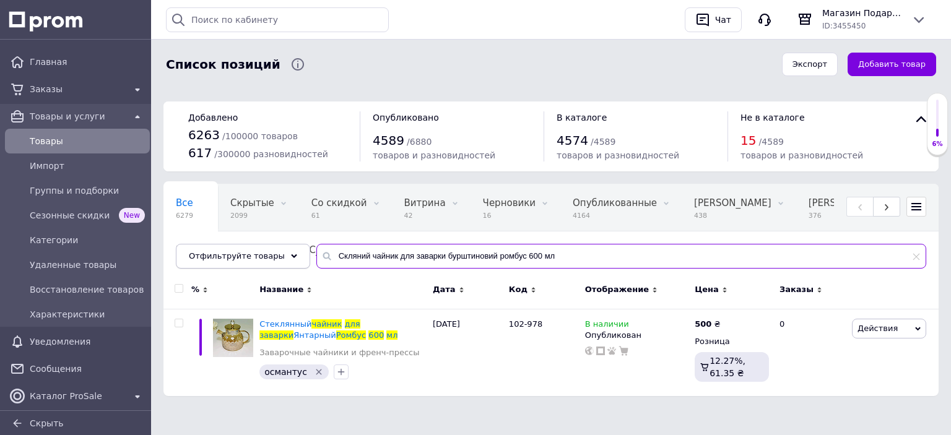
drag, startPoint x: 557, startPoint y: 264, endPoint x: 285, endPoint y: 245, distance: 272.6
click at [281, 246] on div "Отфильтруйте товары Скляний чайник для заварки бурштиновий ромбус 600 мл" at bounding box center [551, 256] width 751 height 25
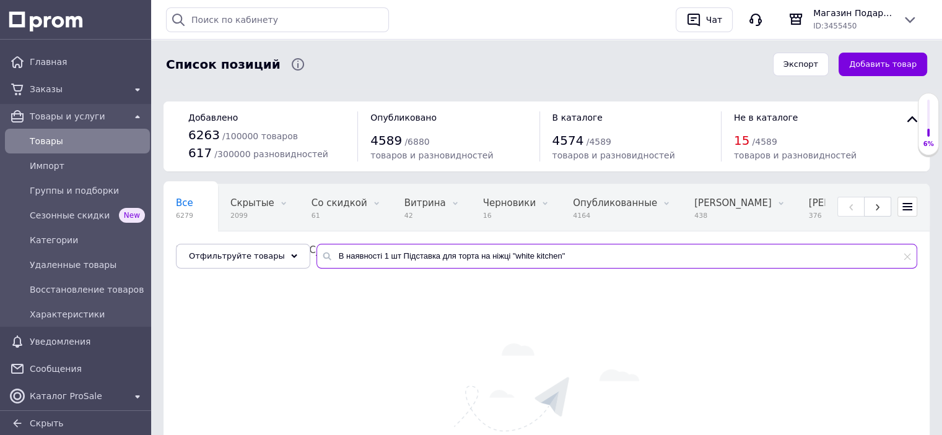
drag, startPoint x: 390, startPoint y: 255, endPoint x: 312, endPoint y: 246, distance: 78.0
click at [316, 246] on input "В наявності 1 шт Підставка для торта на ніжці "white kitchen"" at bounding box center [616, 256] width 601 height 25
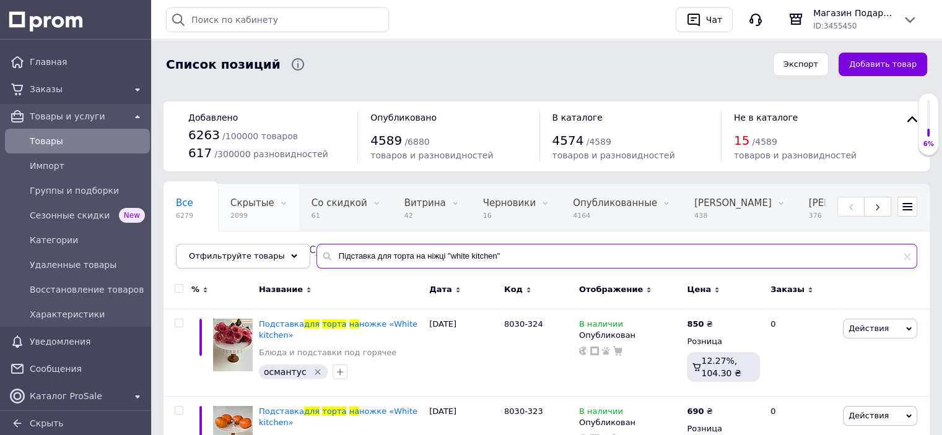
drag, startPoint x: 505, startPoint y: 253, endPoint x: 248, endPoint y: 227, distance: 258.3
click at [248, 227] on div "Все 6279 Скрытые 2099 Удалить Редактировать Со скидкой 61 Удалить Редактировать…" at bounding box center [547, 226] width 766 height 85
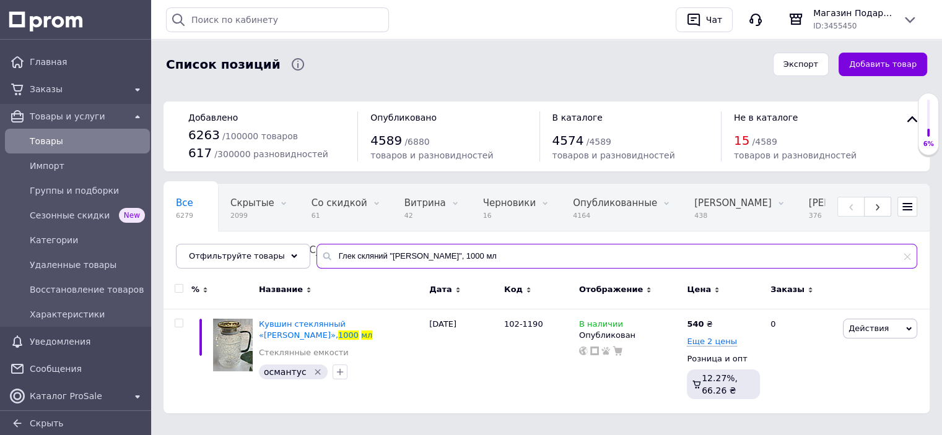
drag, startPoint x: 321, startPoint y: 255, endPoint x: 300, endPoint y: 250, distance: 21.6
click at [300, 250] on div "Все 6279 Скрытые 2099 Удалить Редактировать Со скидкой 61 Удалить Редактировать…" at bounding box center [547, 226] width 766 height 85
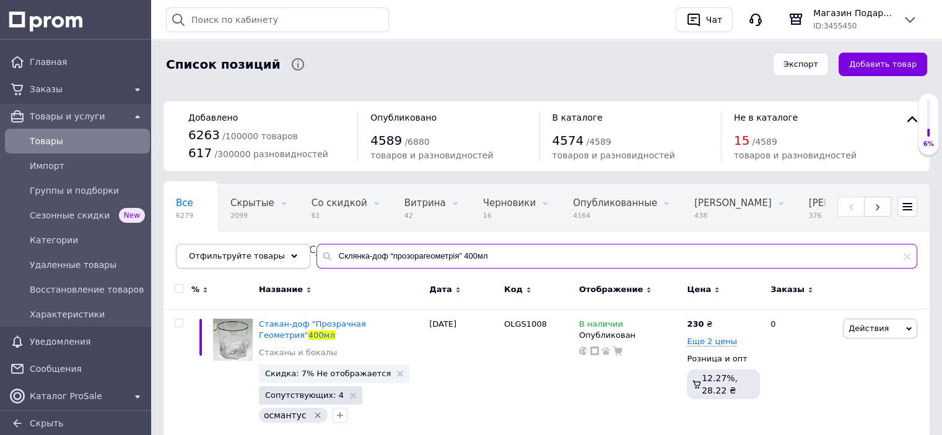
drag, startPoint x: 502, startPoint y: 258, endPoint x: 240, endPoint y: 246, distance: 261.6
click at [237, 248] on div "Отфильтруйте товары Склянка-доф “прозорагеометрія” 400мл" at bounding box center [546, 256] width 741 height 25
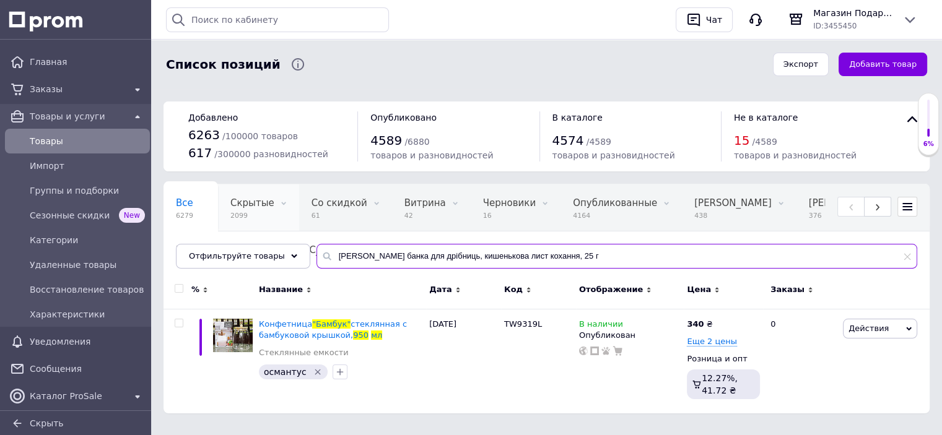
drag, startPoint x: 284, startPoint y: 227, endPoint x: 256, endPoint y: 221, distance: 28.6
click at [253, 224] on div "Все 6279 Скрытые 2099 Удалить Редактировать Со скидкой 61 Удалить Редактировать…" at bounding box center [547, 226] width 766 height 85
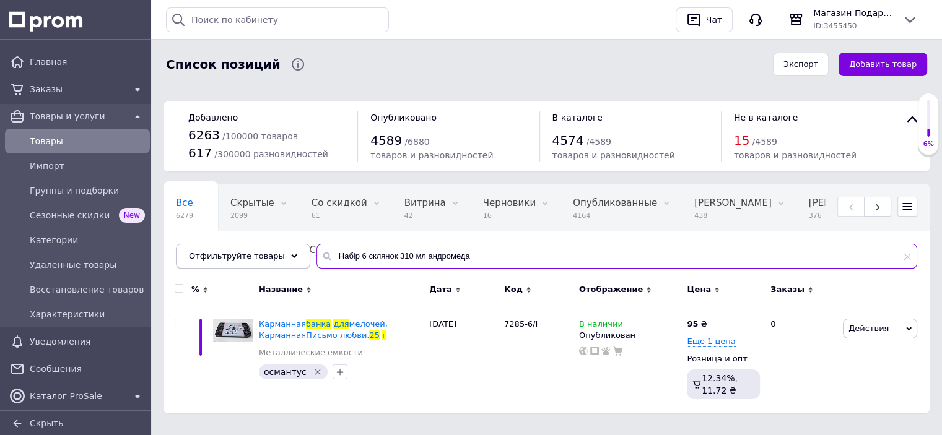
drag, startPoint x: 447, startPoint y: 259, endPoint x: 230, endPoint y: 259, distance: 216.8
click at [230, 259] on div "Отфильтруйте товары Набір 6 склянок 310 мл андромеда" at bounding box center [546, 256] width 741 height 25
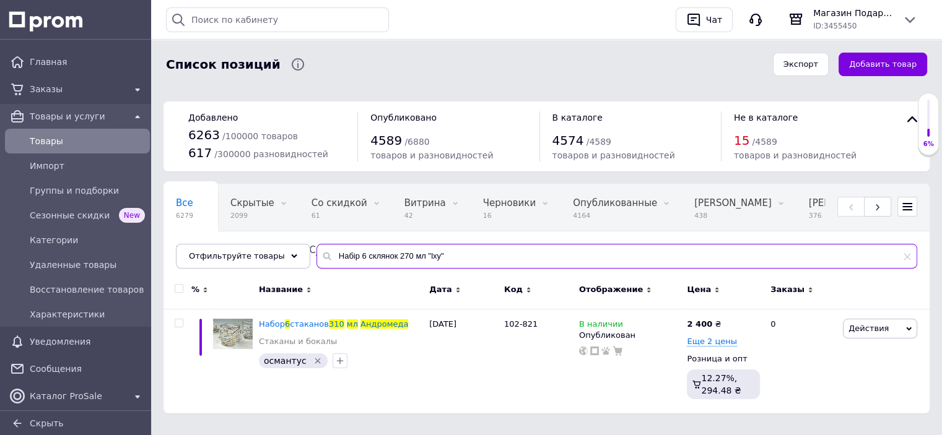
drag, startPoint x: 265, startPoint y: 246, endPoint x: 233, endPoint y: 238, distance: 32.6
click at [230, 238] on div "Все 6279 Скрытые 2099 Удалить Редактировать Со скидкой 61 Удалить Редактировать…" at bounding box center [547, 226] width 766 height 85
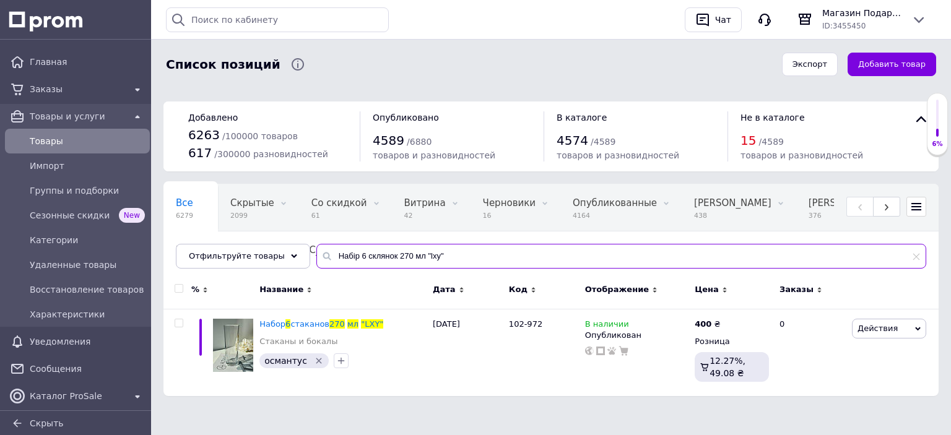
drag, startPoint x: 417, startPoint y: 252, endPoint x: 258, endPoint y: 241, distance: 159.6
click at [258, 241] on div "Все 6279 Скрытые 2099 Удалить Редактировать Со скидкой 61 Удалить Редактировать…" at bounding box center [551, 226] width 775 height 85
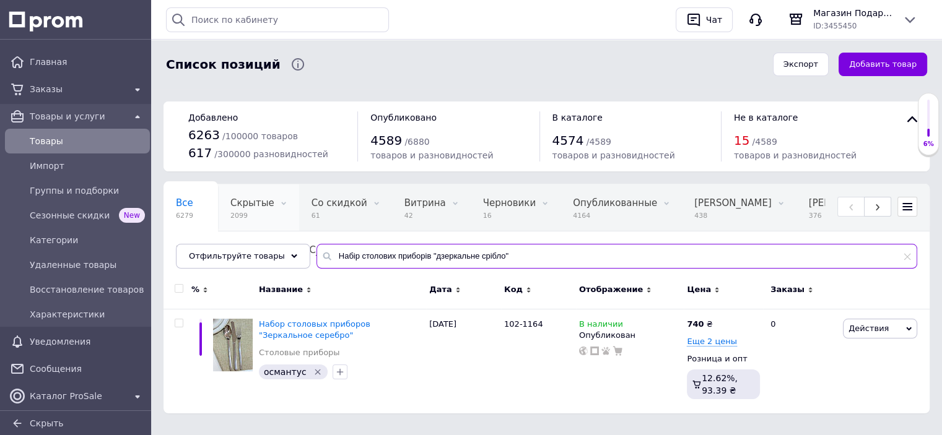
drag, startPoint x: 464, startPoint y: 255, endPoint x: 284, endPoint y: 220, distance: 183.5
click at [263, 225] on div "Все 6279 Скрытые 2099 Удалить Редактировать Со скидкой 61 Удалить Редактировать…" at bounding box center [547, 226] width 766 height 85
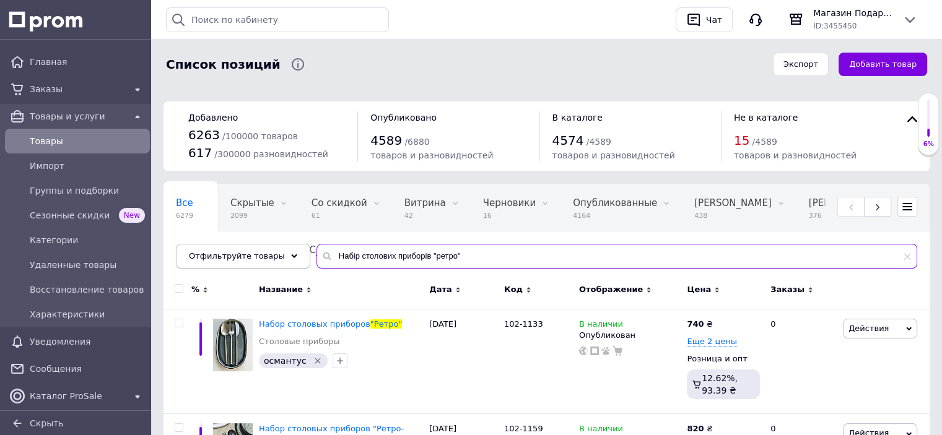
drag, startPoint x: 421, startPoint y: 260, endPoint x: 250, endPoint y: 258, distance: 170.9
click at [250, 258] on div "Отфильтруйте товары Набір столових приборів "ретро"" at bounding box center [546, 256] width 741 height 25
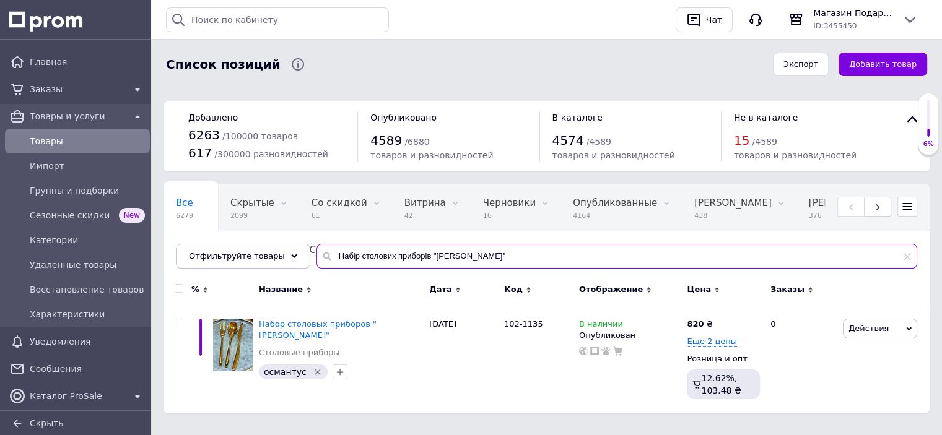
drag, startPoint x: 454, startPoint y: 255, endPoint x: 336, endPoint y: 235, distance: 119.9
click at [302, 240] on div "Все 6279 Скрытые 2099 Удалить Редактировать Со скидкой 61 Удалить Редактировать…" at bounding box center [547, 226] width 766 height 85
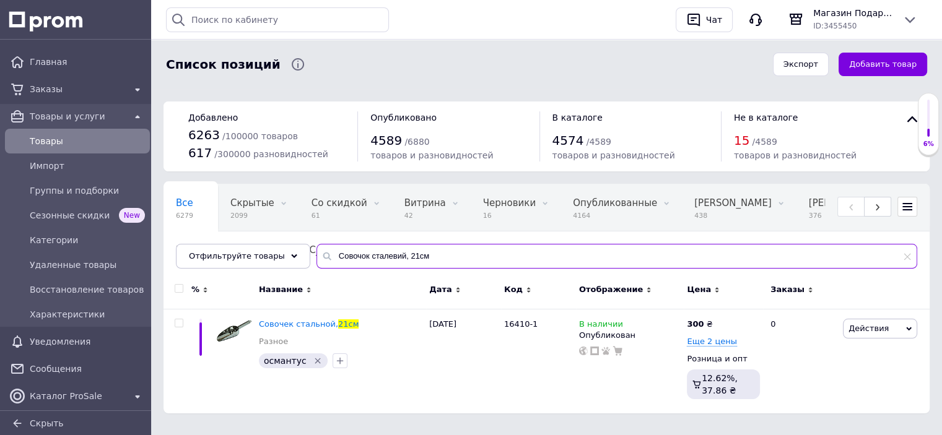
drag, startPoint x: 370, startPoint y: 250, endPoint x: 256, endPoint y: 232, distance: 115.4
click at [256, 232] on div "Все 6279 Скрытые 2099 Удалить Редактировать Со скидкой 61 Удалить Редактировать…" at bounding box center [547, 226] width 766 height 85
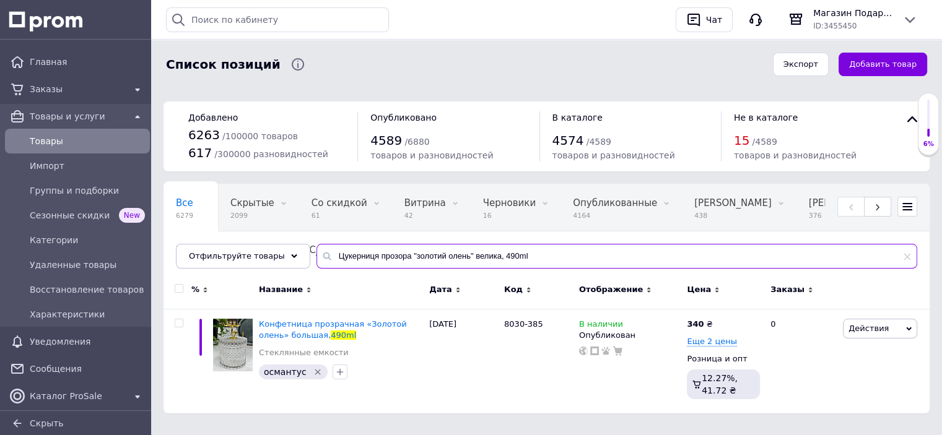
drag, startPoint x: 543, startPoint y: 261, endPoint x: 305, endPoint y: 259, distance: 237.8
click at [316, 259] on div "Цукерниця прозора "золотий олень" велика, 490ml" at bounding box center [616, 256] width 601 height 25
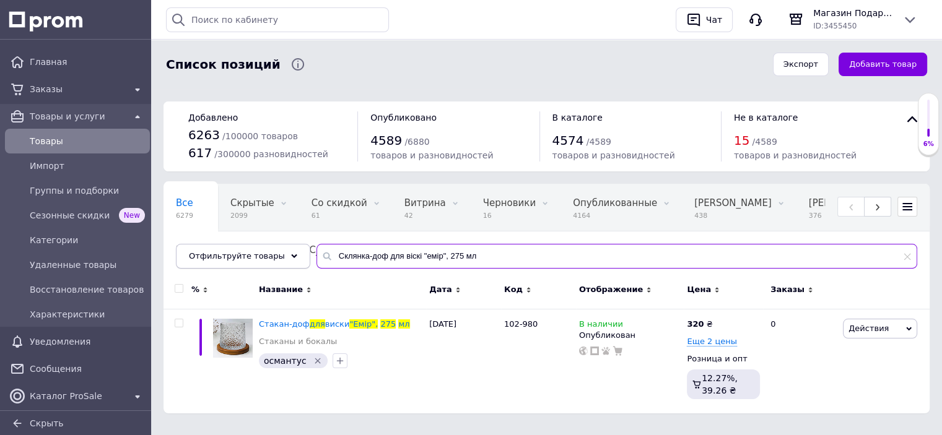
drag, startPoint x: 472, startPoint y: 257, endPoint x: 246, endPoint y: 257, distance: 225.4
click at [246, 257] on div "Отфильтруйте товары Склянка-доф для віскі "емір", 275 мл" at bounding box center [546, 256] width 741 height 25
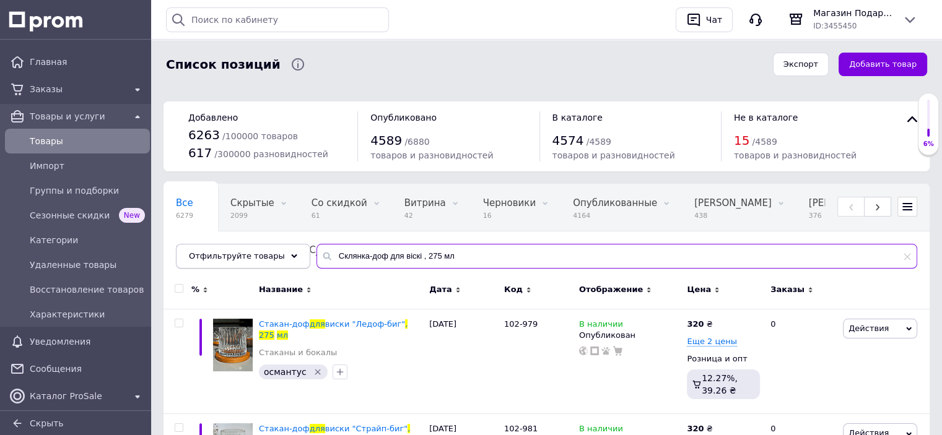
drag, startPoint x: 458, startPoint y: 258, endPoint x: 294, endPoint y: 255, distance: 164.2
click at [293, 255] on div "Отфильтруйте товары Склянка-доф для віскі , 275 мл" at bounding box center [546, 256] width 741 height 25
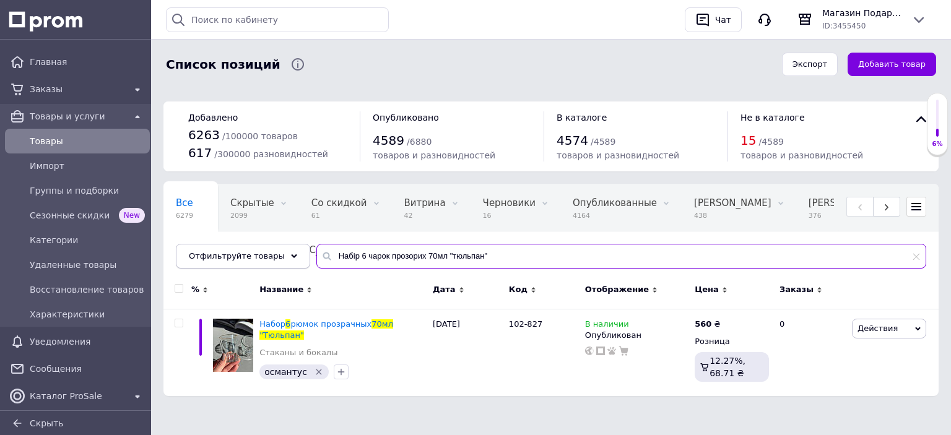
drag, startPoint x: 468, startPoint y: 260, endPoint x: 278, endPoint y: 256, distance: 189.5
click at [278, 256] on div "Отфильтруйте товары Набір 6 чарок прозорих 70мл "тюльпан"" at bounding box center [551, 256] width 751 height 25
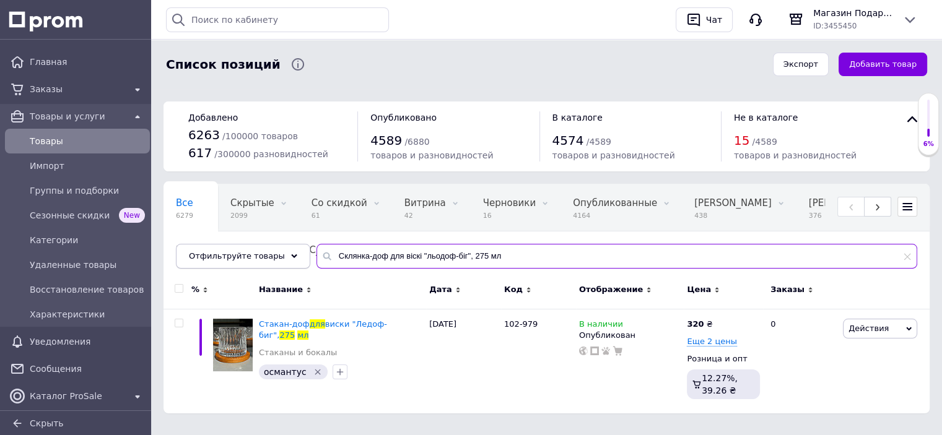
drag, startPoint x: 482, startPoint y: 256, endPoint x: 258, endPoint y: 252, distance: 224.2
click at [258, 252] on div "Отфильтруйте товары Склянка-доф для віскі "льодоф-біг", 275 мл" at bounding box center [546, 256] width 741 height 25
type input "Склянка-доф для віскі "страйп-біг", 275 мл"
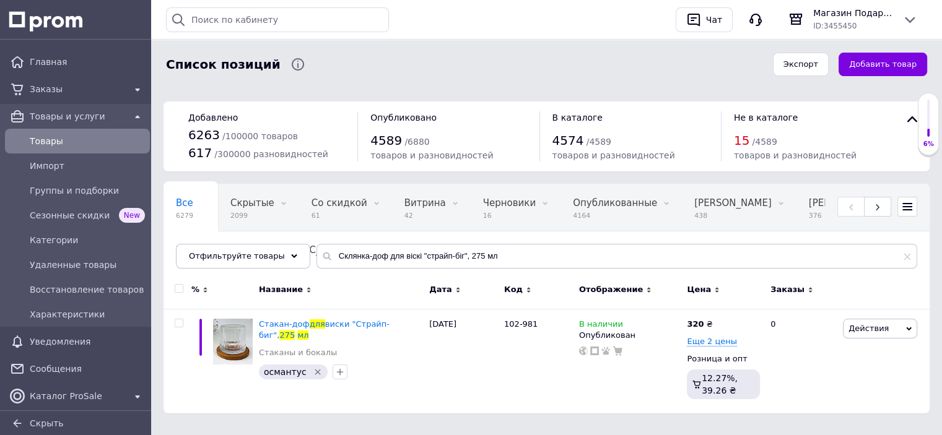
click at [69, 136] on span "Товары" at bounding box center [87, 141] width 115 height 12
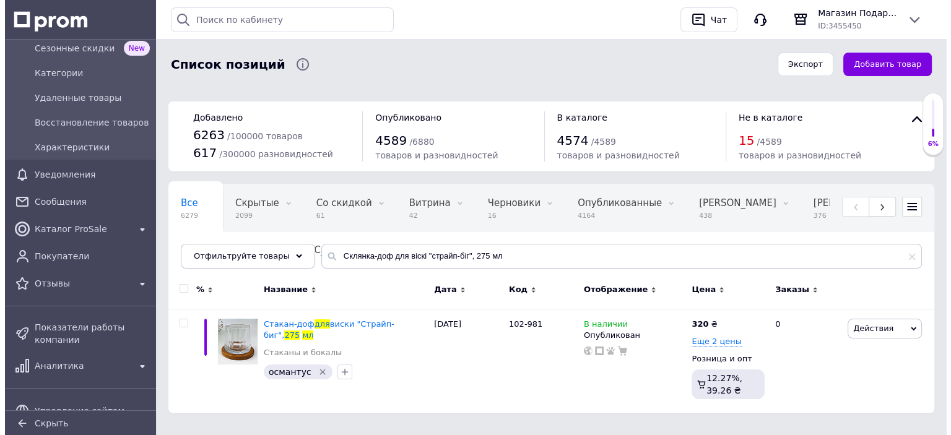
scroll to position [298, 0]
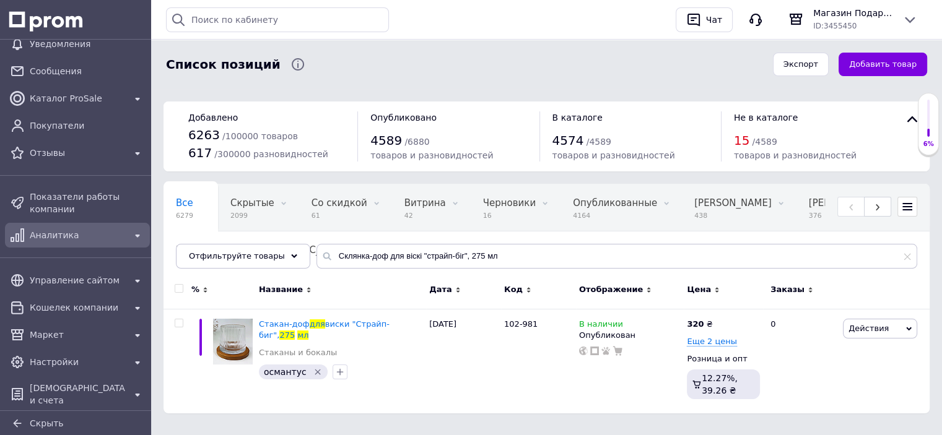
click at [69, 237] on span "Аналитика" at bounding box center [77, 235] width 95 height 12
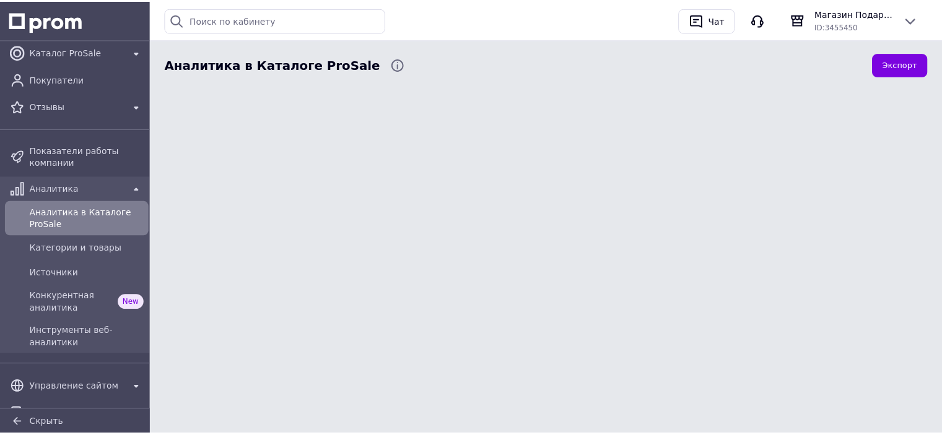
scroll to position [99, 0]
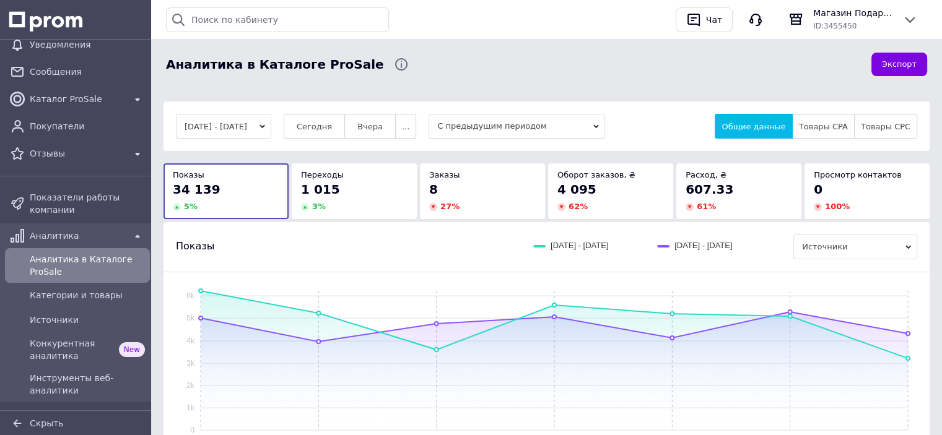
click at [271, 115] on button "[DATE] - [DATE]" at bounding box center [223, 126] width 95 height 25
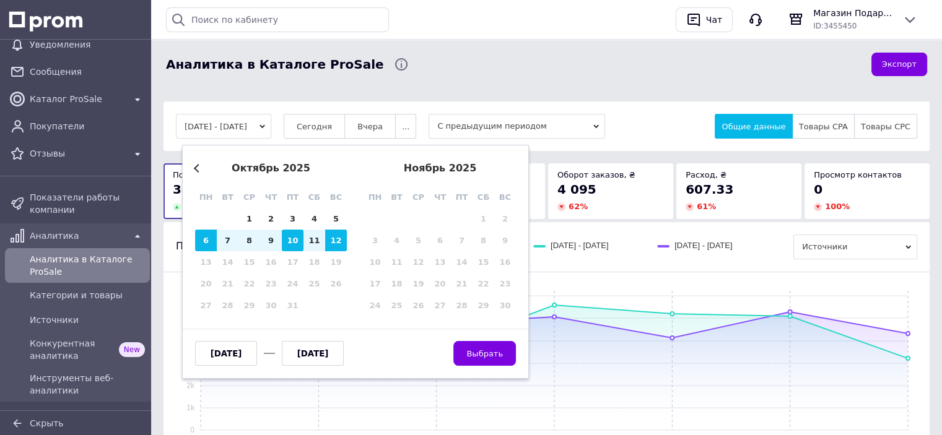
drag, startPoint x: 253, startPoint y: 215, endPoint x: 302, endPoint y: 232, distance: 51.9
click at [253, 216] on div "1" at bounding box center [249, 219] width 22 height 22
type input "[DATE]"
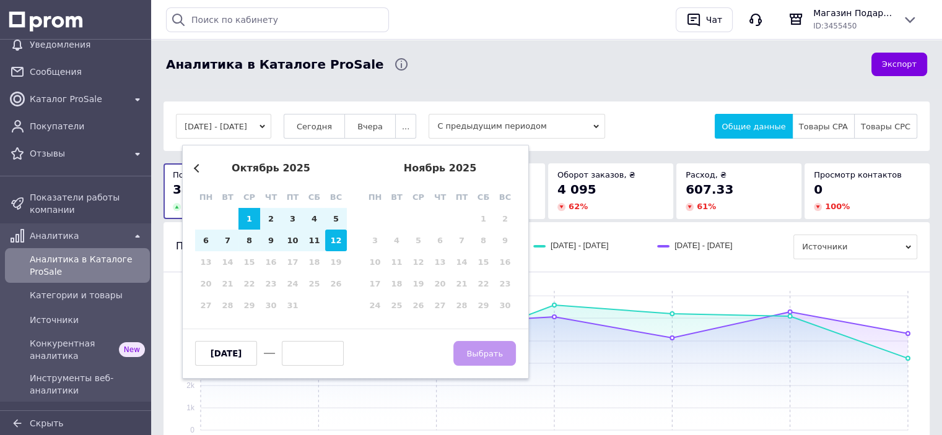
click at [341, 243] on div "12" at bounding box center [336, 241] width 22 height 22
type input "[DATE]"
click at [485, 359] on button "Выбрать" at bounding box center [484, 353] width 63 height 25
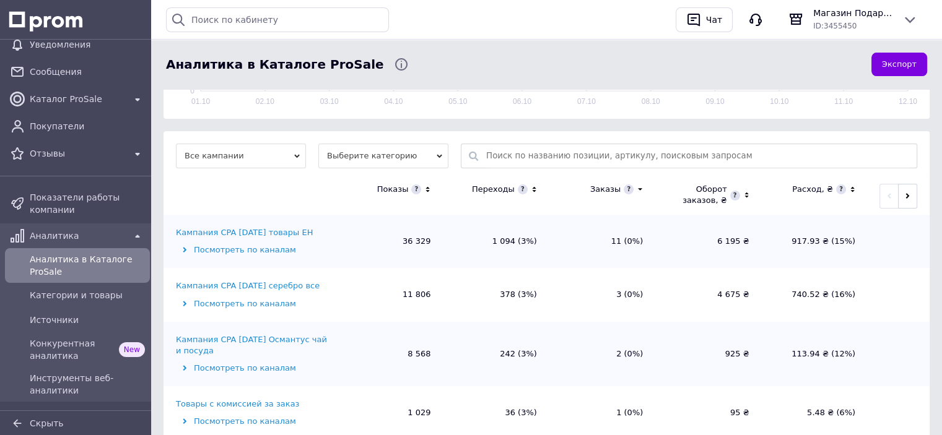
scroll to position [393, 0]
